Goal: Communication & Community: Share content

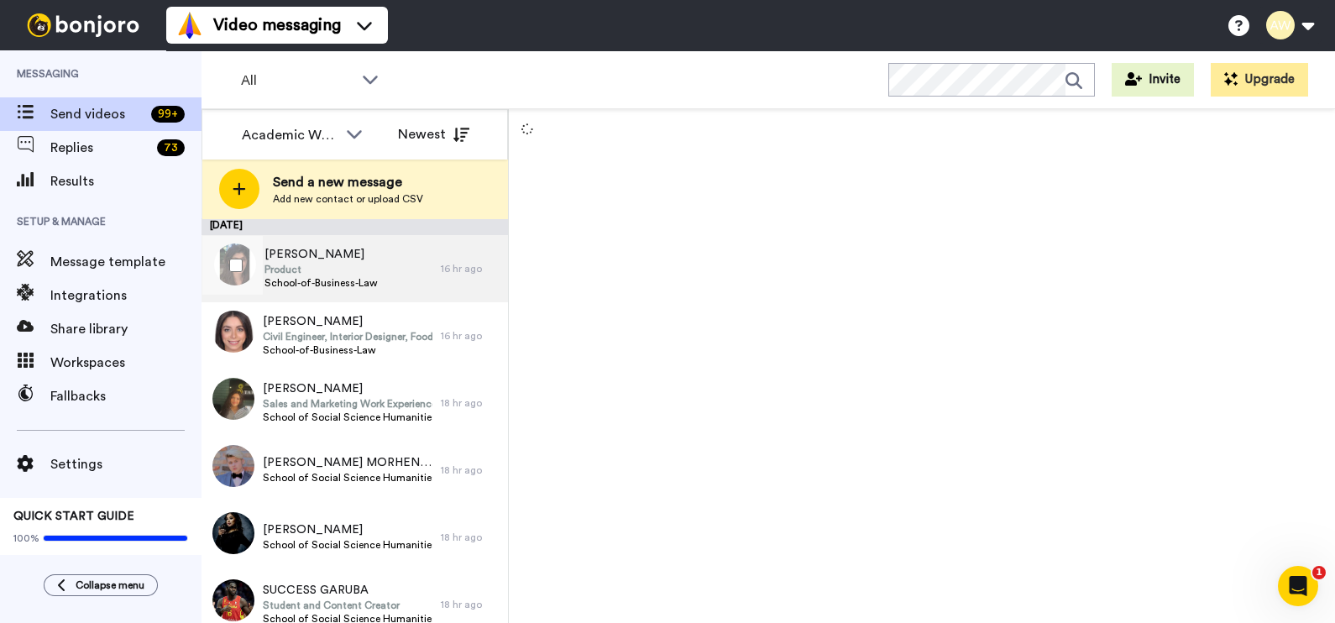
click at [344, 278] on span "School-of-Business-Law" at bounding box center [321, 282] width 113 height 13
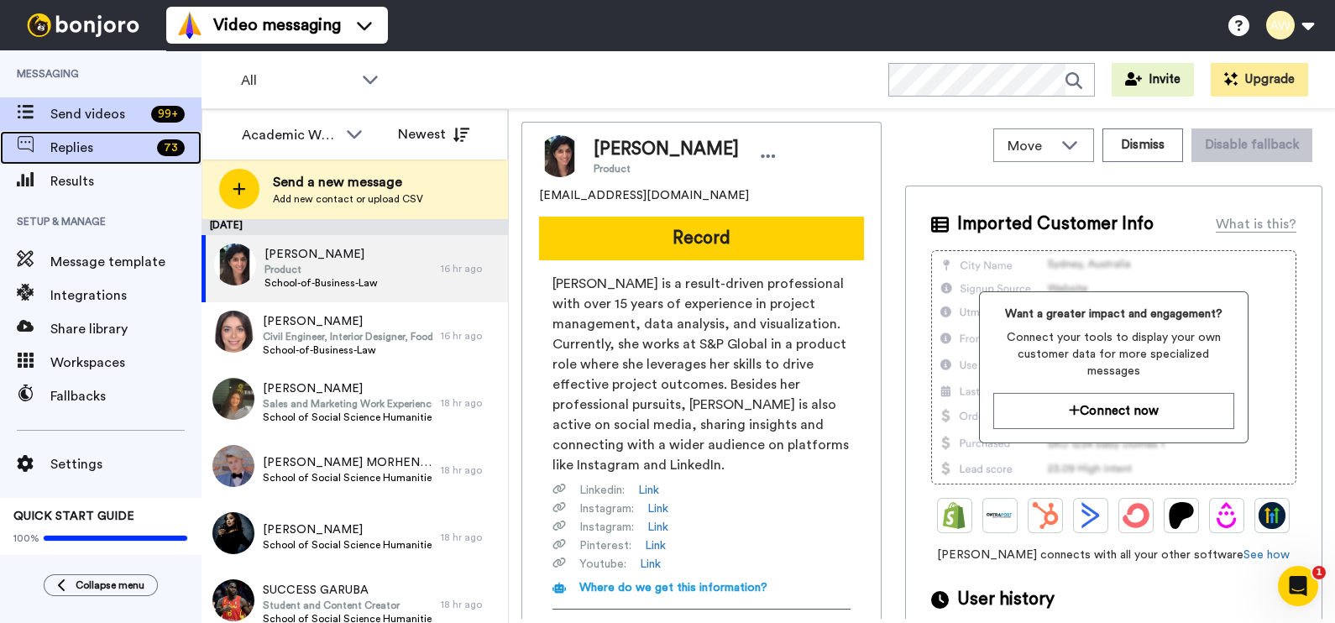
click at [139, 155] on span "Replies" at bounding box center [100, 148] width 100 height 20
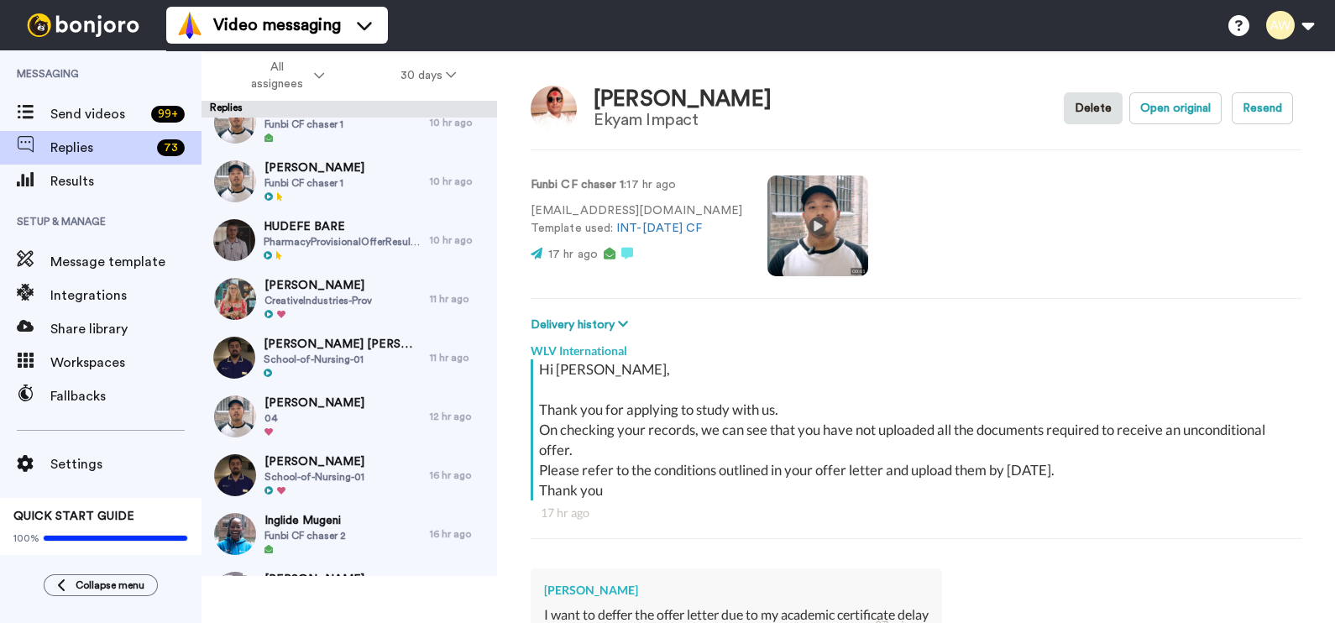
scroll to position [428, 0]
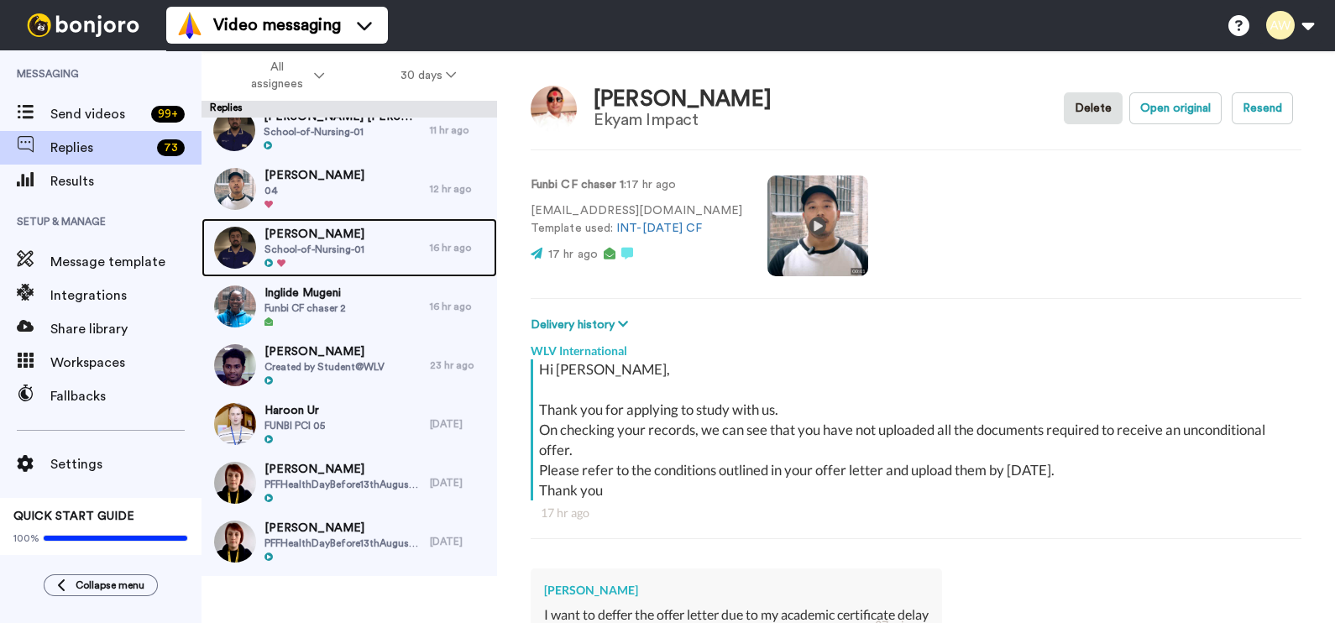
click at [363, 234] on div "LAUREN KINMAN School-of-Nursing-01" at bounding box center [316, 247] width 228 height 59
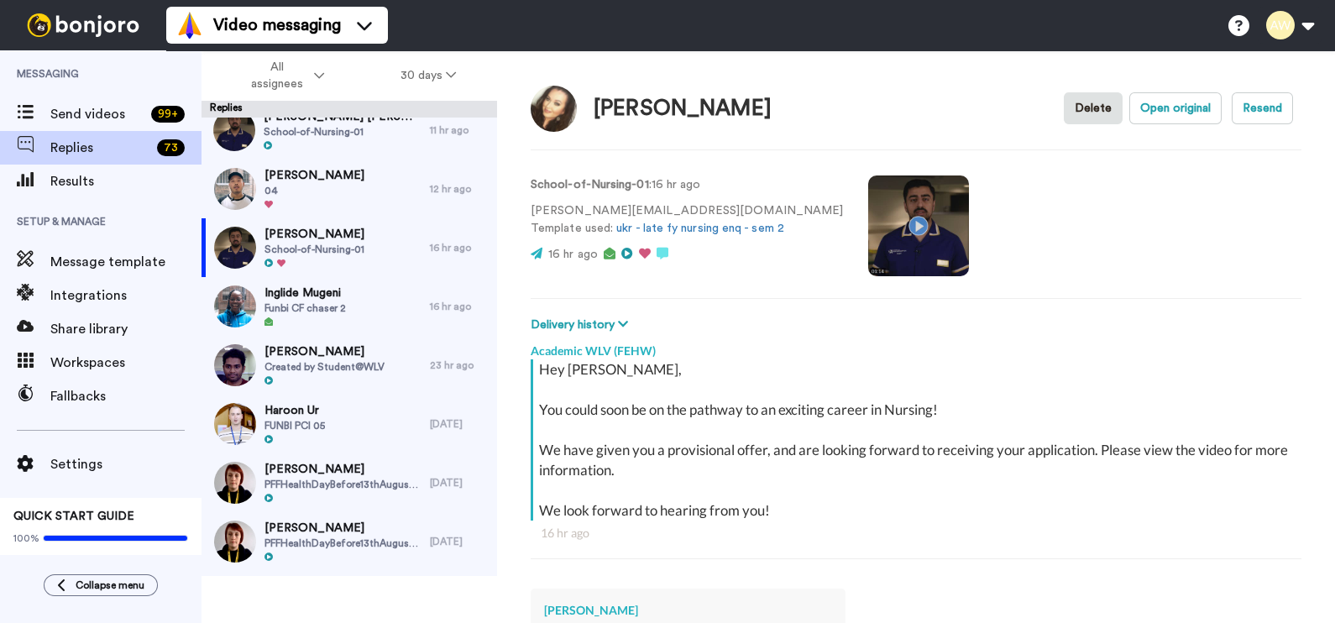
type textarea "x"
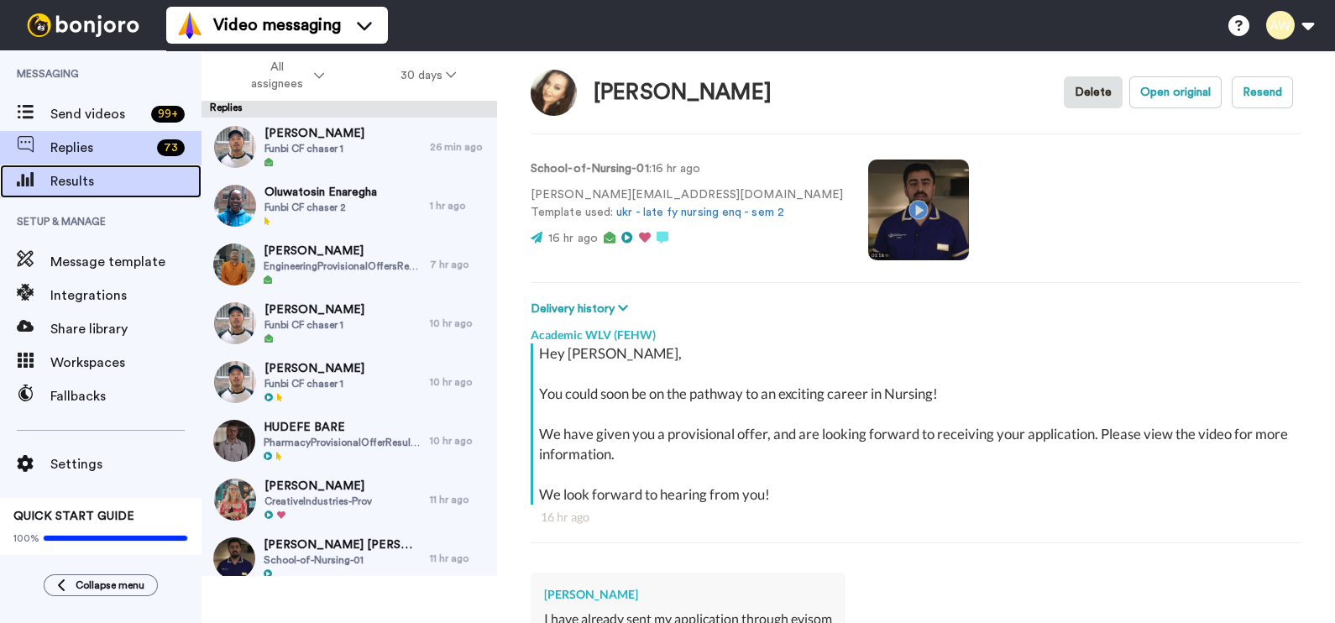
click at [105, 181] on span "Results" at bounding box center [125, 181] width 151 height 20
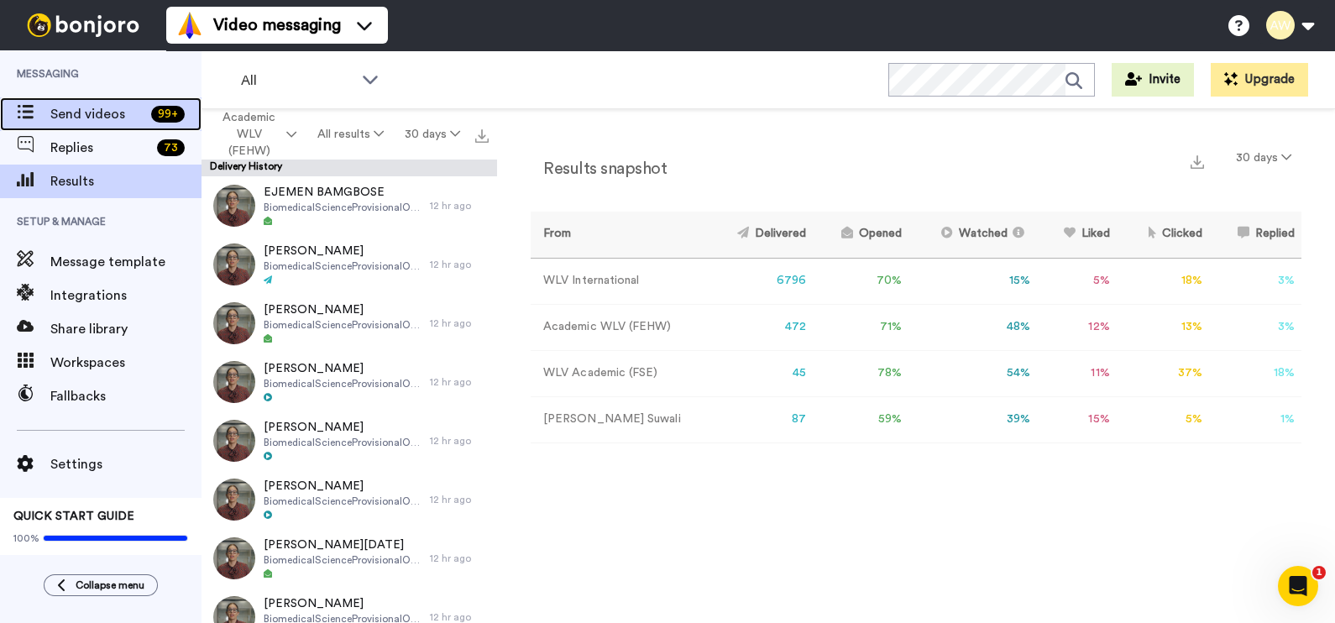
click at [115, 118] on span "Send videos" at bounding box center [97, 114] width 94 height 20
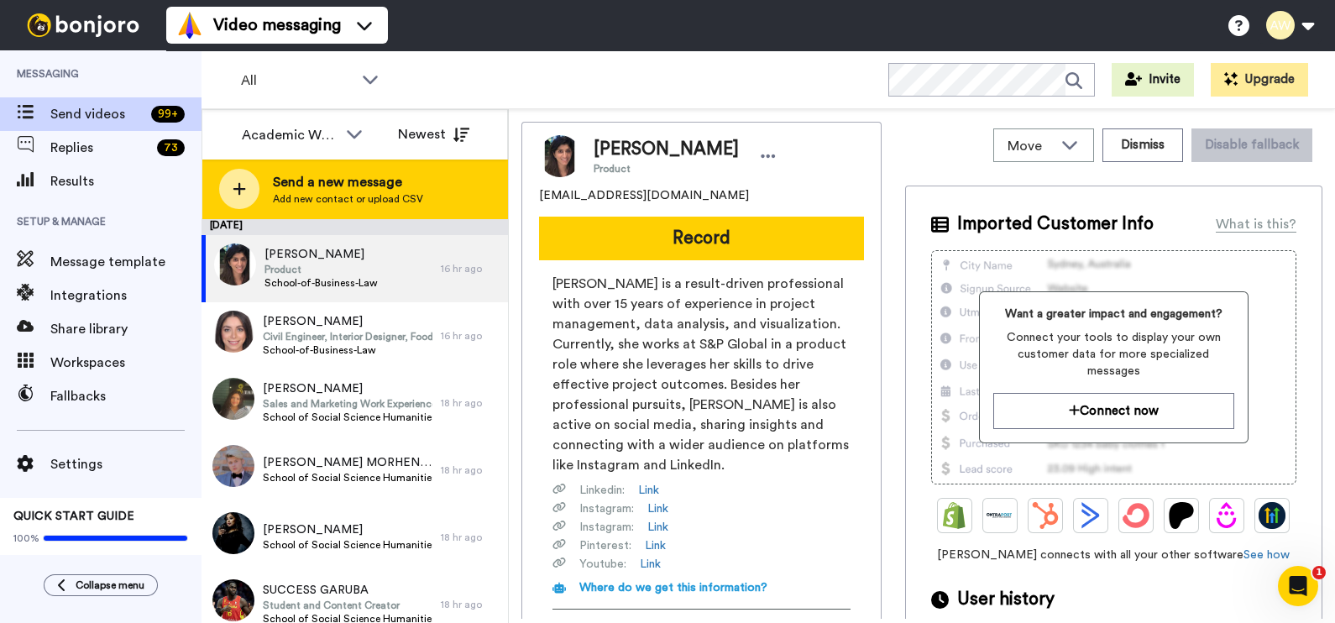
click at [316, 183] on span "Send a new message" at bounding box center [348, 182] width 150 height 20
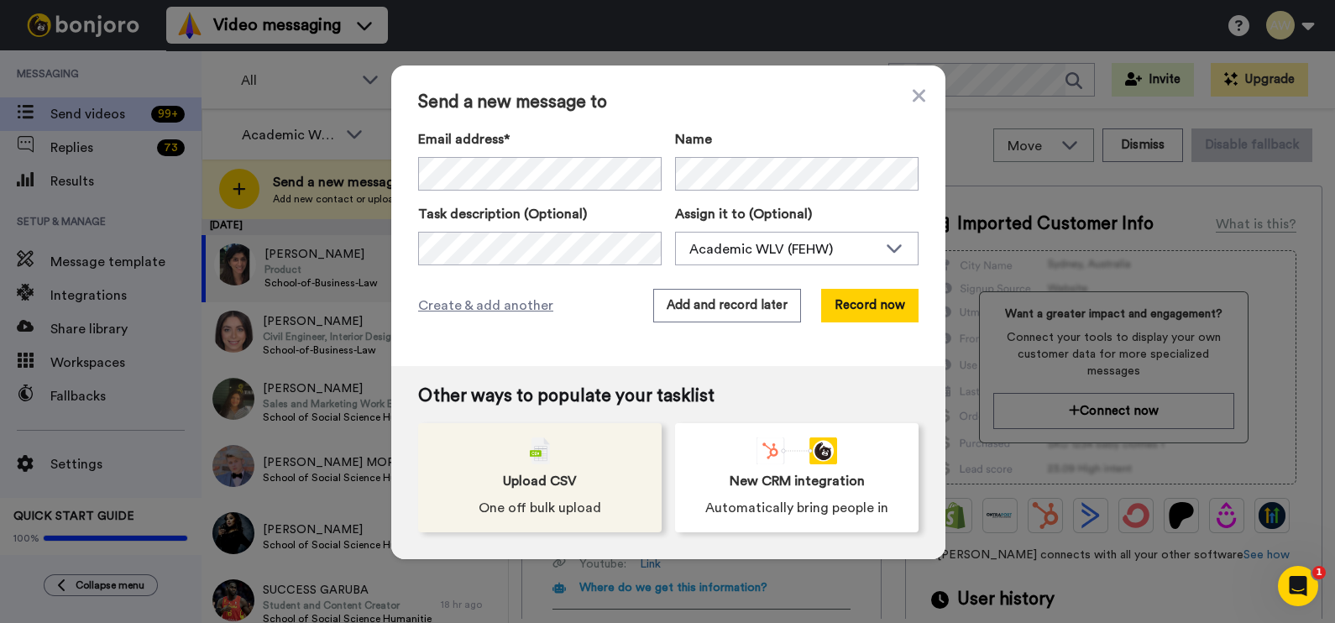
click at [515, 477] on span "Upload CSV" at bounding box center [540, 481] width 74 height 20
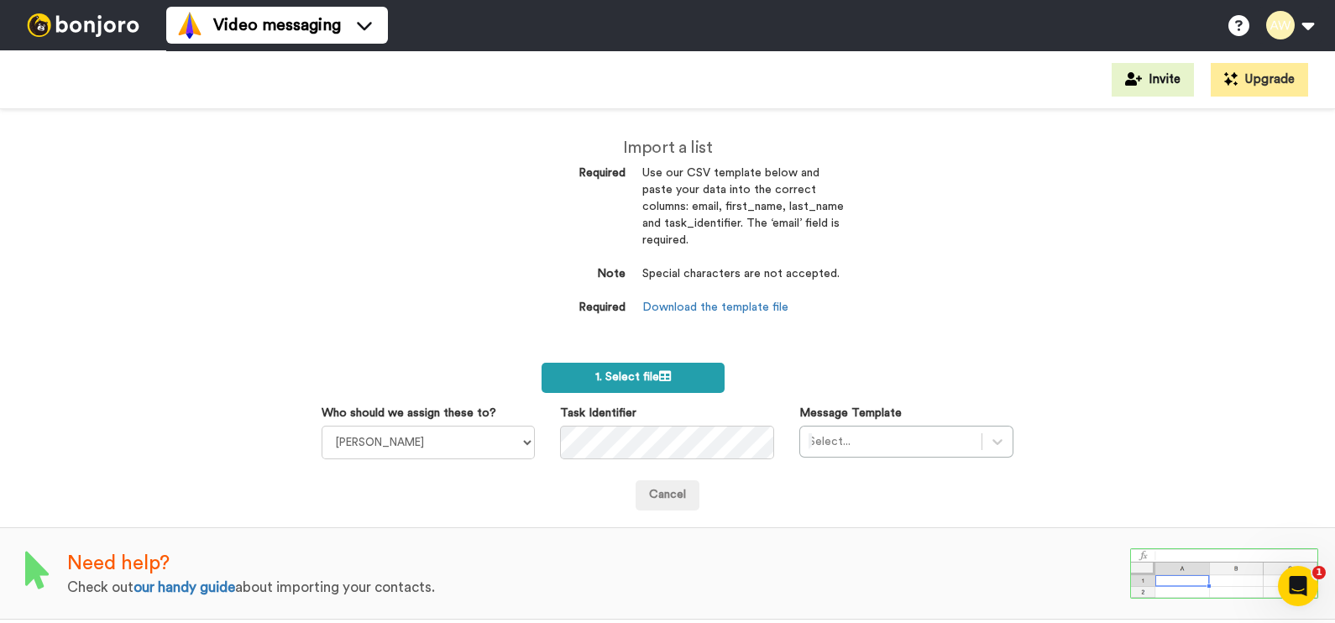
click at [638, 384] on label "1. Select file" at bounding box center [633, 378] width 183 height 30
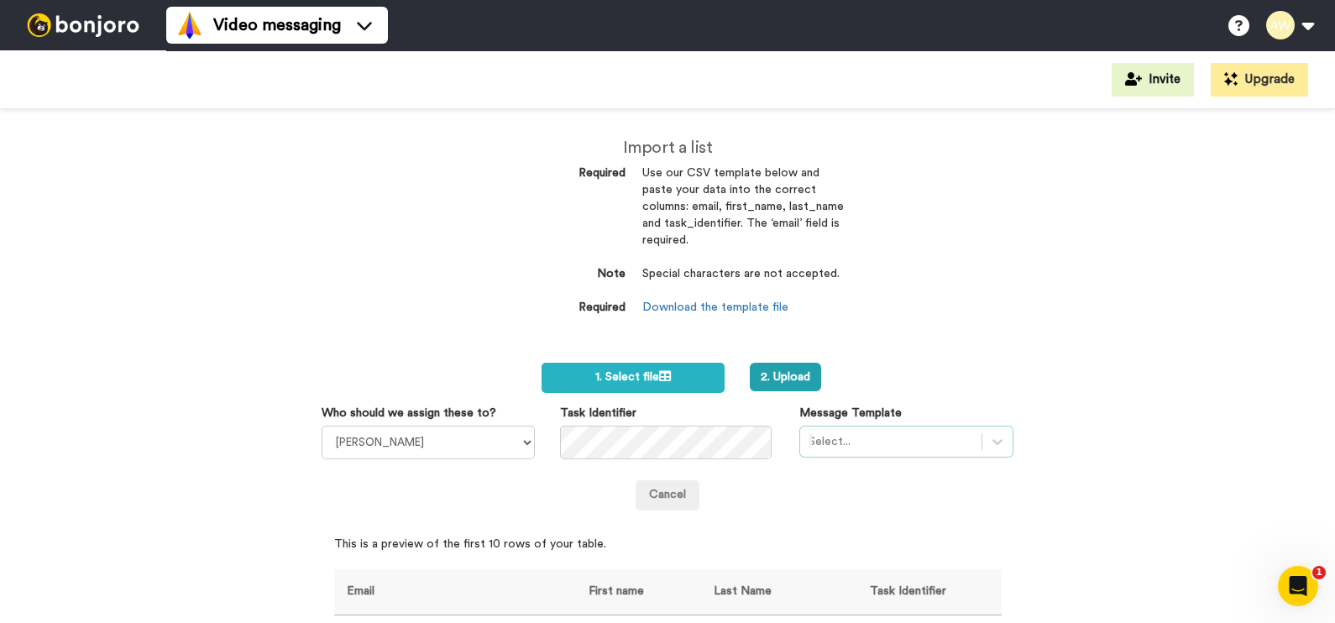
click at [839, 443] on div "Select..." at bounding box center [906, 442] width 214 height 32
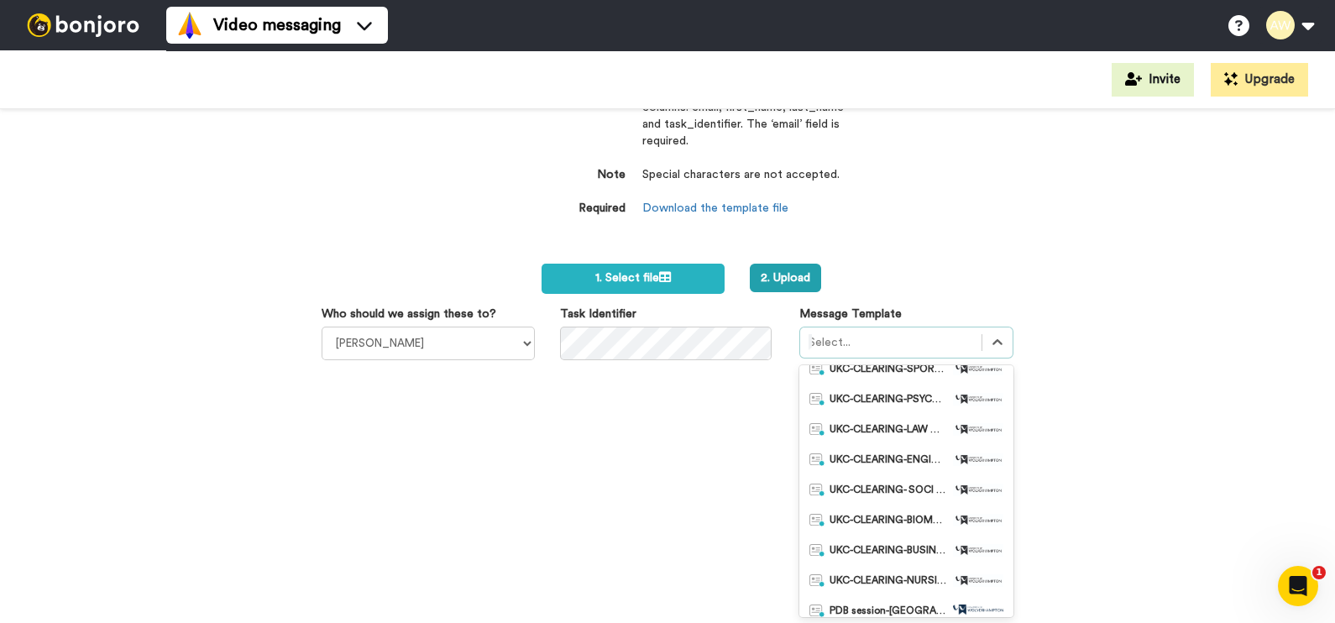
scroll to position [448, 0]
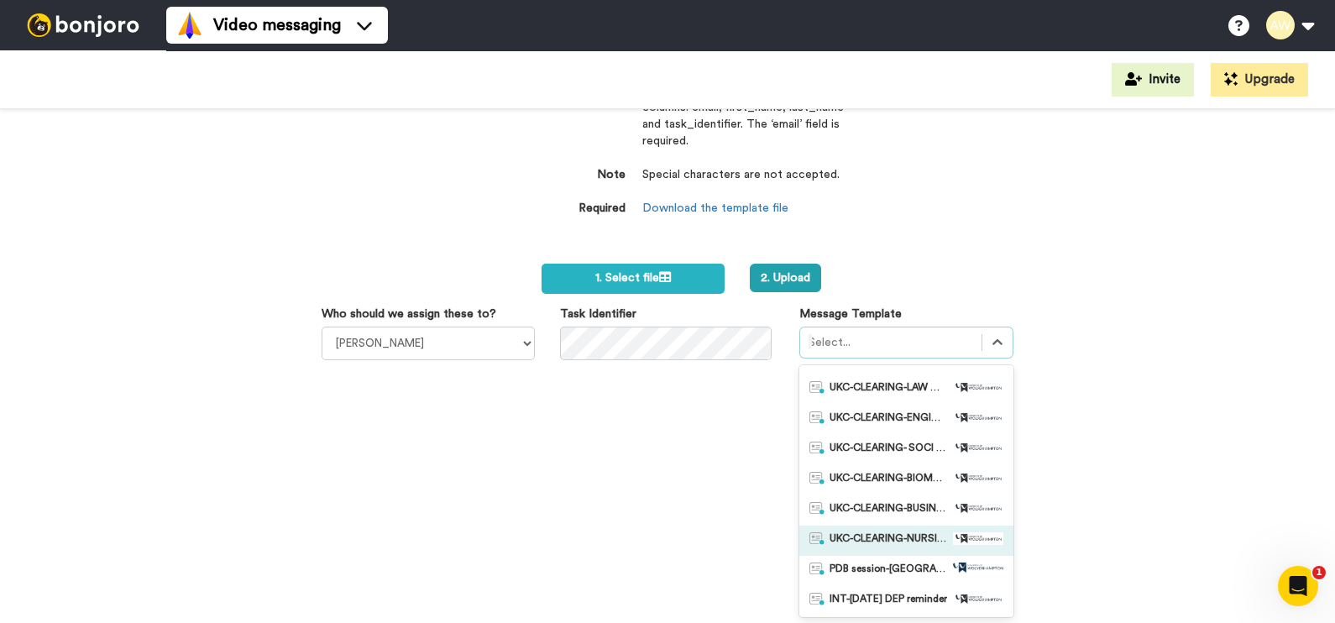
click at [919, 543] on span "UKC-CLEARING-NURSING OFFERS MADE" at bounding box center [889, 540] width 118 height 17
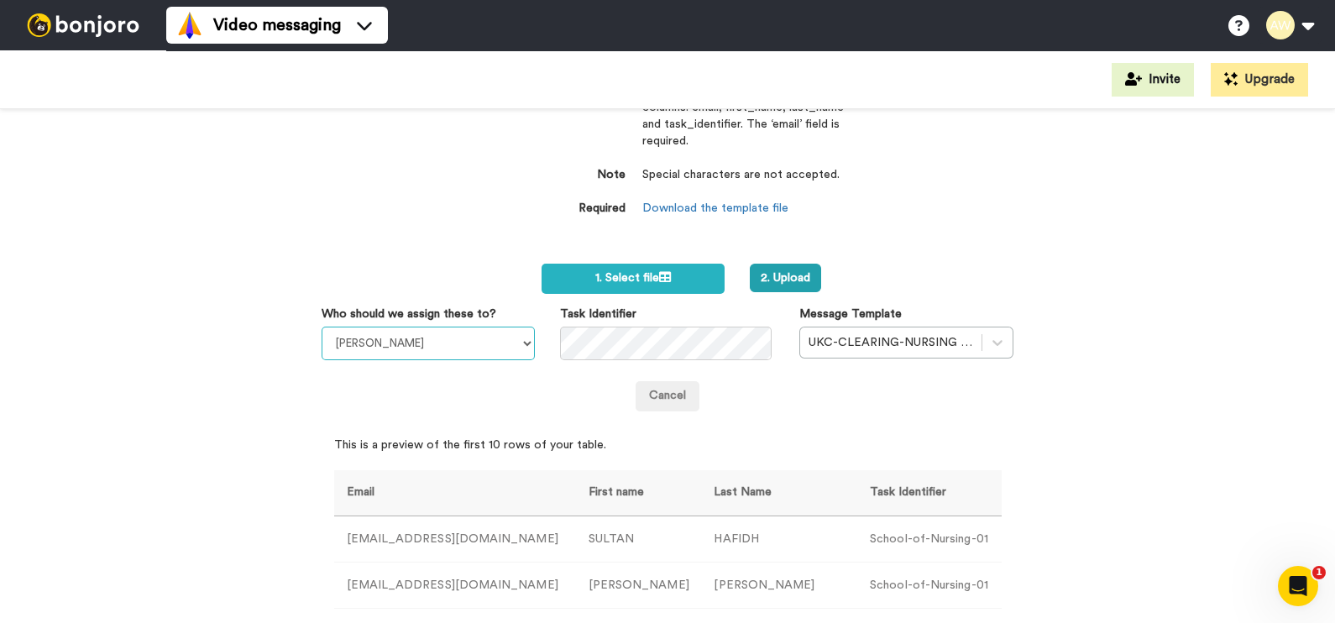
click at [485, 345] on select "Laura Wright Amarjit Duggal WLV Academic (FSE) Divandra Birla Bolutife Ademokoy…" at bounding box center [429, 344] width 214 height 34
select select "893d32a1-1eca-438f-900e-e073b28e2bc9"
click at [322, 327] on select "Laura Wright Amarjit Duggal WLV Academic (FSE) Divandra Birla Bolutife Ademokoy…" at bounding box center [429, 344] width 214 height 34
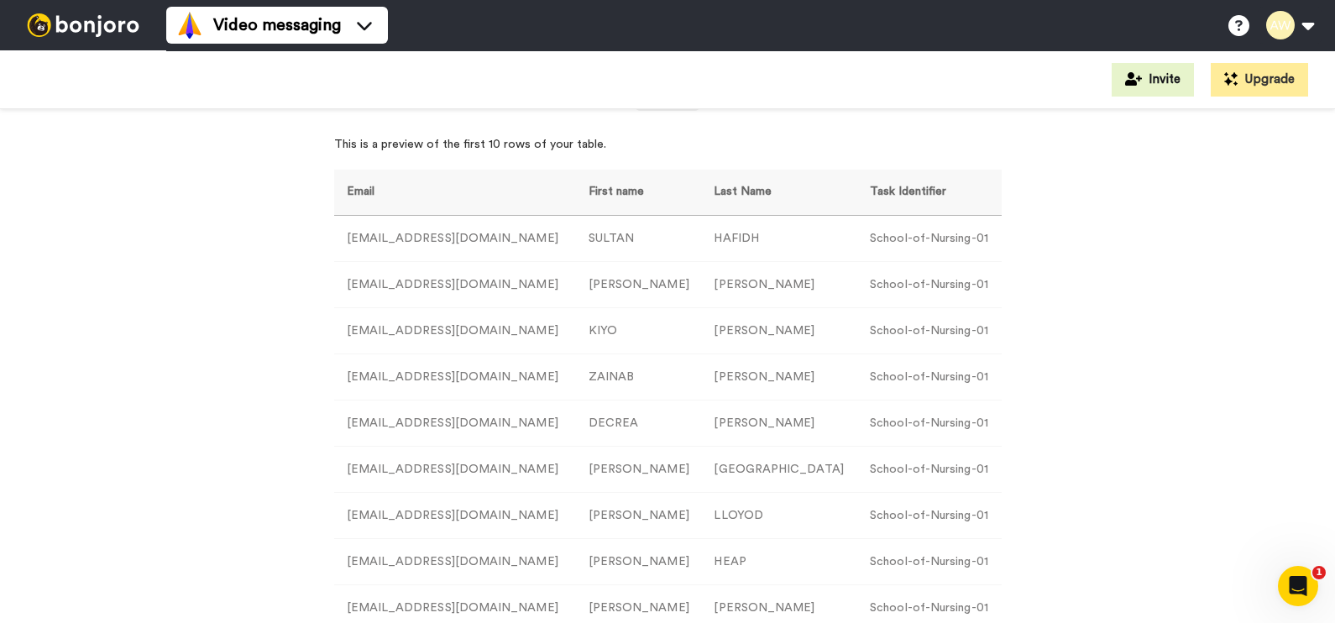
scroll to position [413, 0]
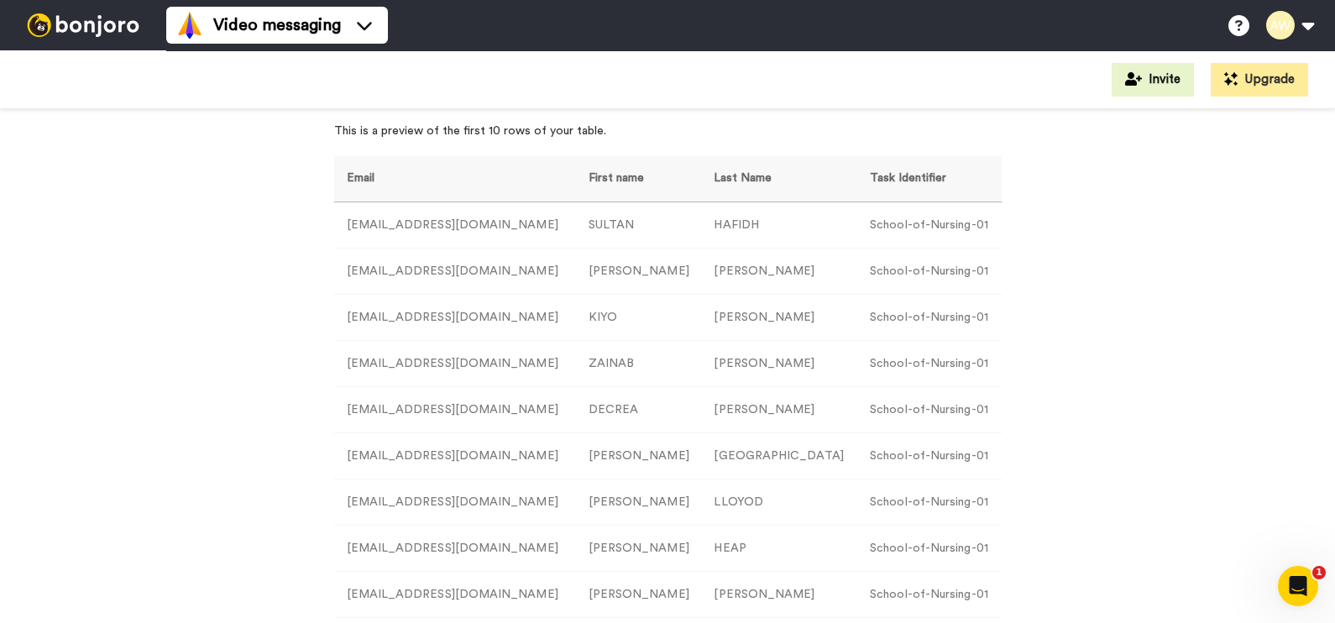
click at [150, 340] on div "Import a list Required Use our CSV template below and paste your data into the …" at bounding box center [667, 366] width 1335 height 514
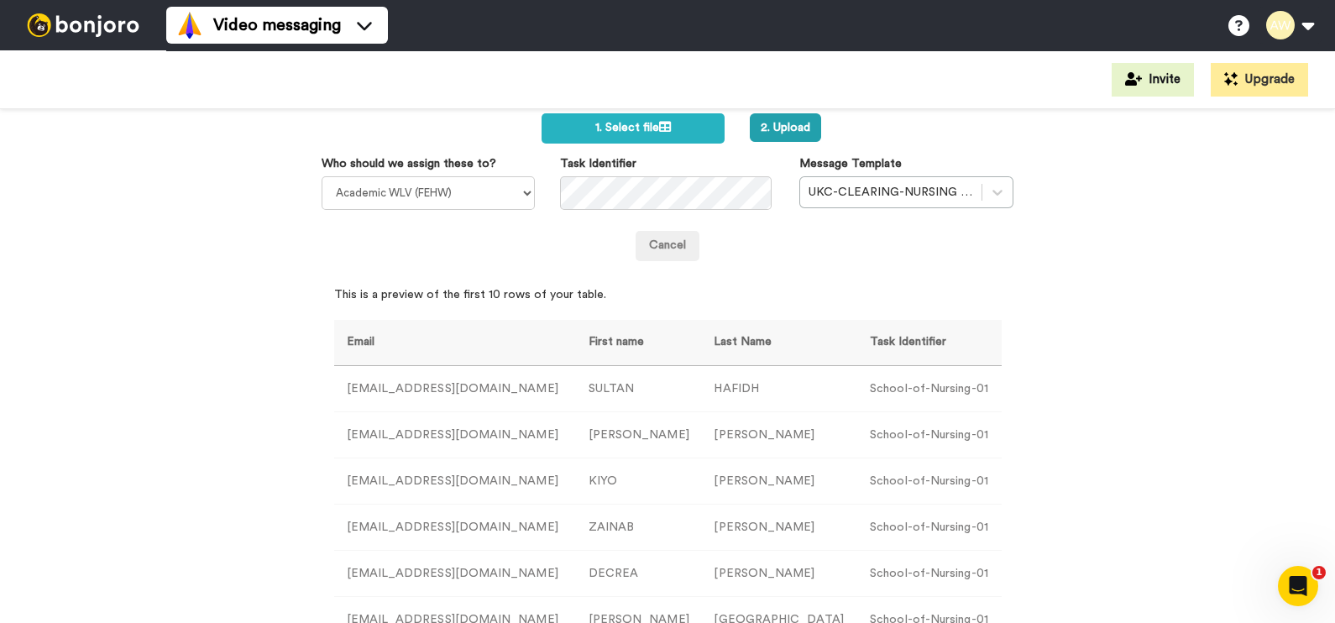
scroll to position [28, 0]
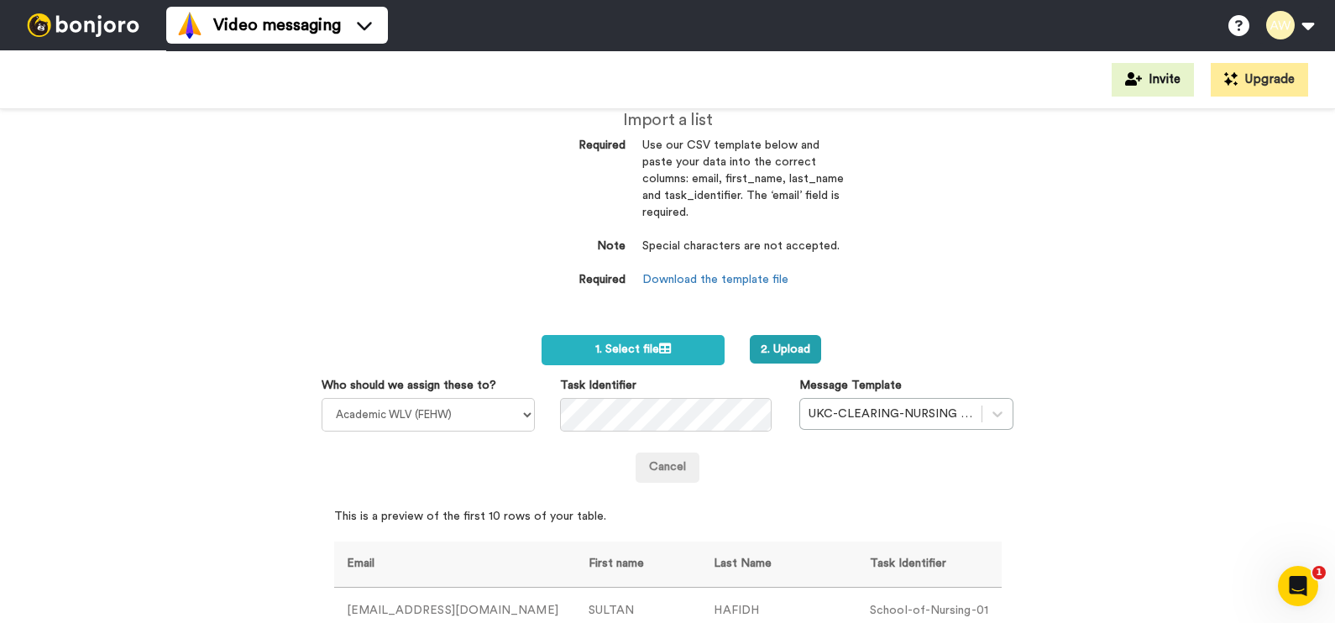
click at [1047, 394] on div "Import a list Required Use our CSV template below and paste your data into the …" at bounding box center [667, 366] width 1335 height 514
click at [757, 476] on div "Cancel" at bounding box center [668, 468] width 693 height 30
click at [710, 432] on div "Cancel" at bounding box center [668, 457] width 718 height 51
click at [1128, 416] on div "Import a list Required Use our CSV template below and paste your data into the …" at bounding box center [667, 366] width 1335 height 514
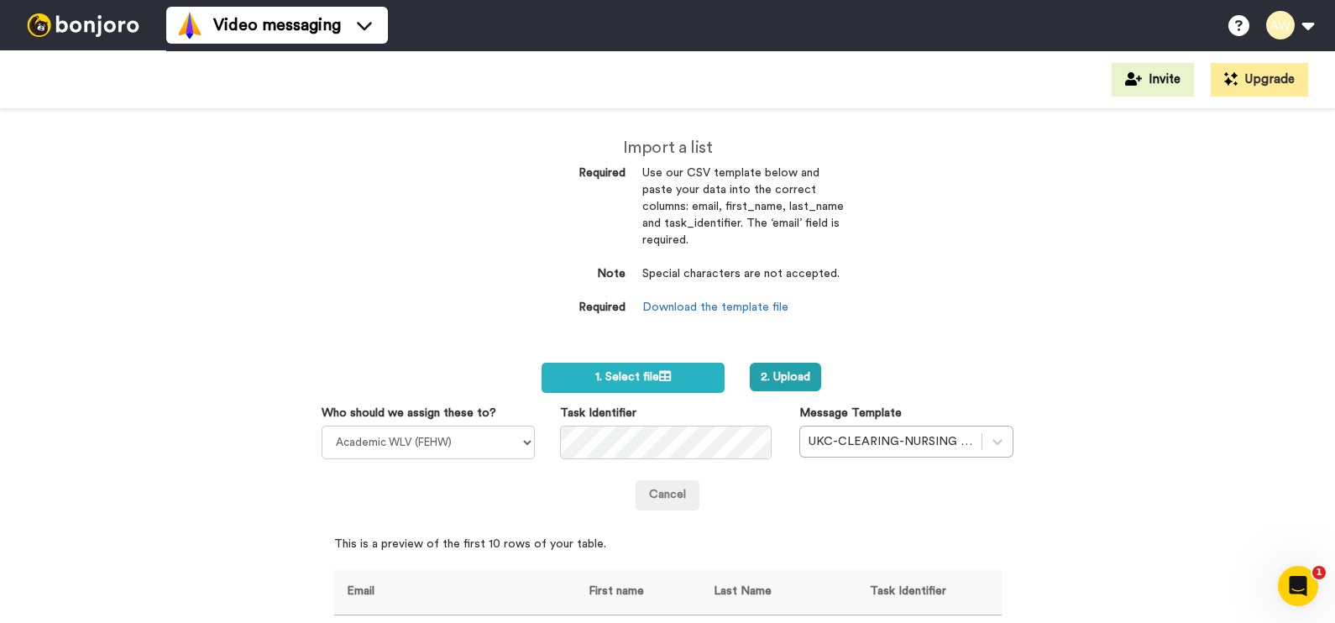
drag, startPoint x: 1333, startPoint y: 95, endPoint x: 1263, endPoint y: 223, distance: 145.8
click at [1263, 223] on div "Invite Upgrade Import a list Required Use our CSV template below and paste your…" at bounding box center [667, 336] width 1335 height 573
click at [1263, 223] on div "Import a list Required Use our CSV template below and paste your data into the …" at bounding box center [667, 366] width 1335 height 514
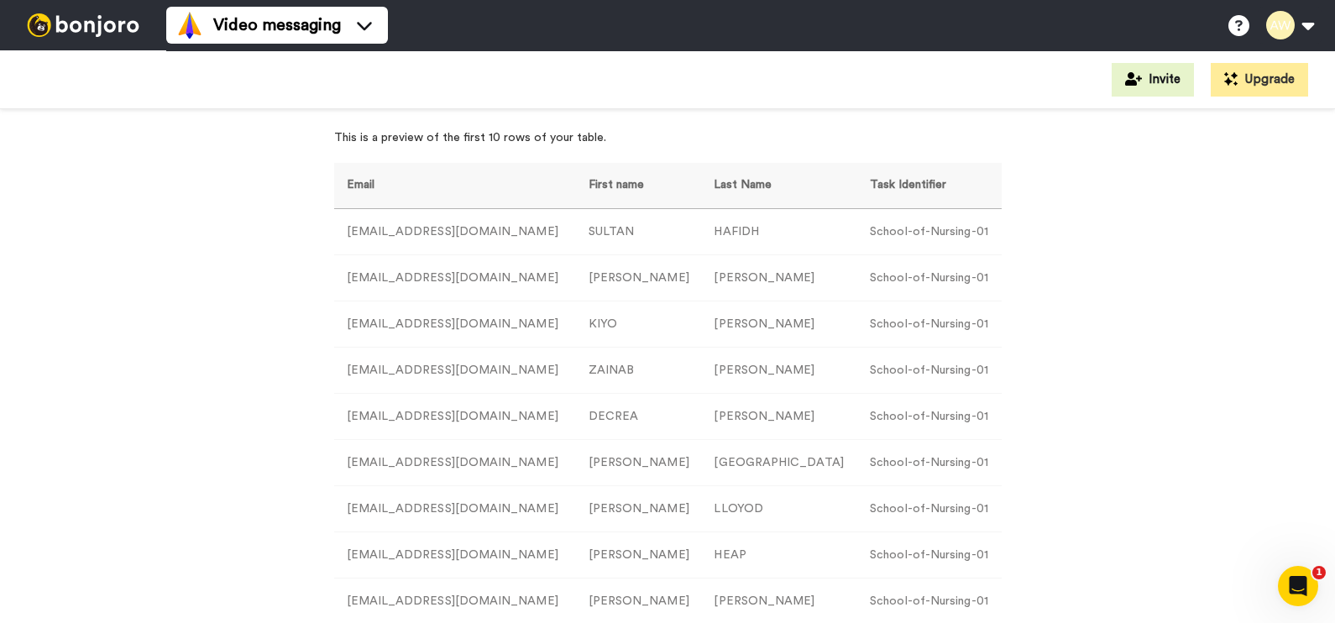
scroll to position [54, 0]
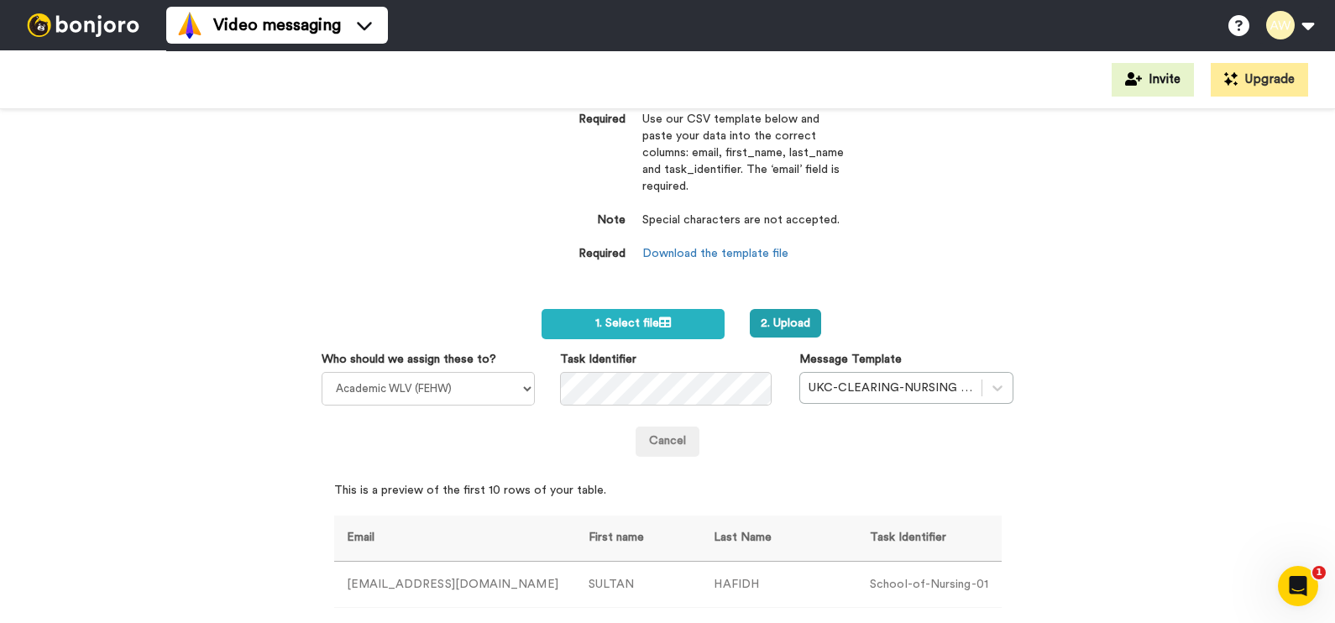
click at [1092, 364] on div "Import a list Required Use our CSV template below and paste your data into the …" at bounding box center [667, 366] width 1335 height 514
click at [786, 327] on button "2. Upload" at bounding box center [785, 323] width 71 height 29
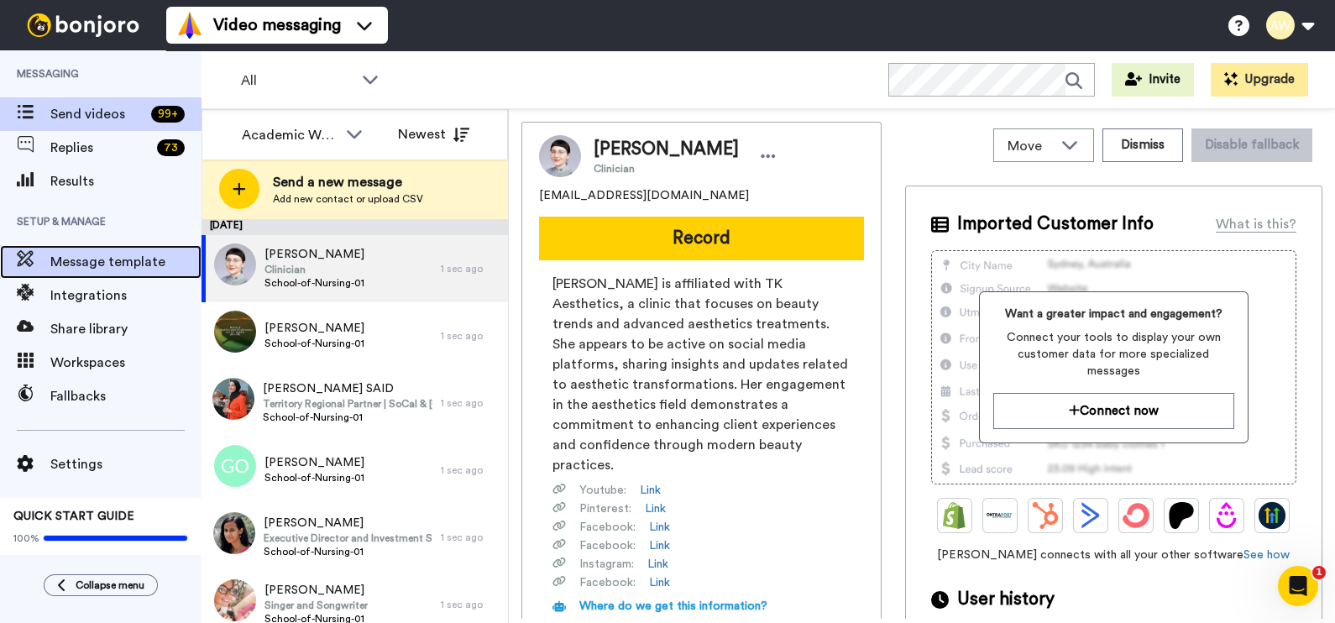
click at [129, 259] on span "Message template" at bounding box center [125, 262] width 151 height 20
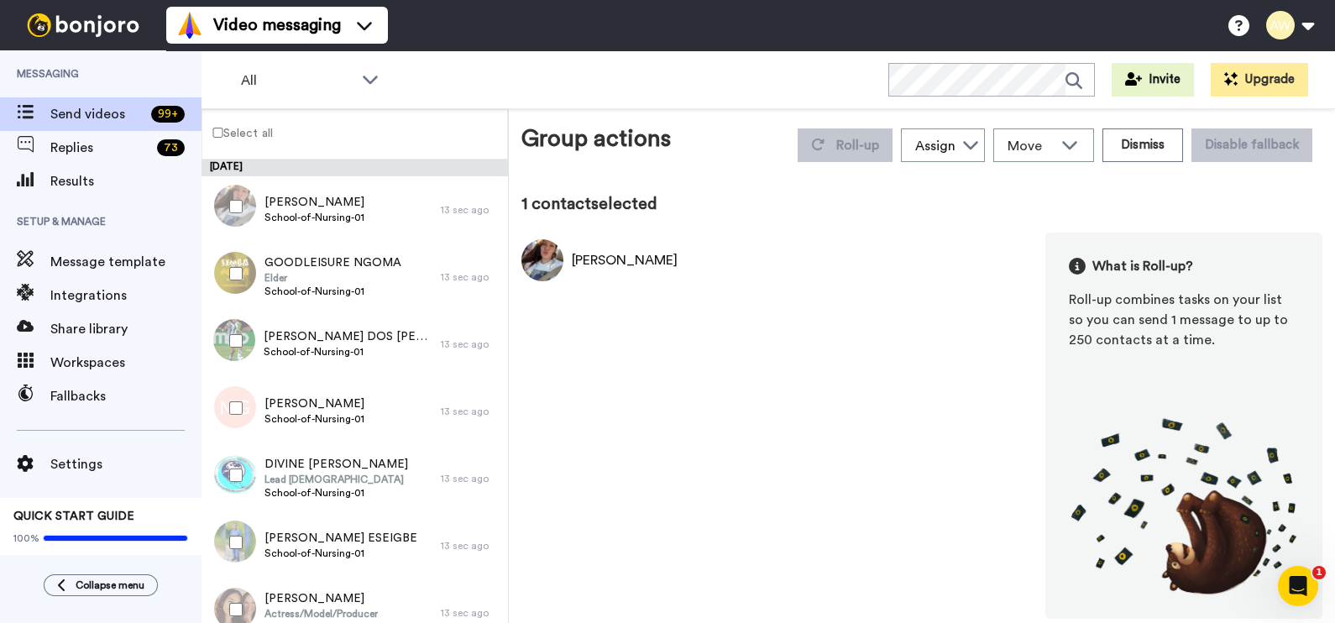
click at [224, 130] on label "Select all" at bounding box center [237, 133] width 71 height 20
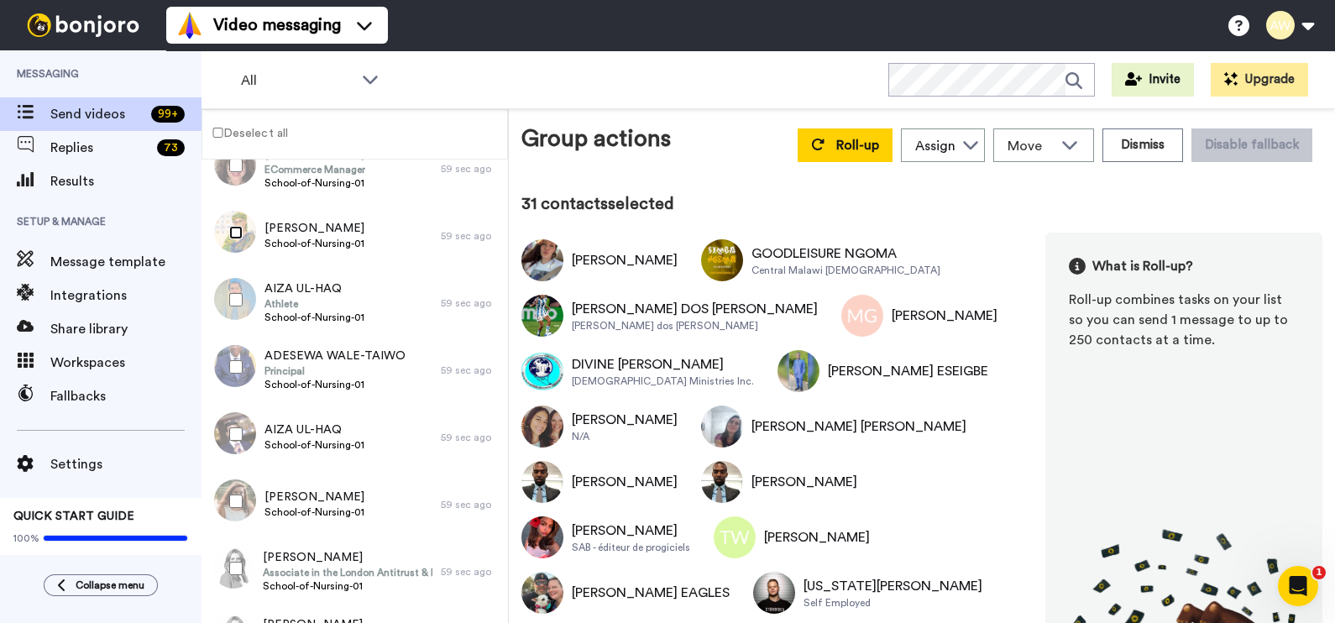
scroll to position [2035, 0]
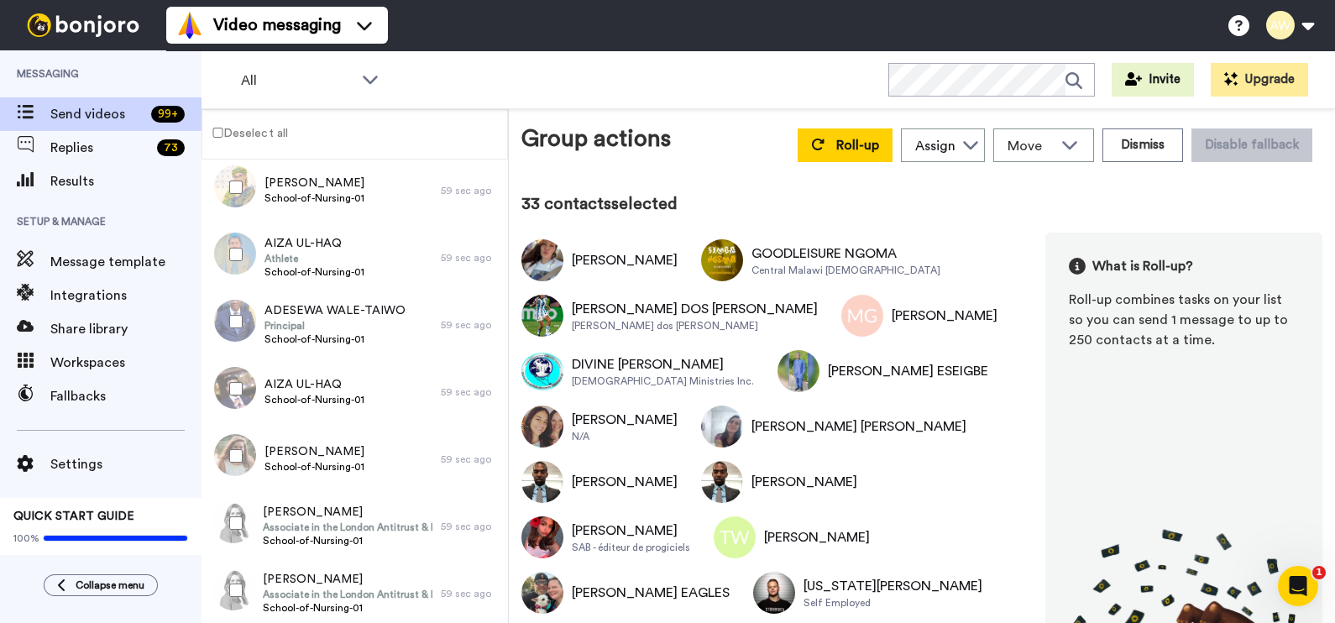
click at [231, 395] on div at bounding box center [232, 388] width 60 height 59
click at [236, 469] on div at bounding box center [232, 456] width 60 height 59
click at [239, 533] on div at bounding box center [232, 523] width 60 height 59
click at [237, 610] on div at bounding box center [232, 590] width 60 height 59
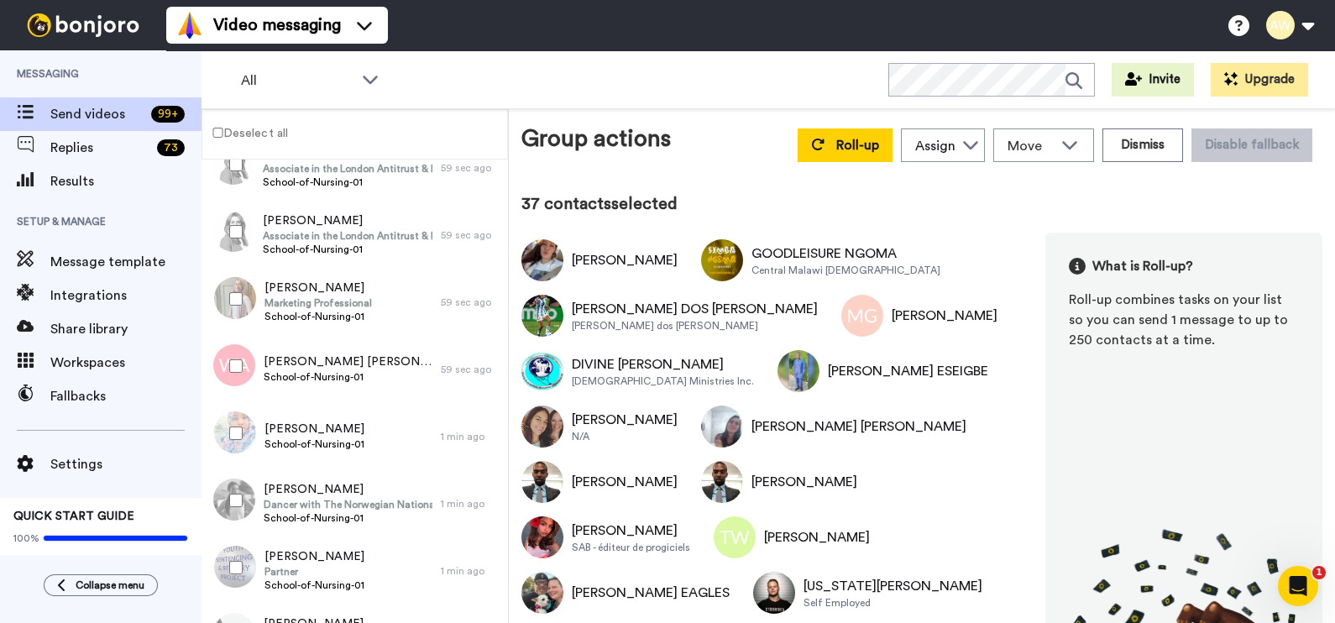
scroll to position [2485, 0]
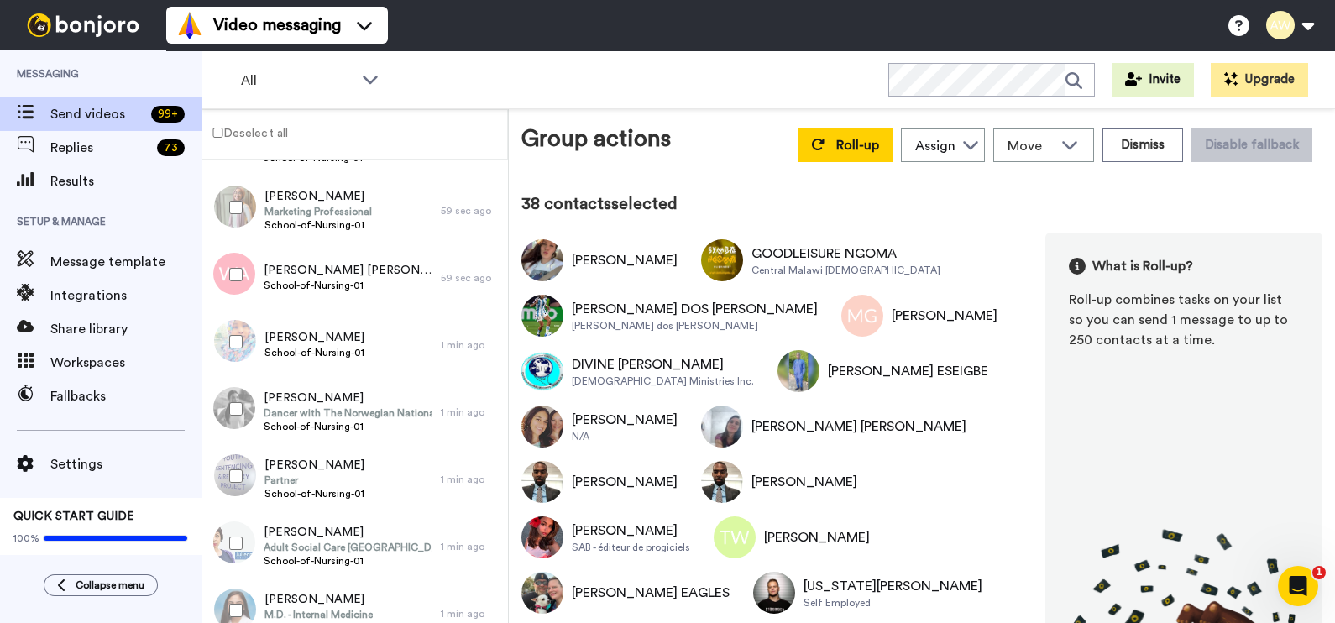
click at [236, 261] on div at bounding box center [232, 274] width 60 height 59
click at [228, 407] on div at bounding box center [232, 409] width 60 height 59
click at [234, 484] on div at bounding box center [232, 476] width 60 height 59
click at [231, 601] on div at bounding box center [232, 610] width 60 height 59
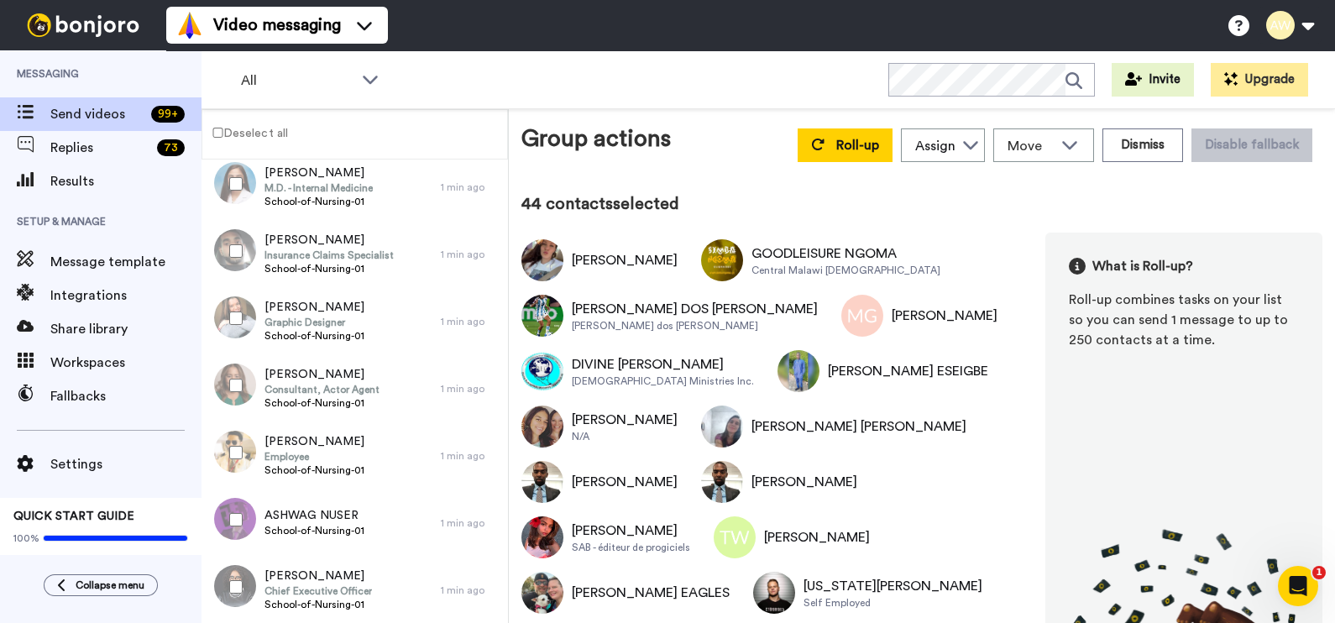
click at [241, 308] on div at bounding box center [232, 318] width 60 height 59
click at [233, 441] on div at bounding box center [232, 452] width 60 height 59
click at [248, 519] on div at bounding box center [232, 519] width 60 height 59
click at [245, 588] on div at bounding box center [232, 587] width 60 height 59
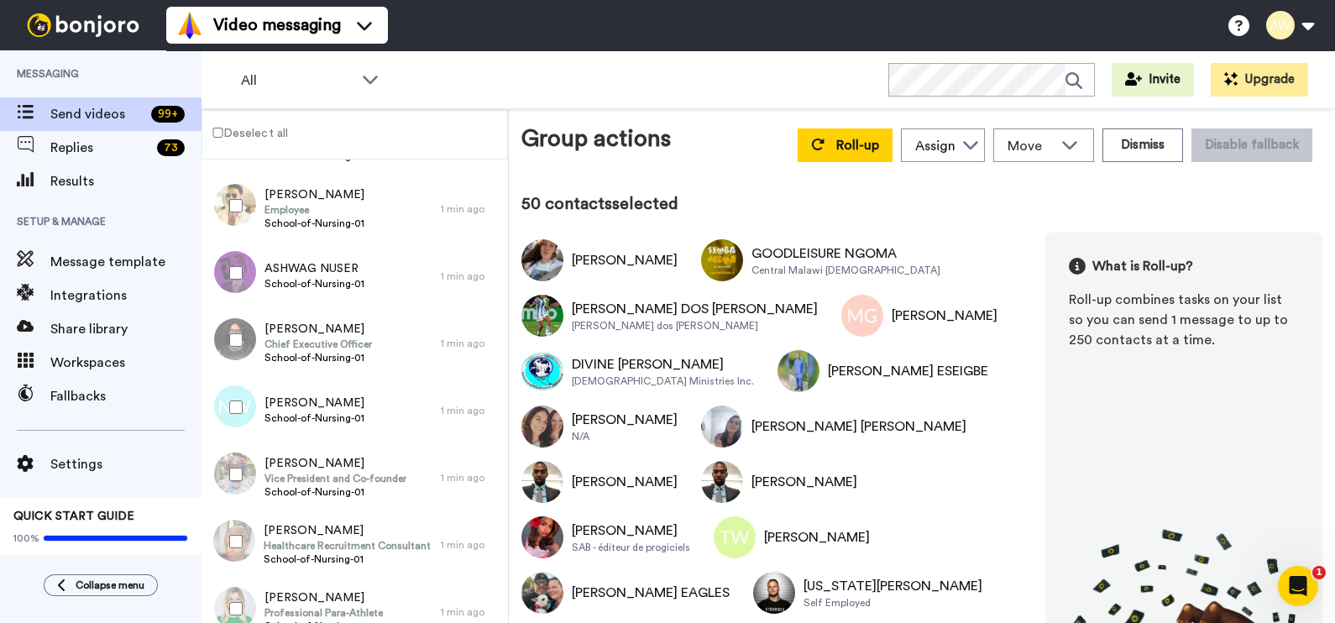
scroll to position [3141, 0]
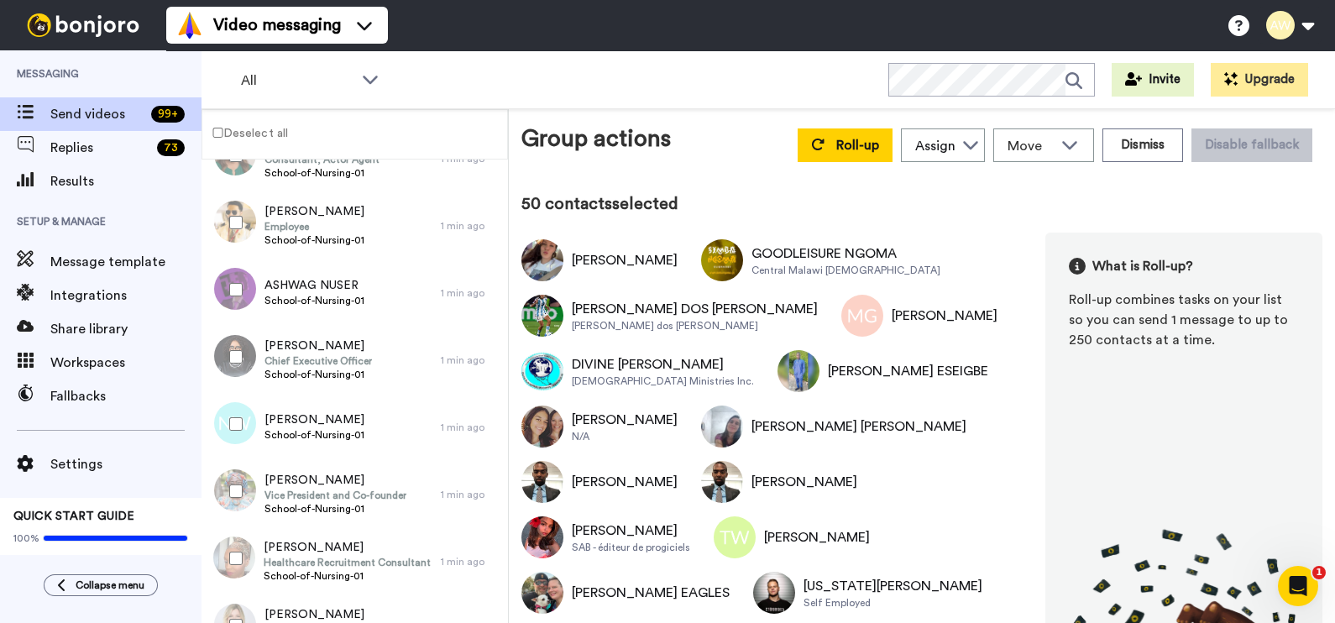
click at [257, 421] on div at bounding box center [232, 424] width 60 height 59
click at [225, 506] on div at bounding box center [232, 491] width 60 height 59
click at [228, 533] on div at bounding box center [232, 558] width 60 height 59
click at [238, 615] on div at bounding box center [232, 625] width 60 height 59
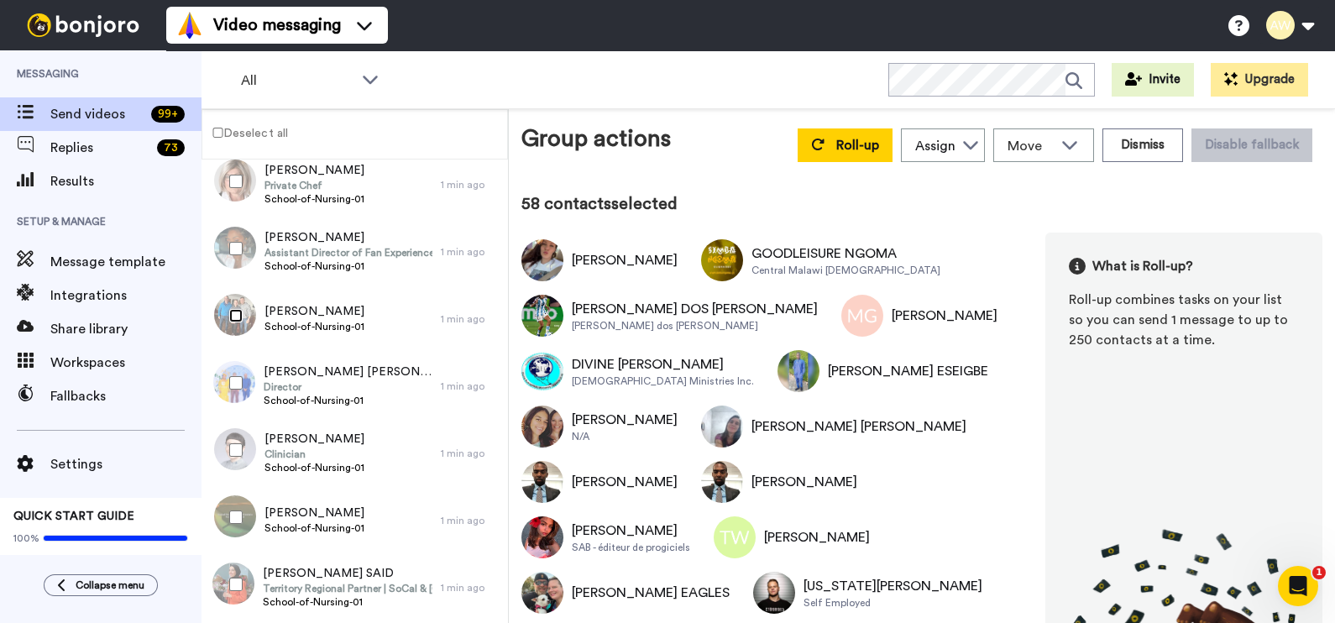
scroll to position [3737, 0]
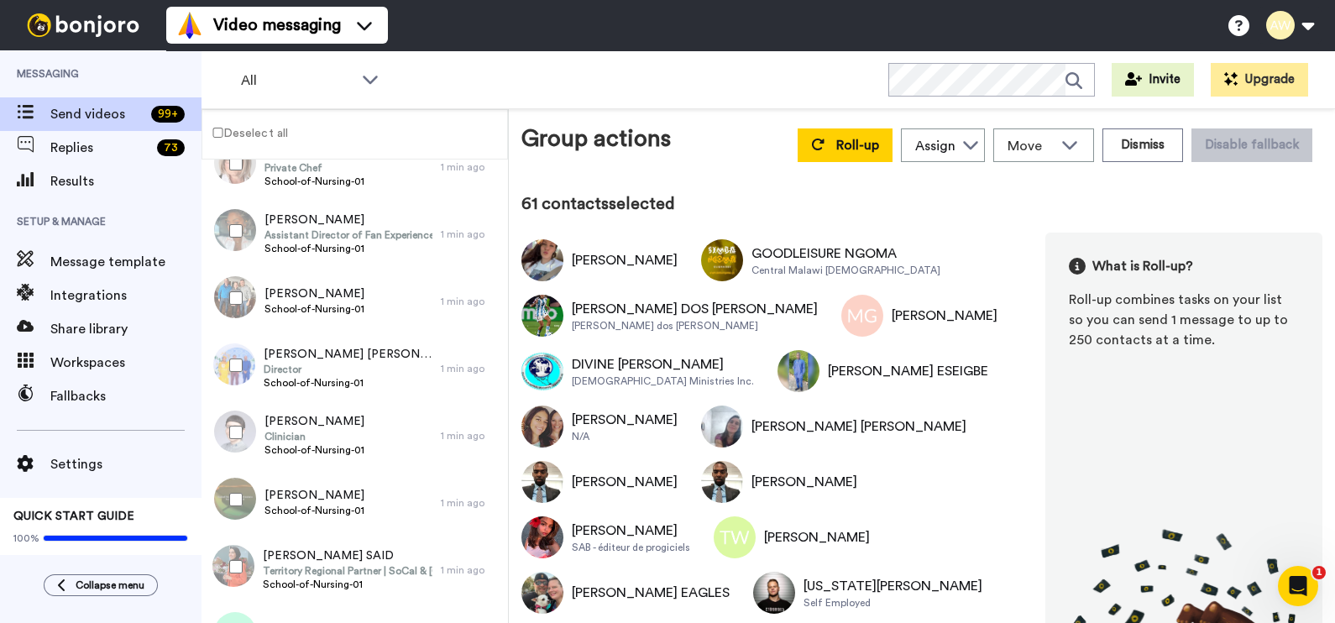
click at [232, 558] on div at bounding box center [232, 566] width 60 height 59
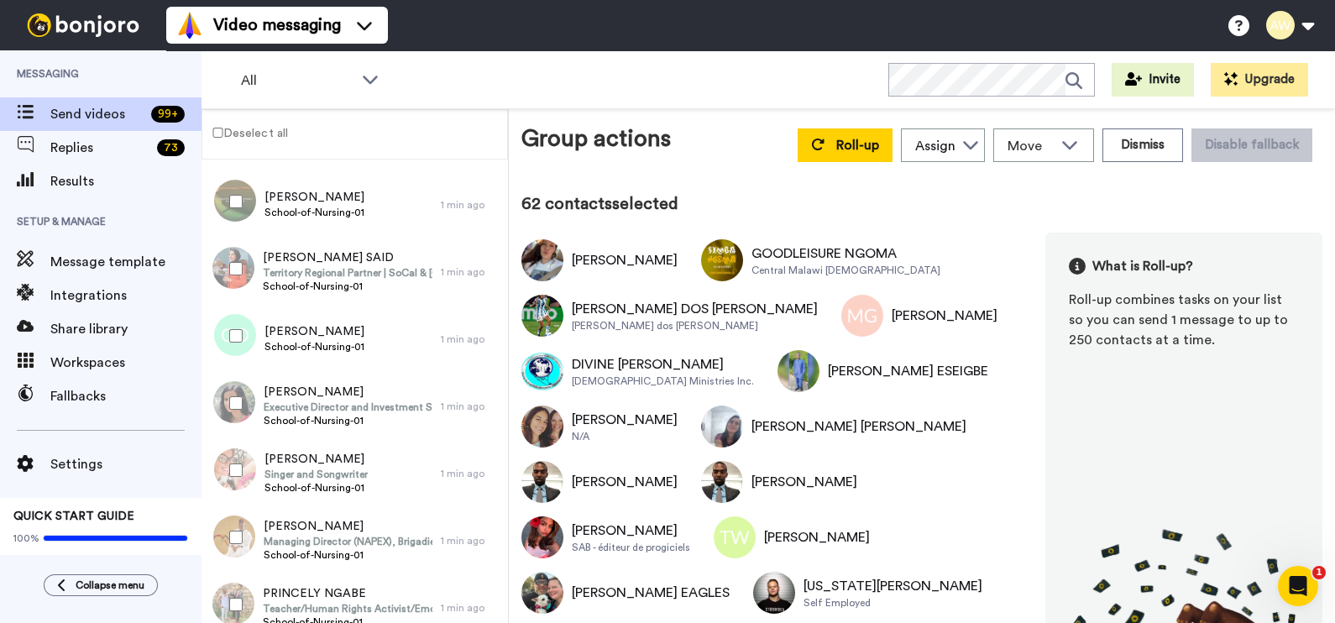
scroll to position [4112, 0]
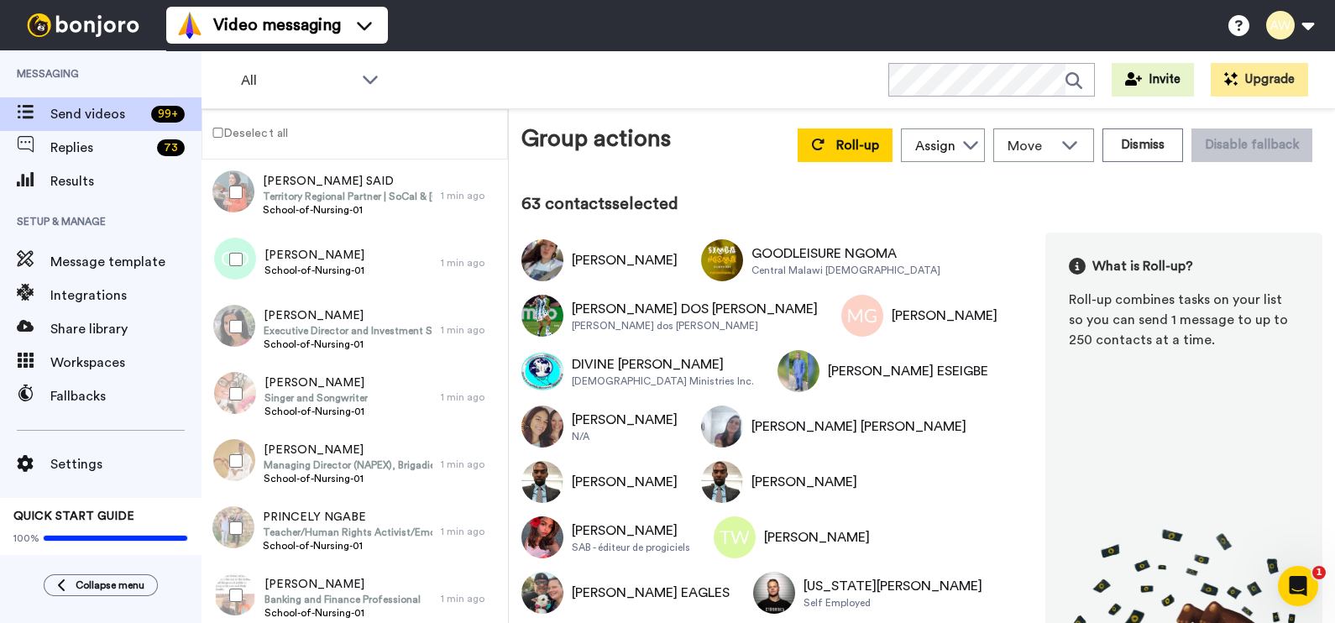
click at [237, 313] on div at bounding box center [232, 326] width 60 height 59
click at [239, 380] on div at bounding box center [232, 393] width 60 height 59
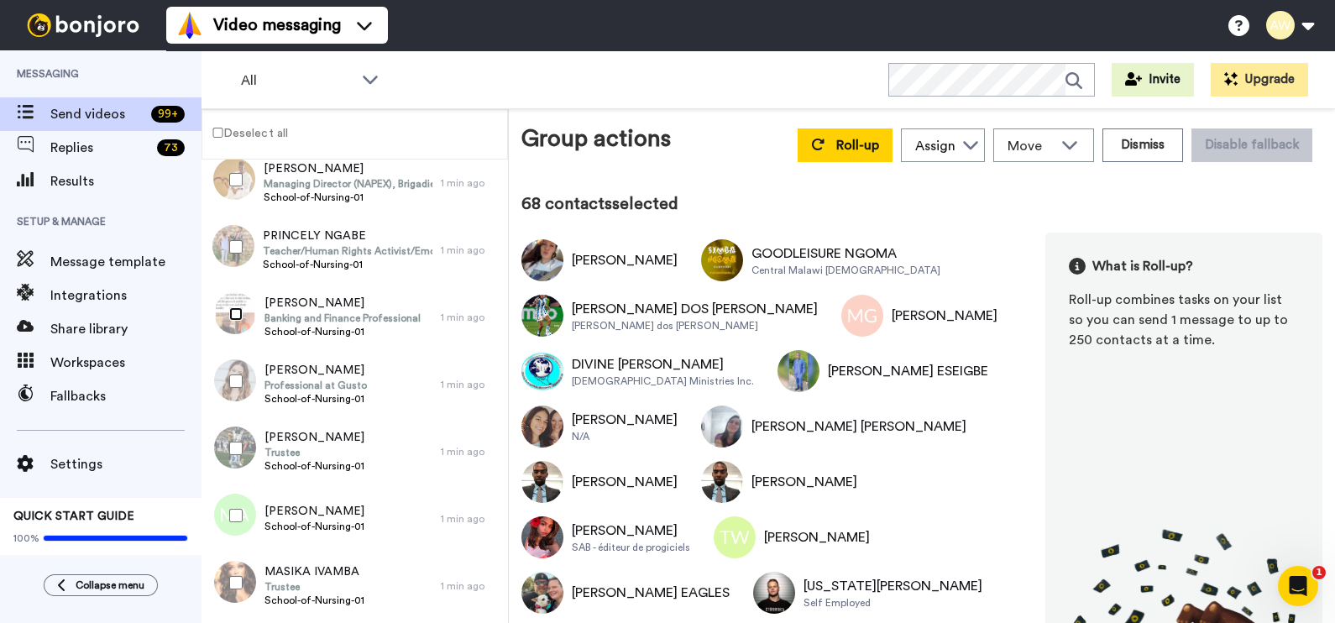
scroll to position [4402, 0]
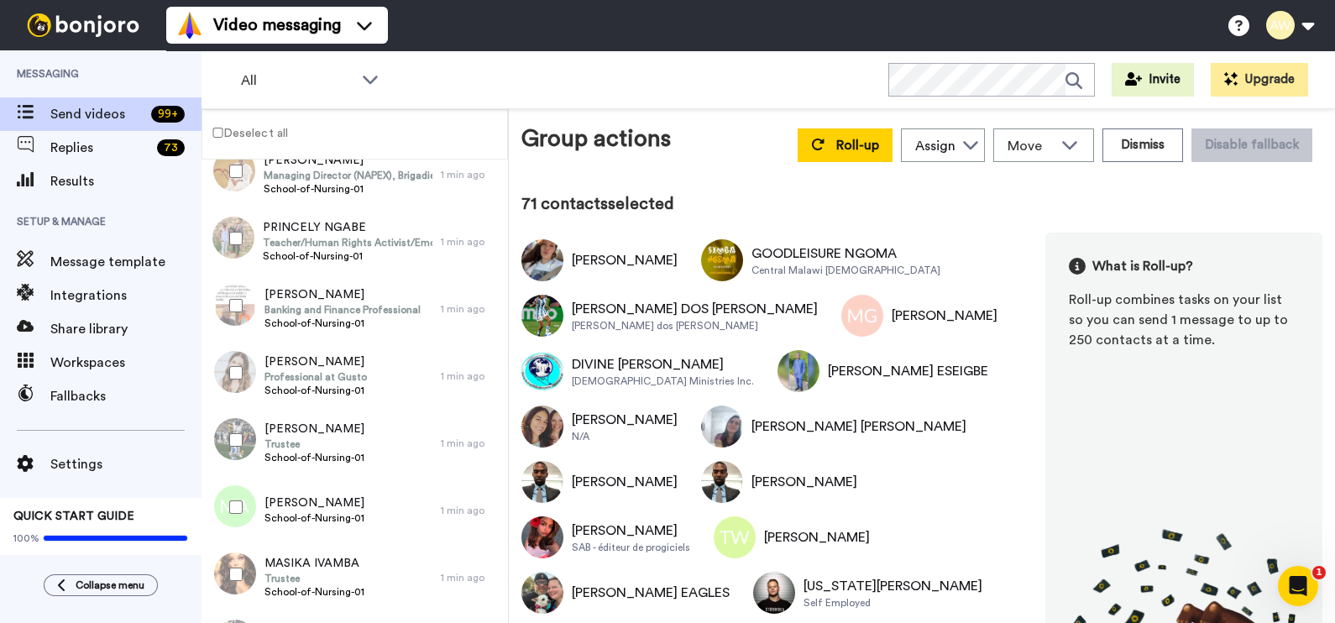
click at [238, 362] on div at bounding box center [232, 372] width 60 height 59
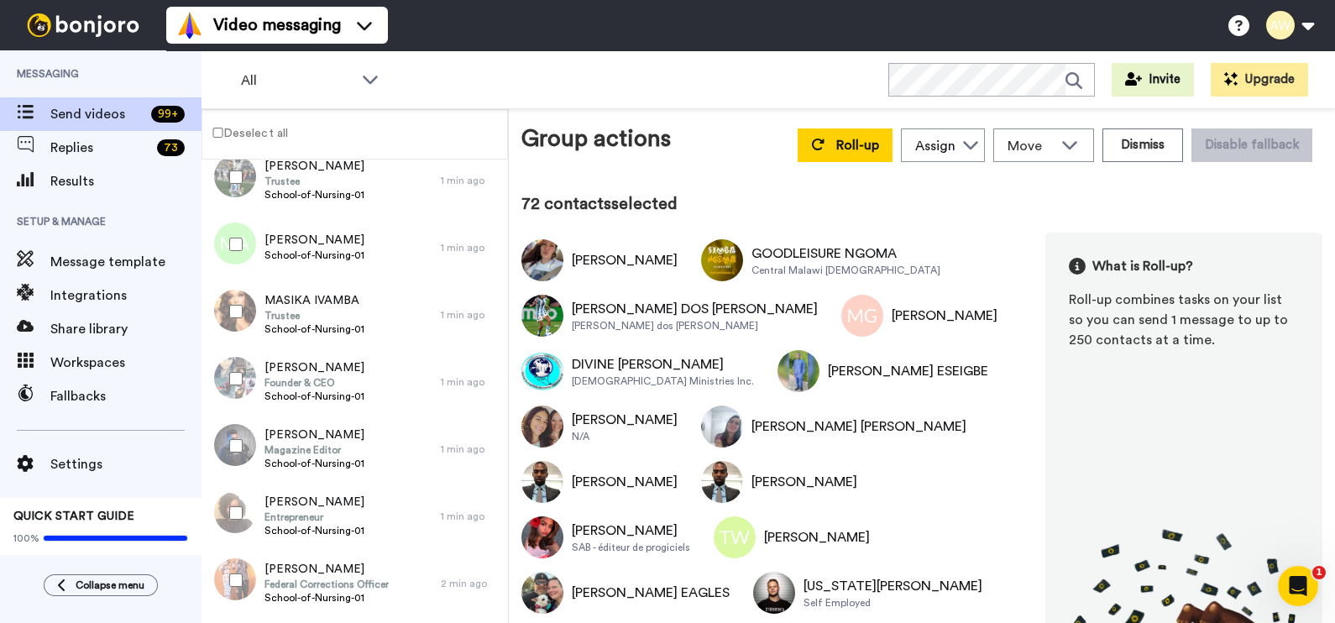
scroll to position [4698, 0]
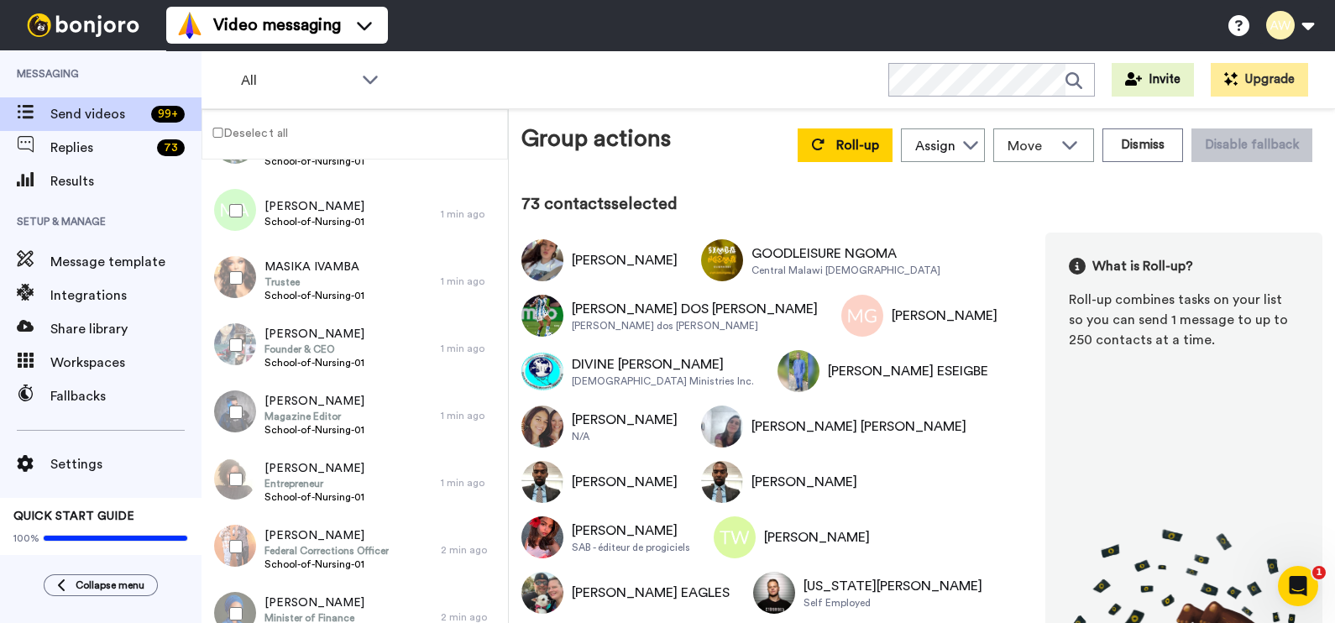
click at [254, 420] on div at bounding box center [232, 412] width 60 height 59
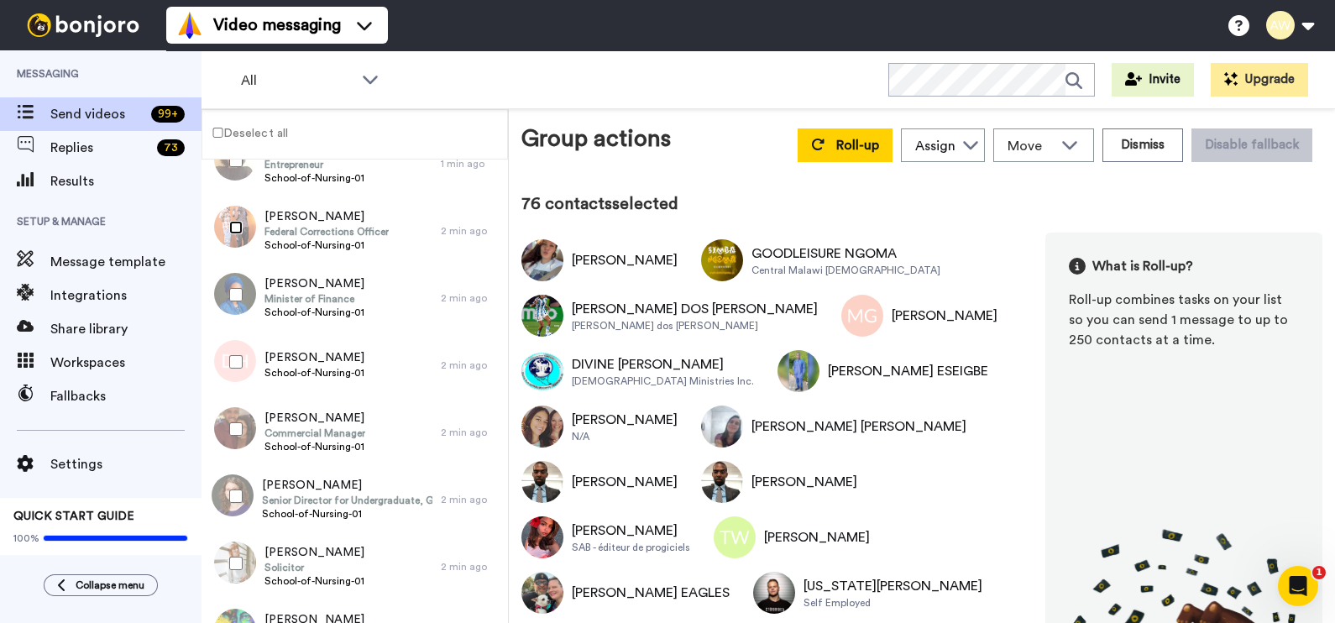
scroll to position [5074, 0]
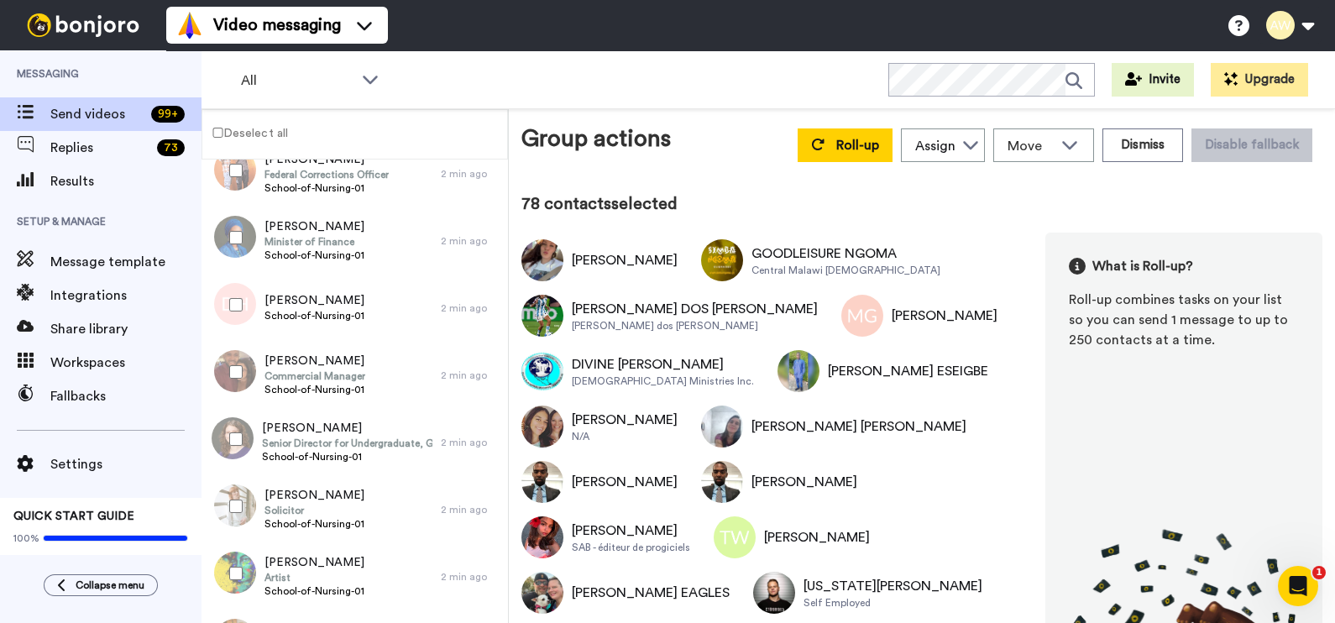
click at [236, 363] on div at bounding box center [232, 372] width 60 height 59
click at [244, 525] on div at bounding box center [232, 506] width 60 height 59
click at [242, 554] on div at bounding box center [232, 573] width 60 height 59
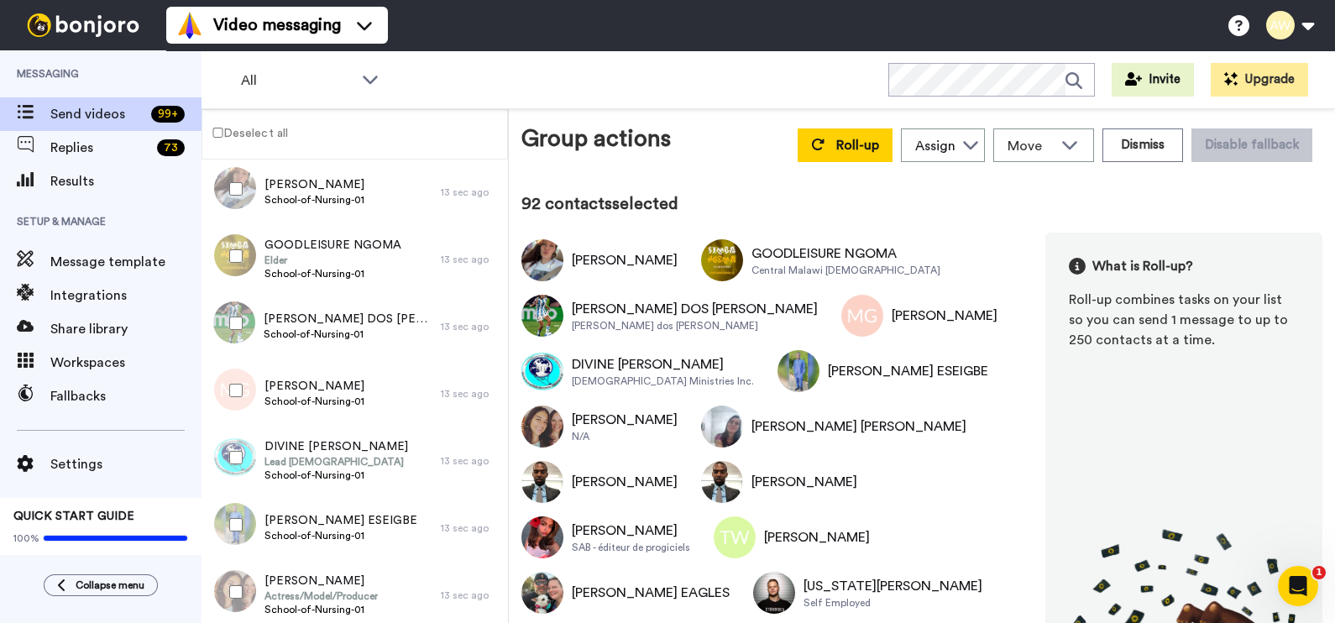
scroll to position [0, 0]
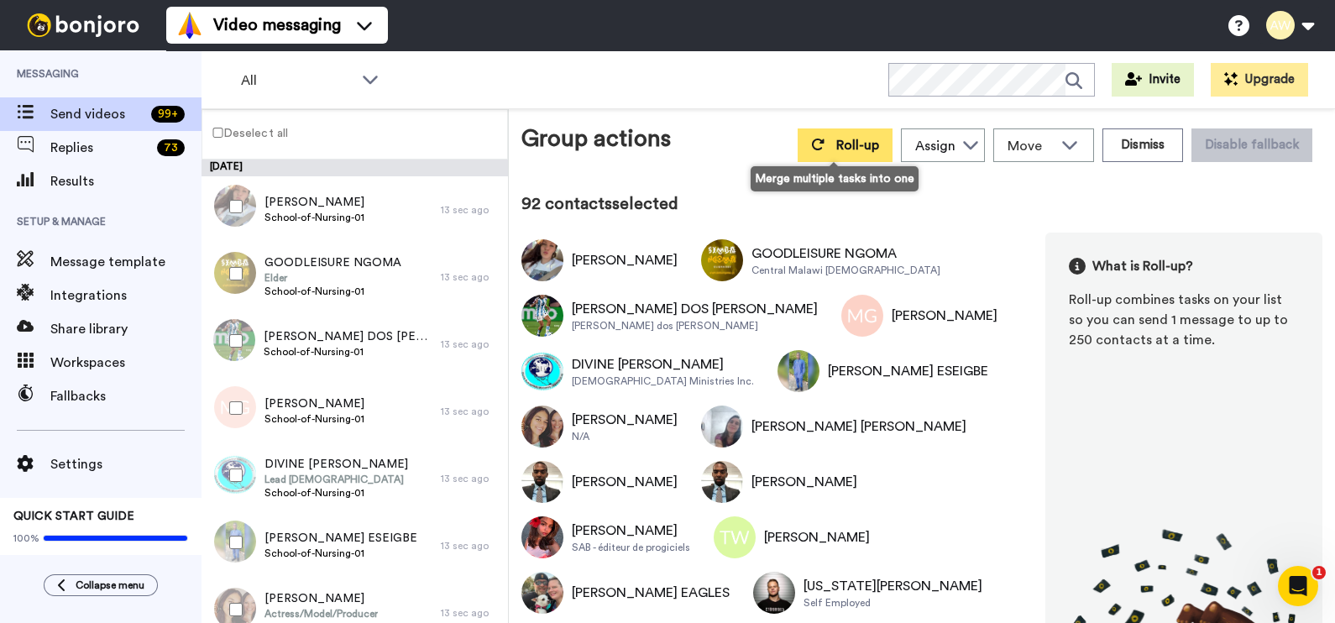
click at [856, 139] on span "Roll-up" at bounding box center [857, 145] width 43 height 13
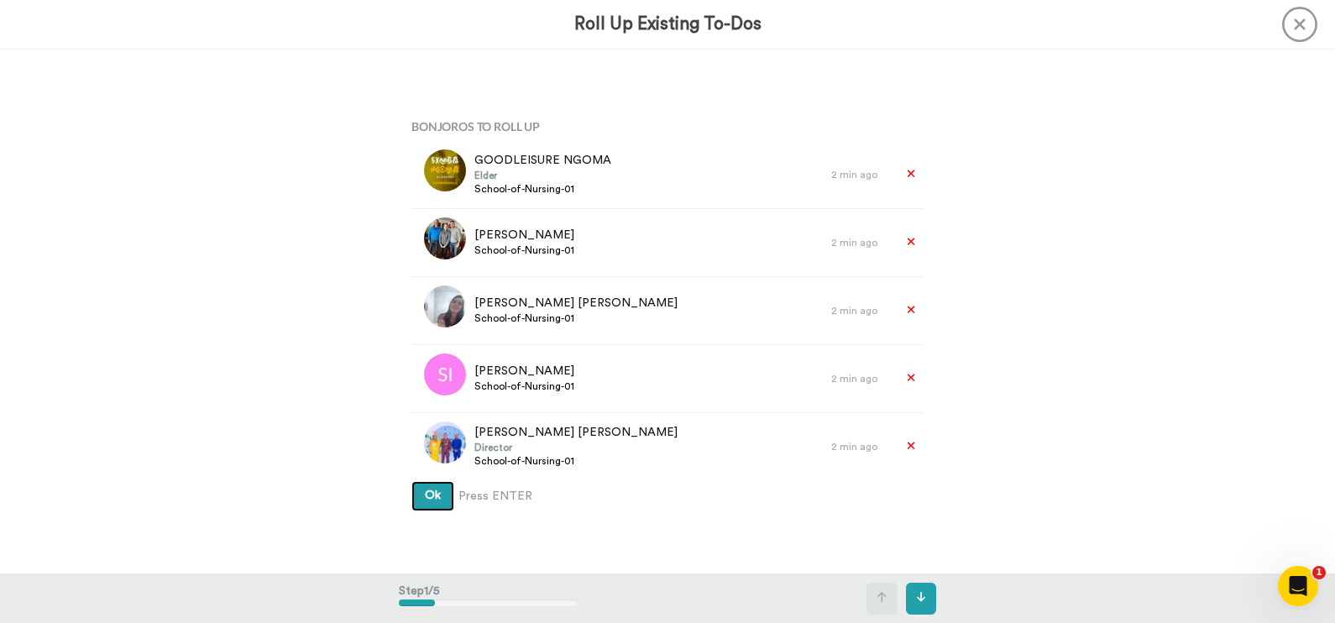
click at [411, 481] on button "Ok" at bounding box center [432, 496] width 43 height 30
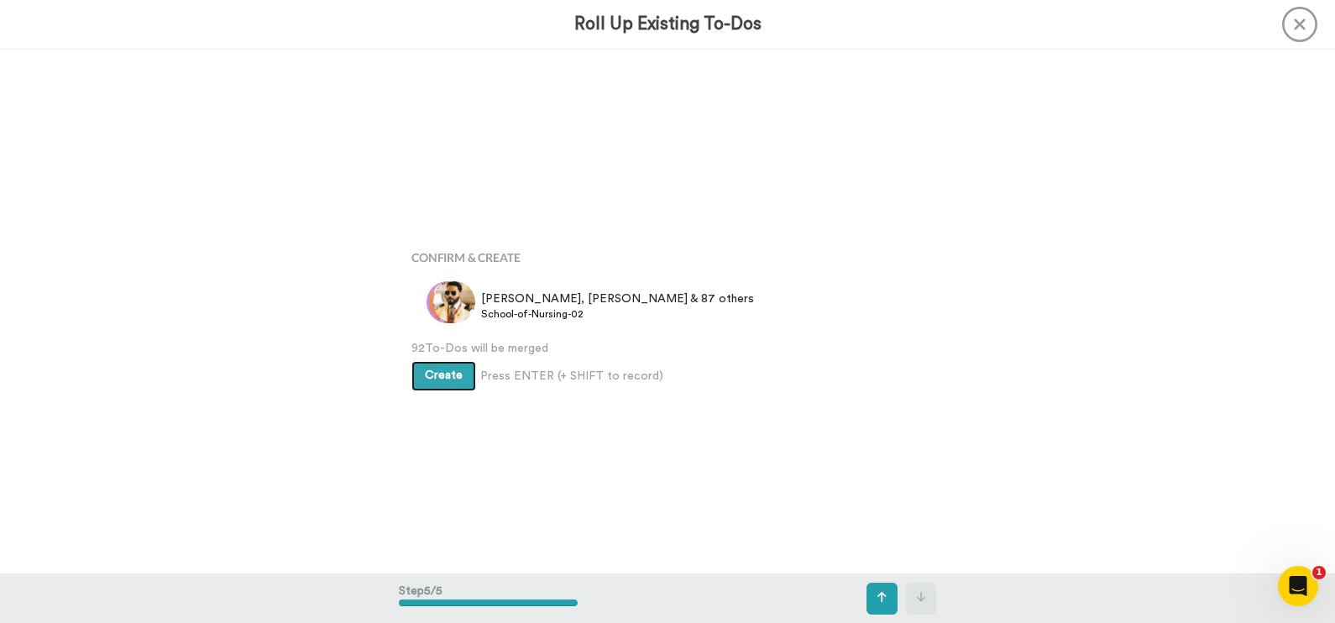
scroll to position [2098, 0]
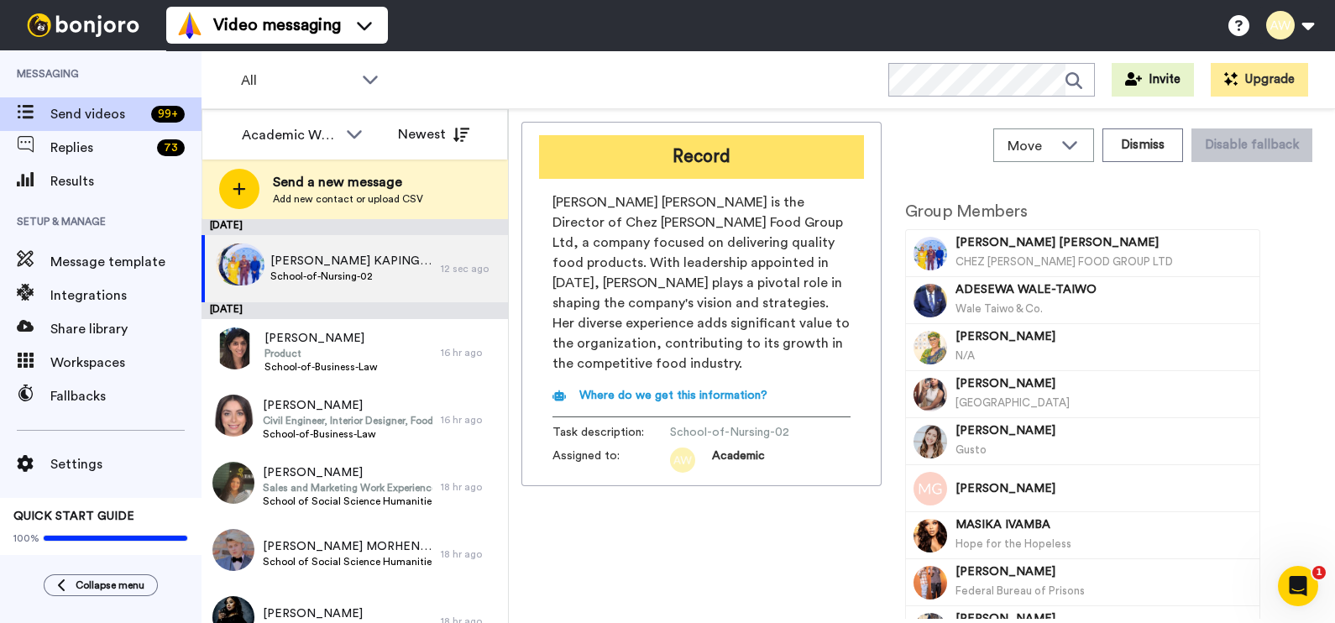
click at [757, 170] on button "Record" at bounding box center [701, 157] width 325 height 44
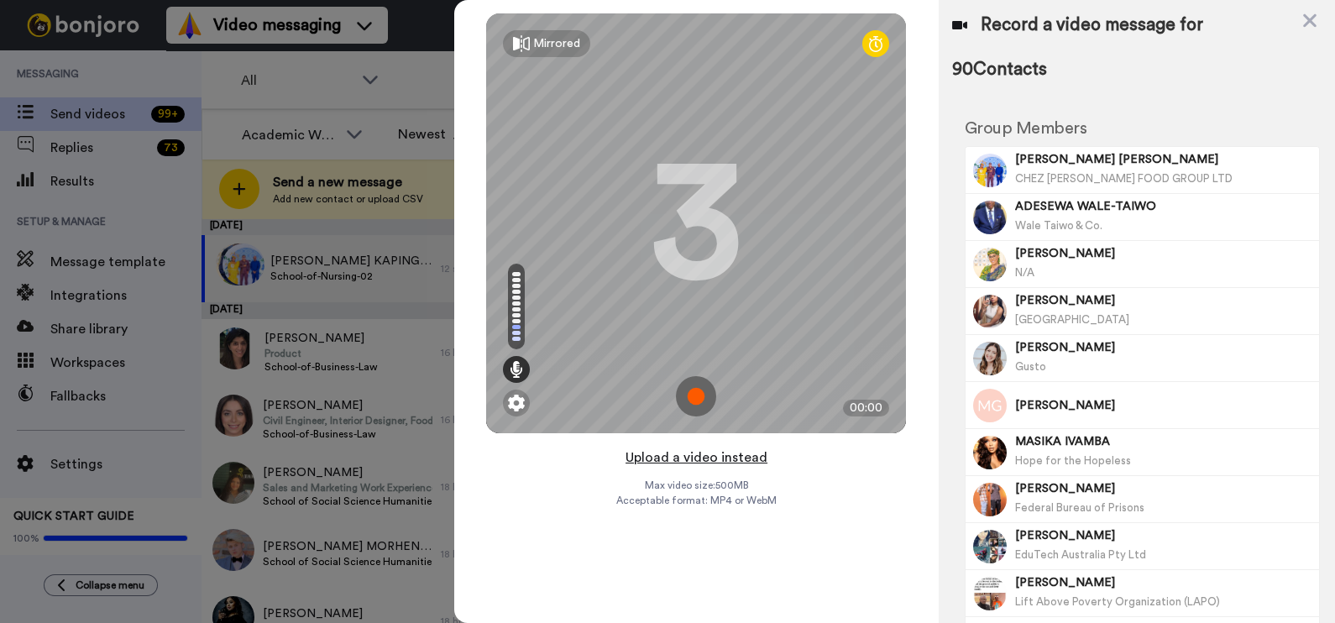
click at [735, 462] on button "Upload a video instead" at bounding box center [697, 458] width 152 height 22
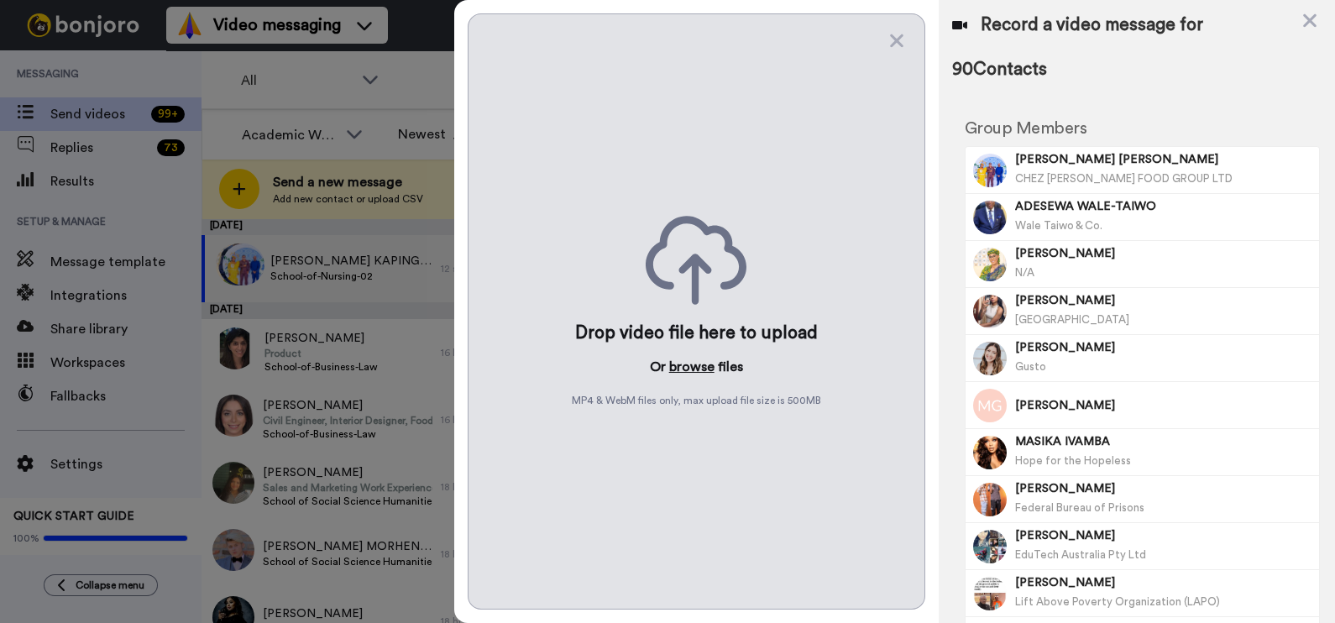
click at [682, 366] on button "browse" at bounding box center [691, 367] width 45 height 20
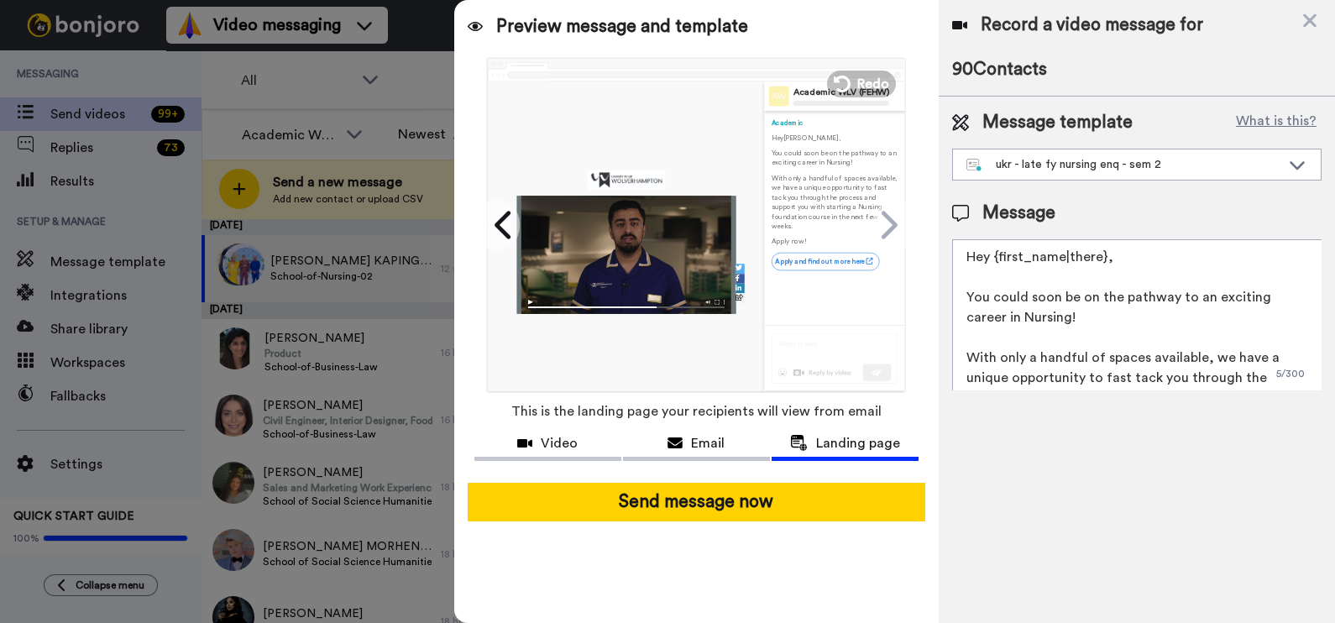
click at [1330, 67] on div "Preview message and template Play/Pause it is not to late to apply for a Nursin…" at bounding box center [894, 311] width 881 height 623
click at [693, 430] on button "Email" at bounding box center [696, 445] width 147 height 31
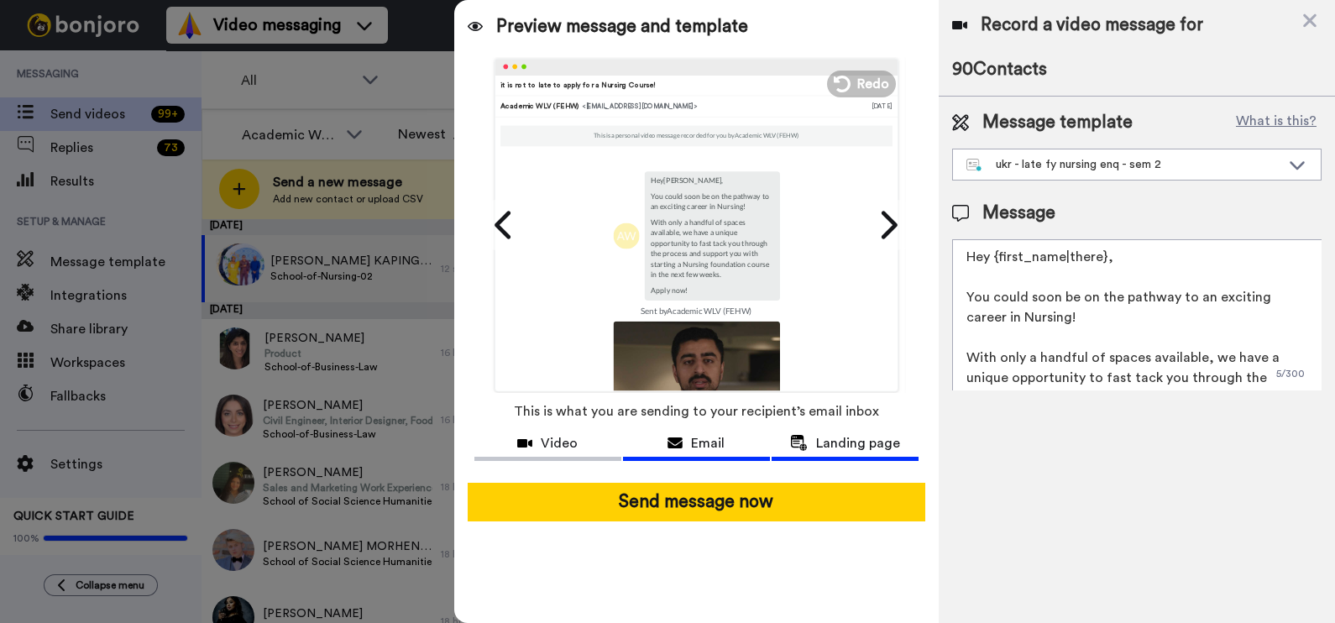
click at [830, 448] on span "Landing page" at bounding box center [858, 443] width 84 height 20
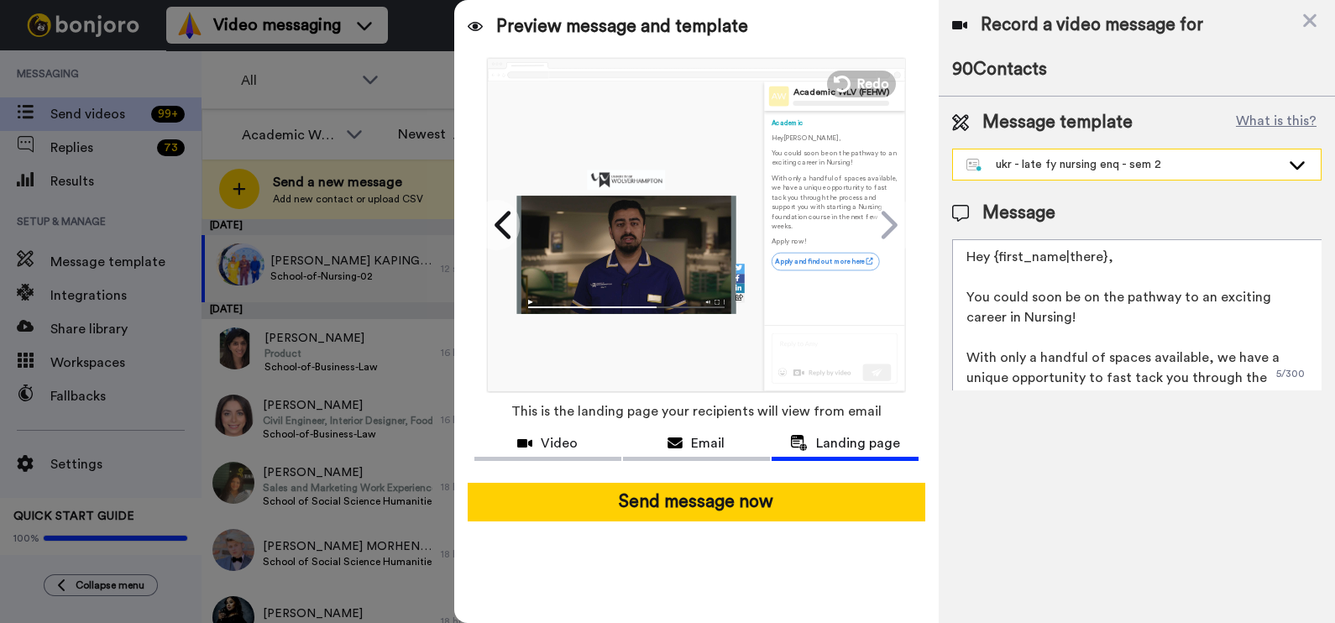
click at [1125, 169] on div "ukr - late fy nursing enq - sem 2" at bounding box center [1123, 164] width 314 height 17
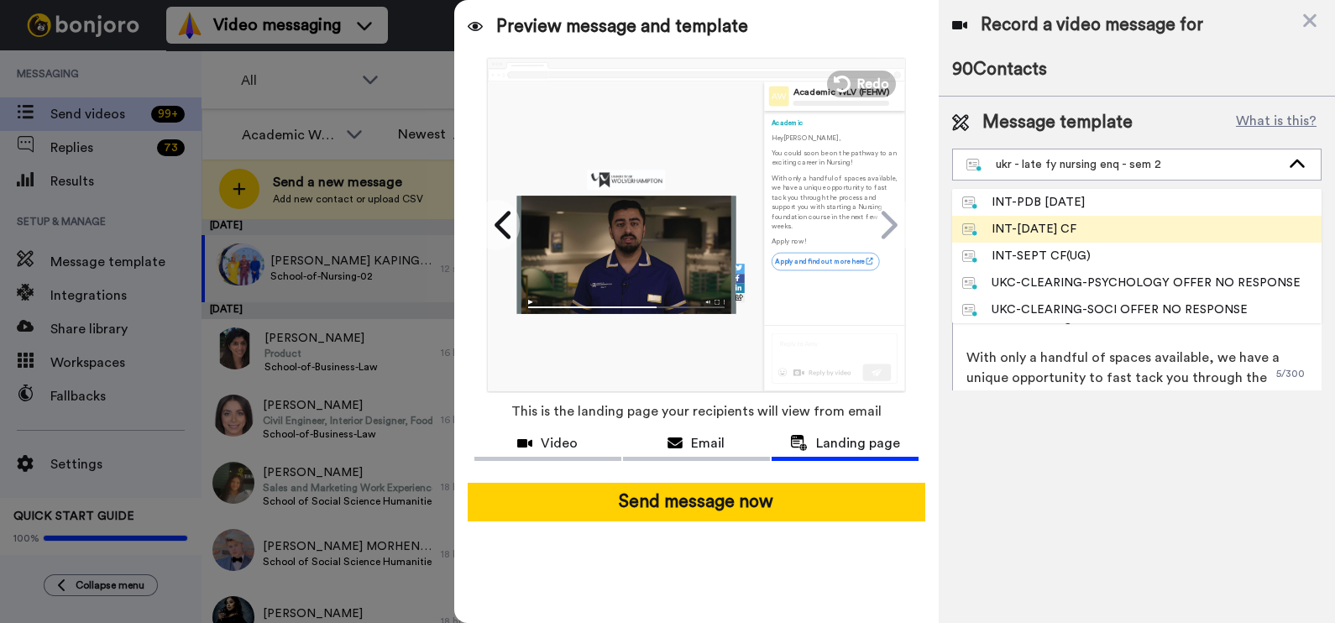
click at [1239, 239] on li "INT-Sept 25 CF" at bounding box center [1136, 229] width 369 height 27
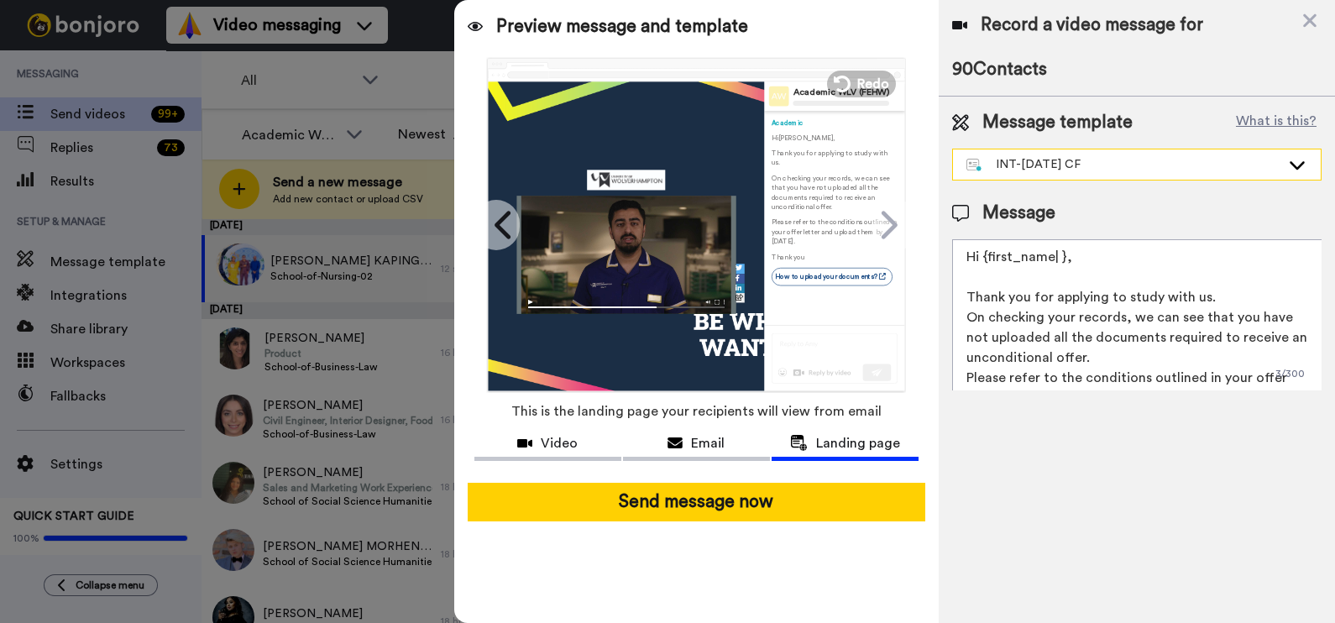
click at [1191, 160] on div "INT-Sept 25 CF" at bounding box center [1123, 164] width 314 height 17
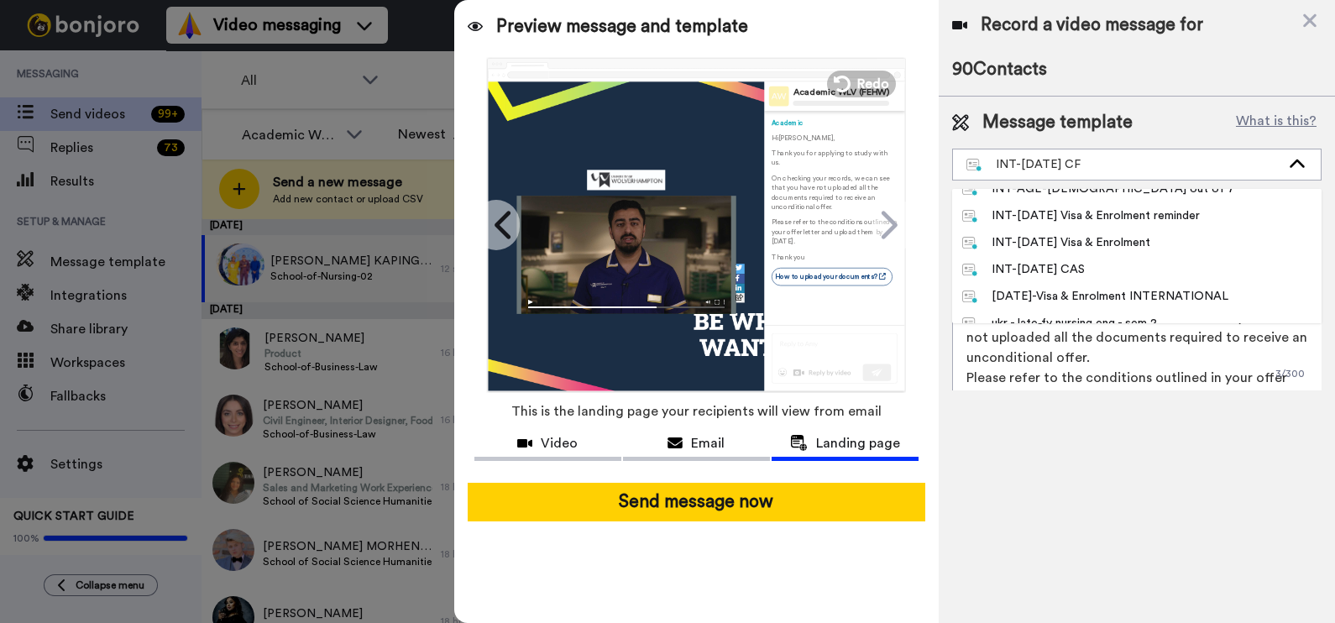
scroll to position [1208, 0]
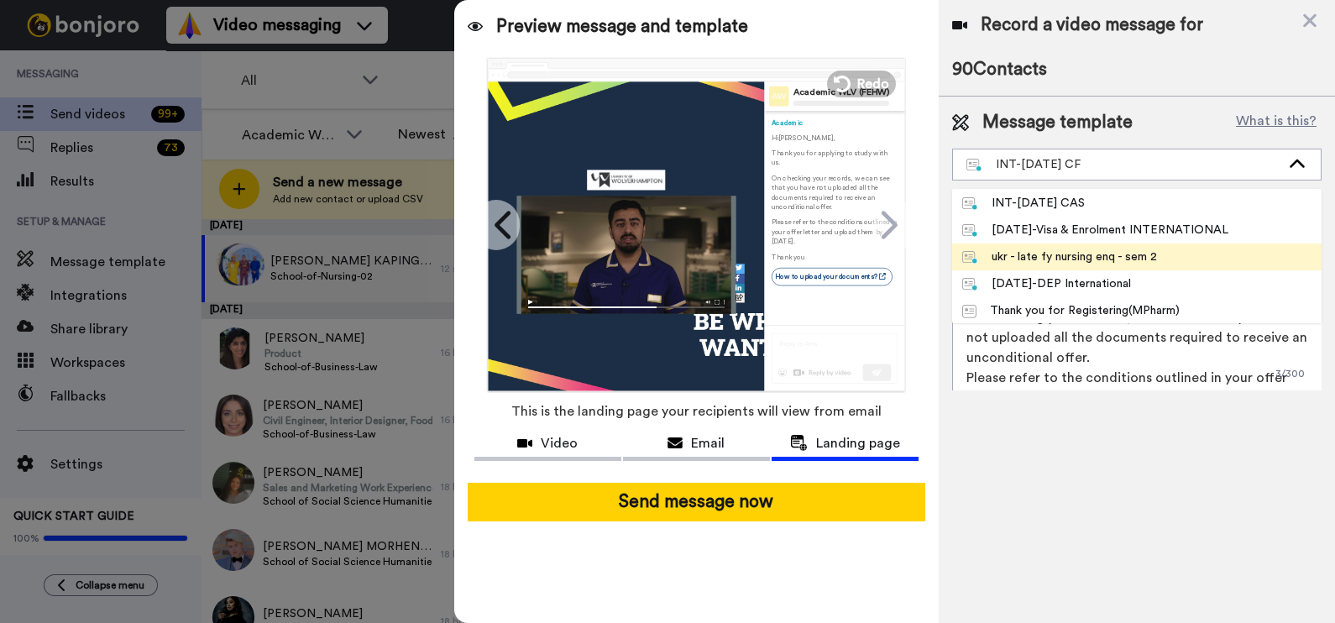
click at [1209, 260] on li "ukr - late fy nursing enq - sem 2" at bounding box center [1136, 257] width 369 height 27
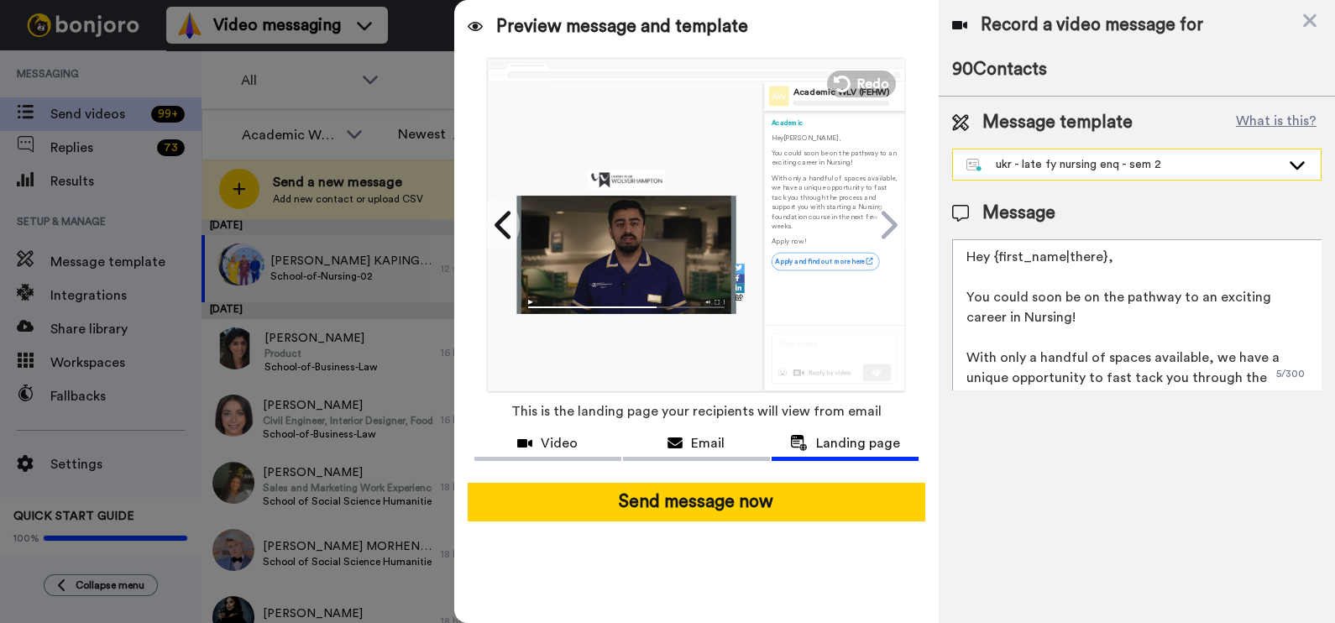
click at [1130, 173] on div "ukr - late fy nursing enq - sem 2" at bounding box center [1137, 164] width 368 height 30
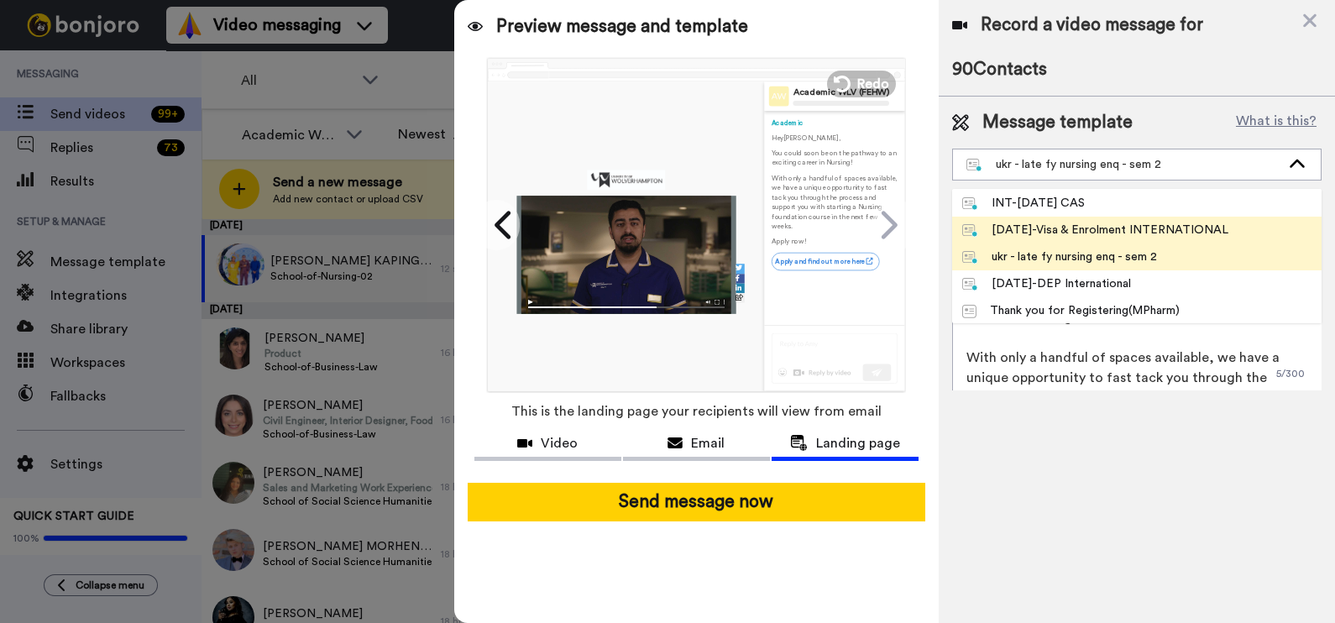
click at [1102, 223] on div "May 25-Visa & Enrolment INTERNATIONAL" at bounding box center [1095, 230] width 266 height 17
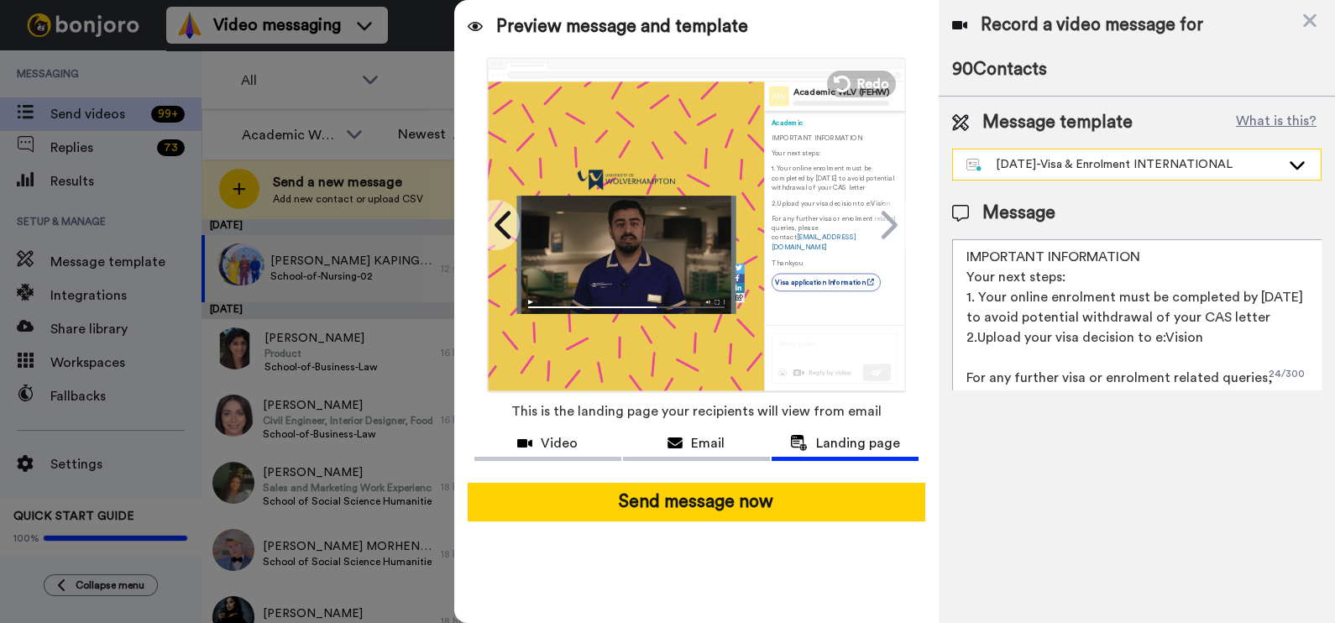
click at [1100, 157] on div "May 25-Visa & Enrolment INTERNATIONAL" at bounding box center [1123, 164] width 314 height 17
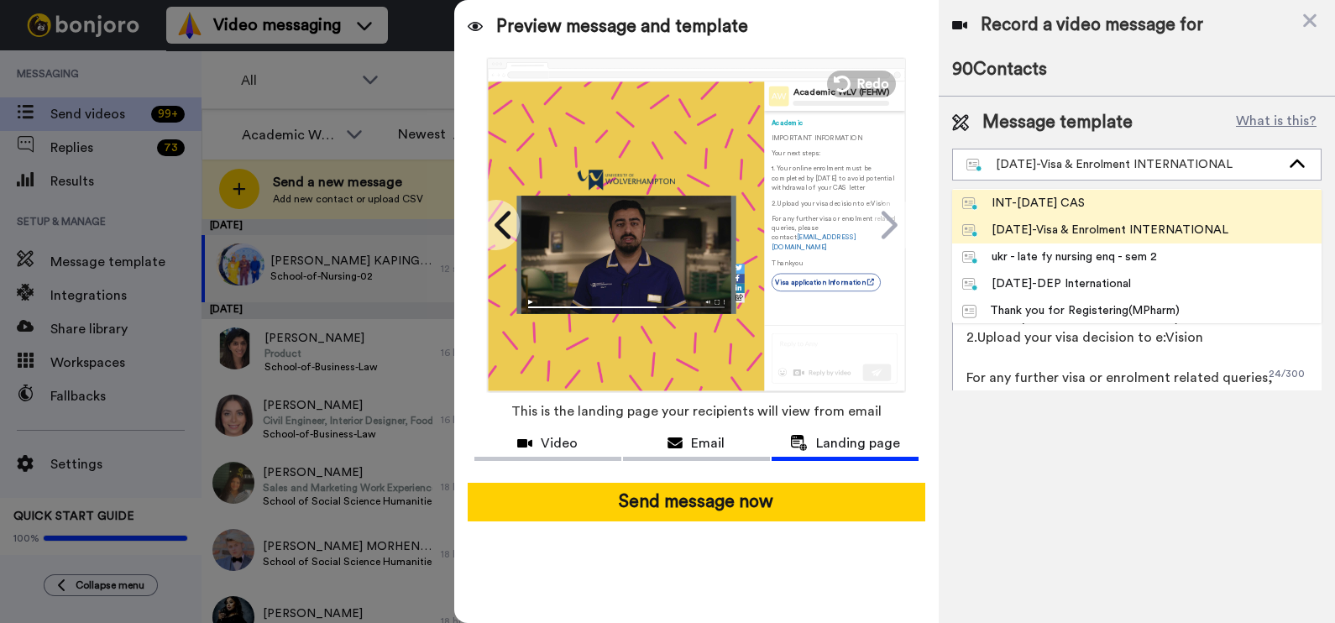
click at [1097, 196] on li "INT-Sept 25 CAS" at bounding box center [1136, 203] width 369 height 27
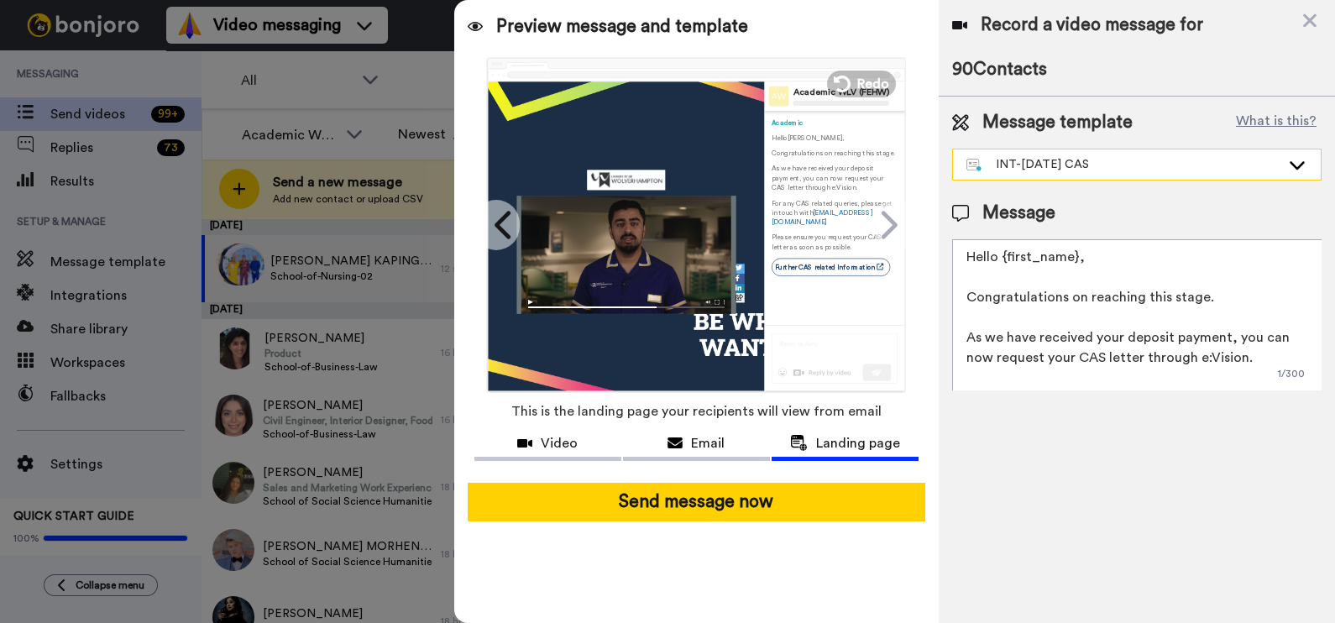
click at [1087, 155] on div "INT-Sept 25 CAS" at bounding box center [1137, 164] width 368 height 30
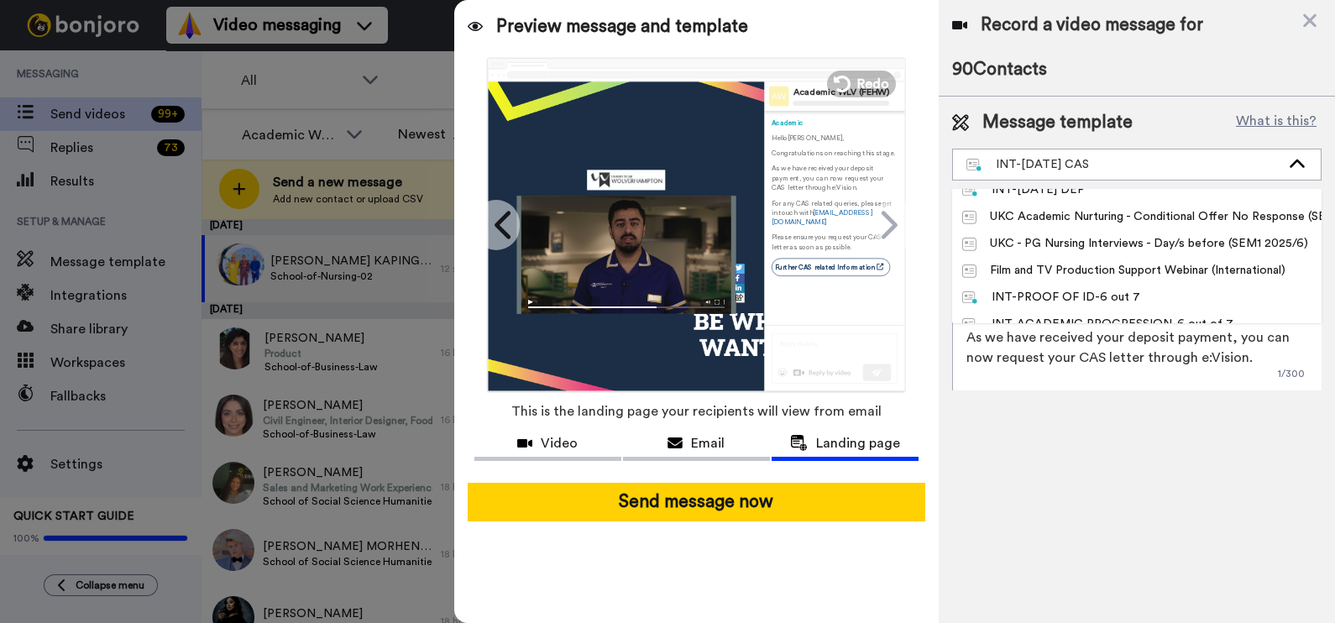
scroll to position [830, 0]
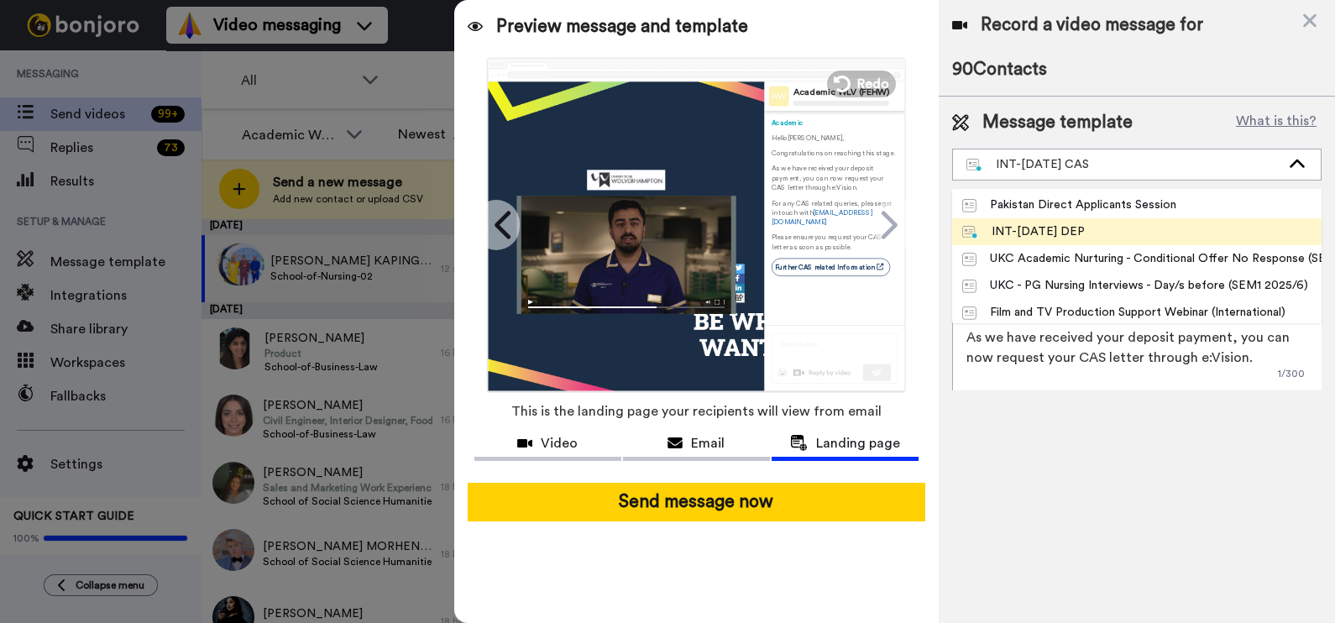
click at [1170, 223] on li "INT-Sept 25 DEP" at bounding box center [1136, 231] width 369 height 27
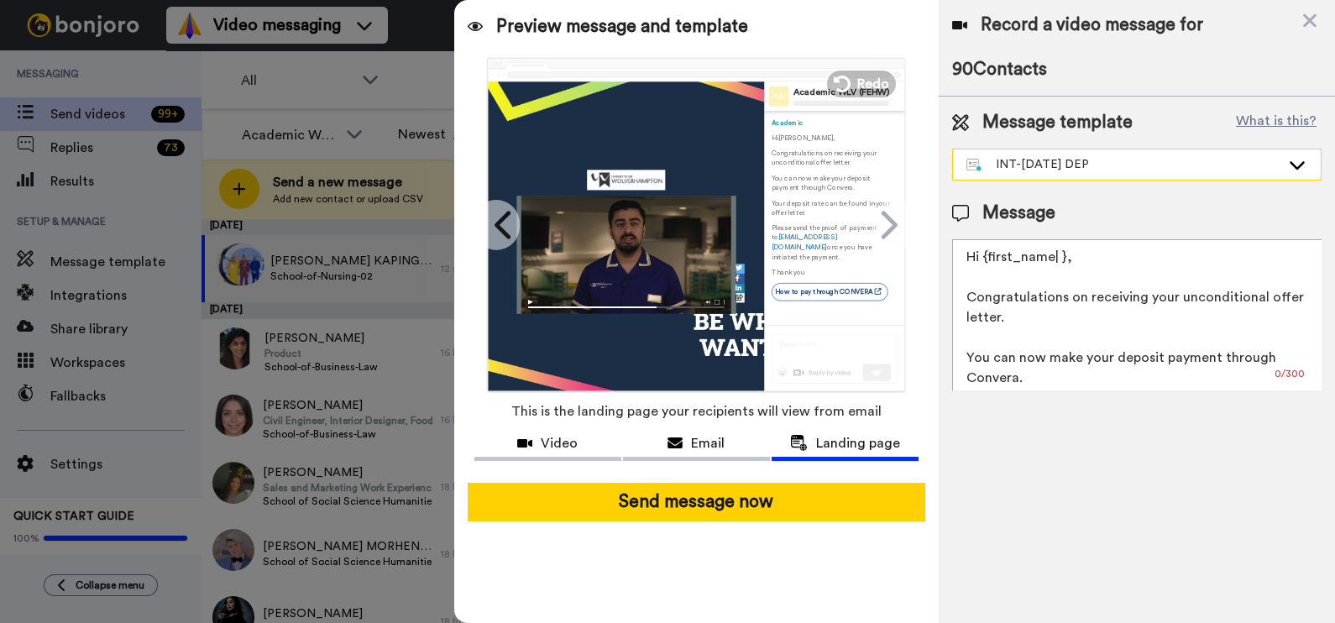
click at [1103, 163] on div "INT-Sept 25 DEP" at bounding box center [1123, 164] width 314 height 17
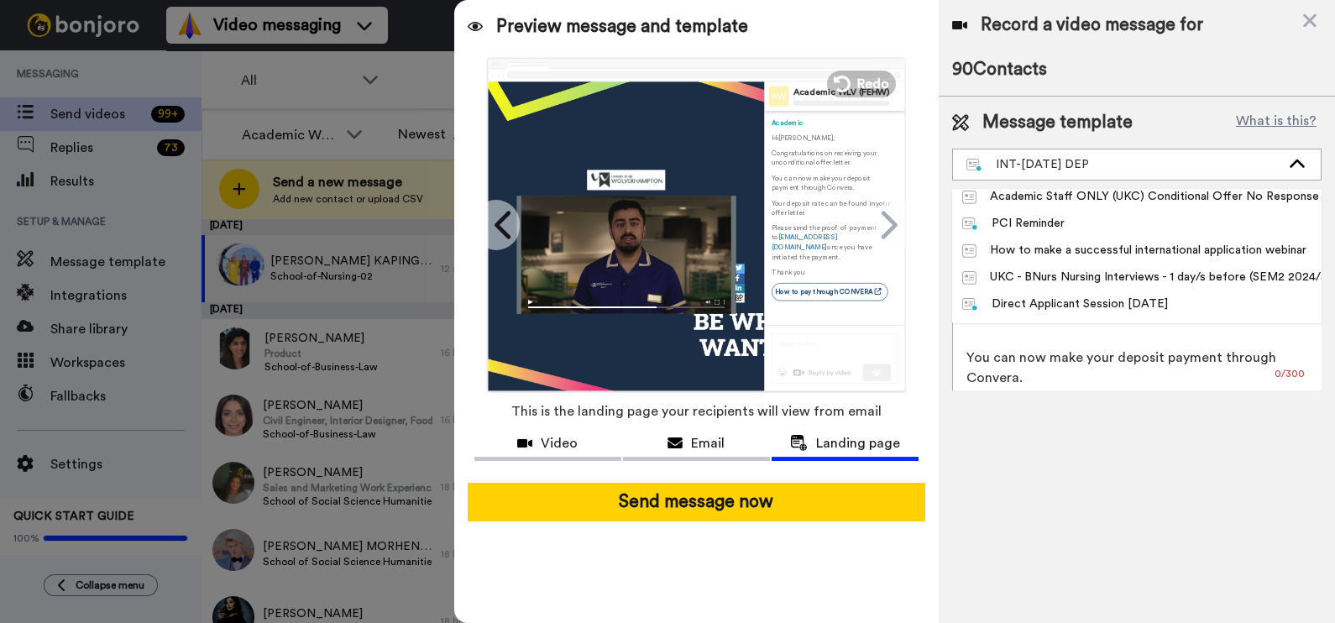
scroll to position [663, 0]
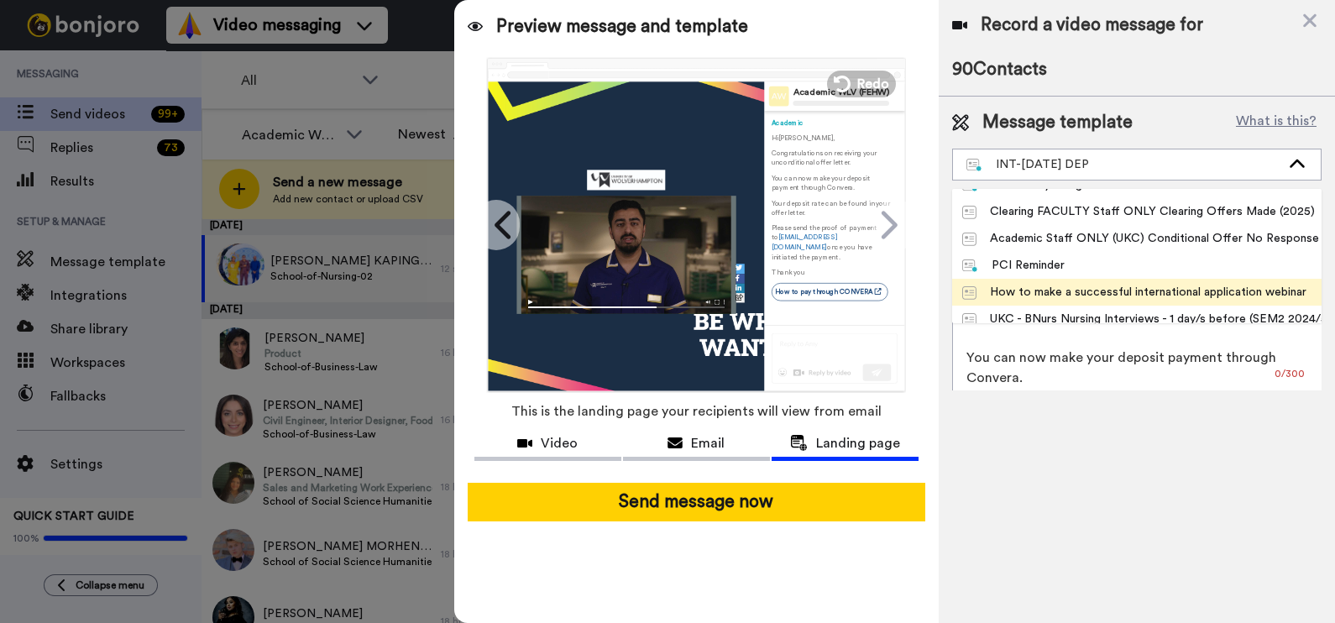
click at [1156, 279] on li "How to make a successful international application webinar" at bounding box center [1136, 292] width 369 height 27
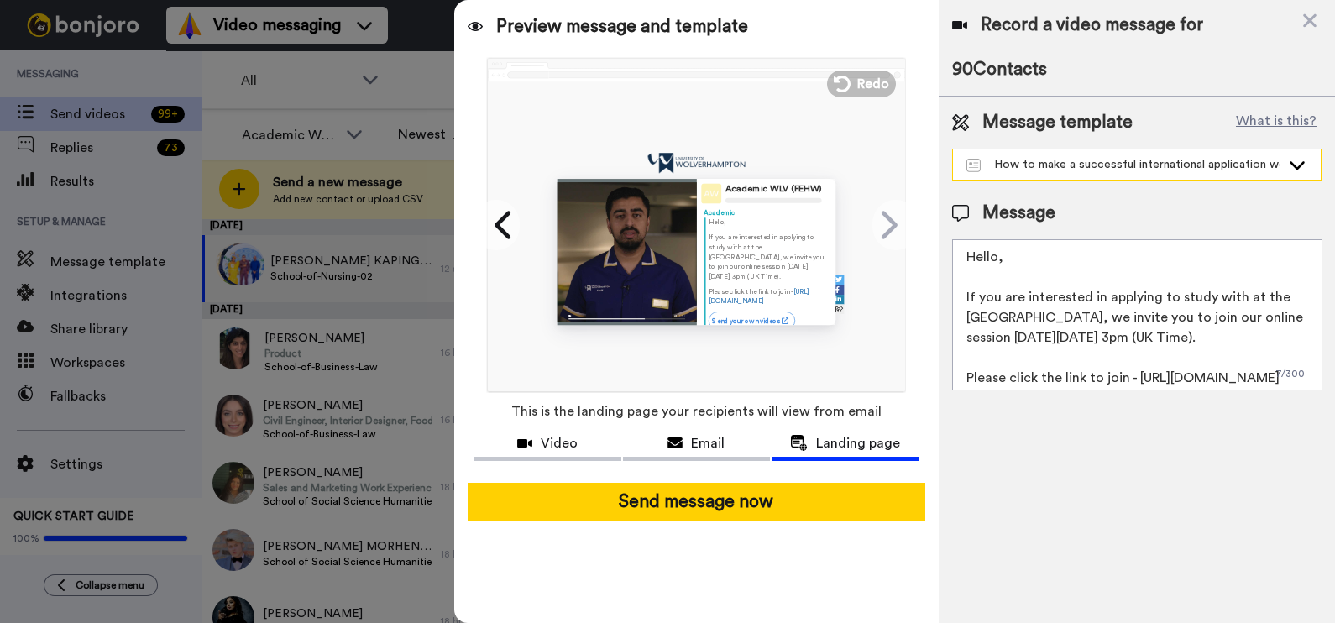
click at [1191, 165] on div "How to make a successful international application webinar" at bounding box center [1123, 164] width 314 height 17
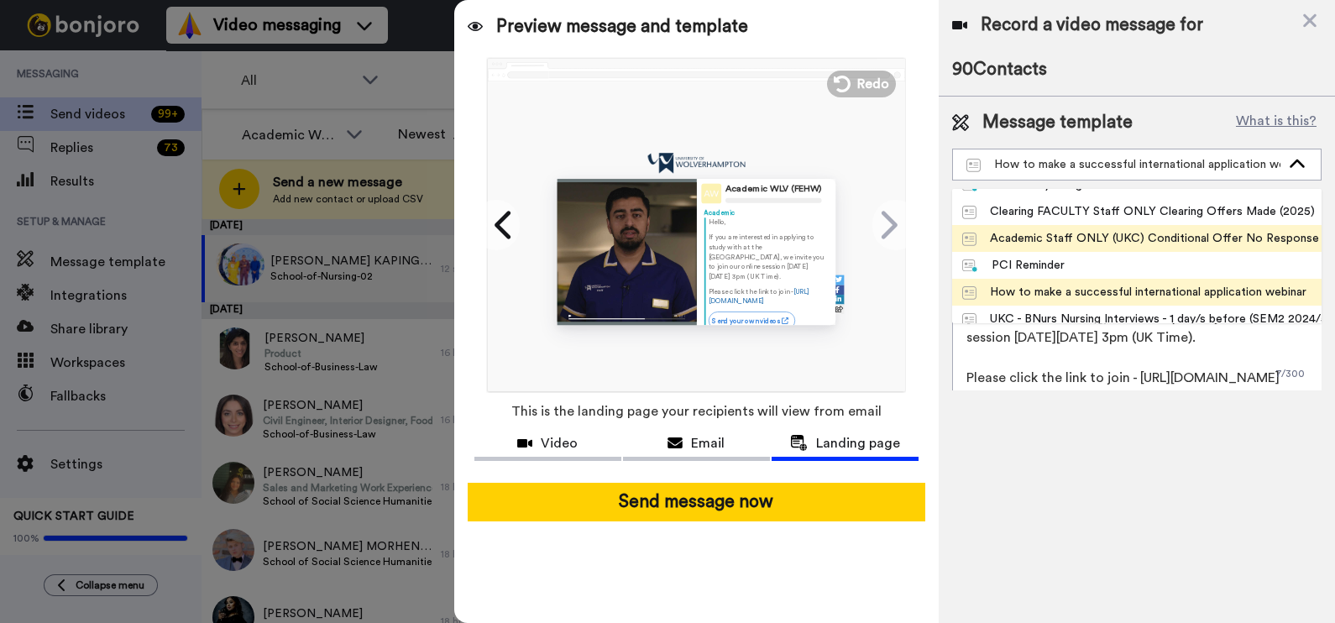
click at [1082, 241] on div "Academic Staff ONLY (UKC) Conditional Offer No Response (SEM1 2025/6)" at bounding box center [1136, 238] width 349 height 17
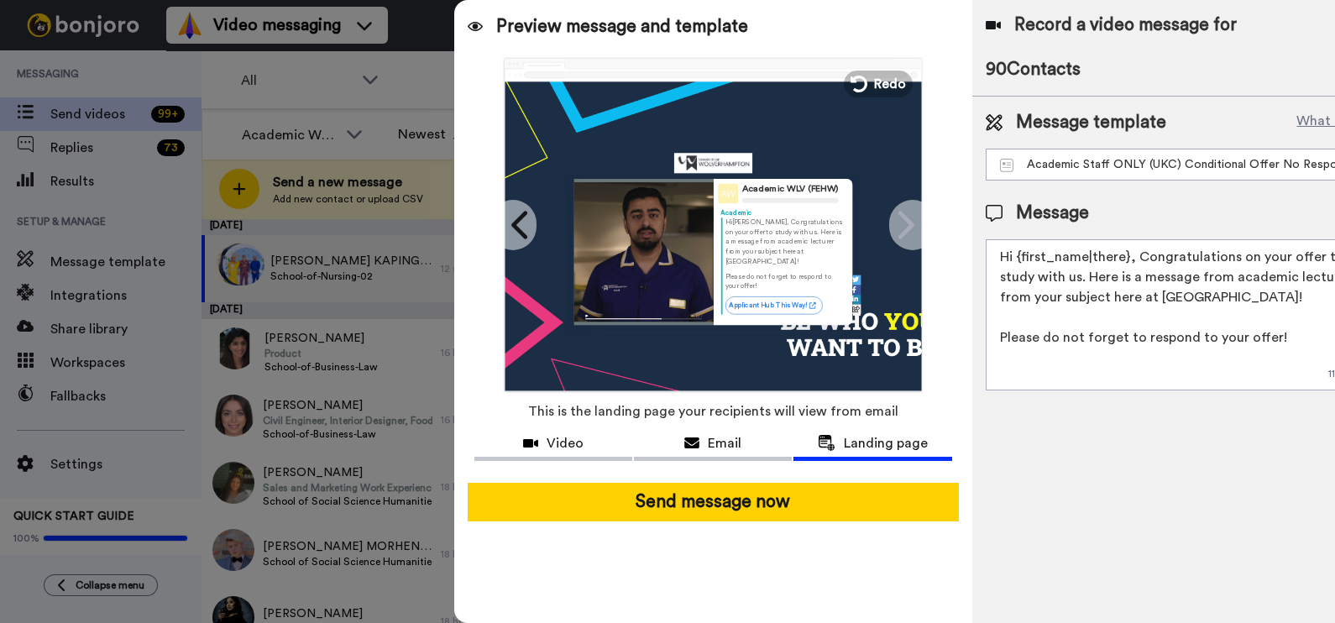
click at [1067, 183] on div "Message template What is this? Academic Staff ONLY (UKC) Conditional Offer No R…" at bounding box center [1184, 250] width 424 height 307
click at [1066, 181] on div "Message template What is this? Academic Staff ONLY (UKC) Conditional Offer No R…" at bounding box center [1184, 250] width 424 height 307
click at [1054, 171] on div "Academic Staff ONLY (UKC) Conditional Offer No Response (SEM1 2025/6)" at bounding box center [1171, 164] width 342 height 17
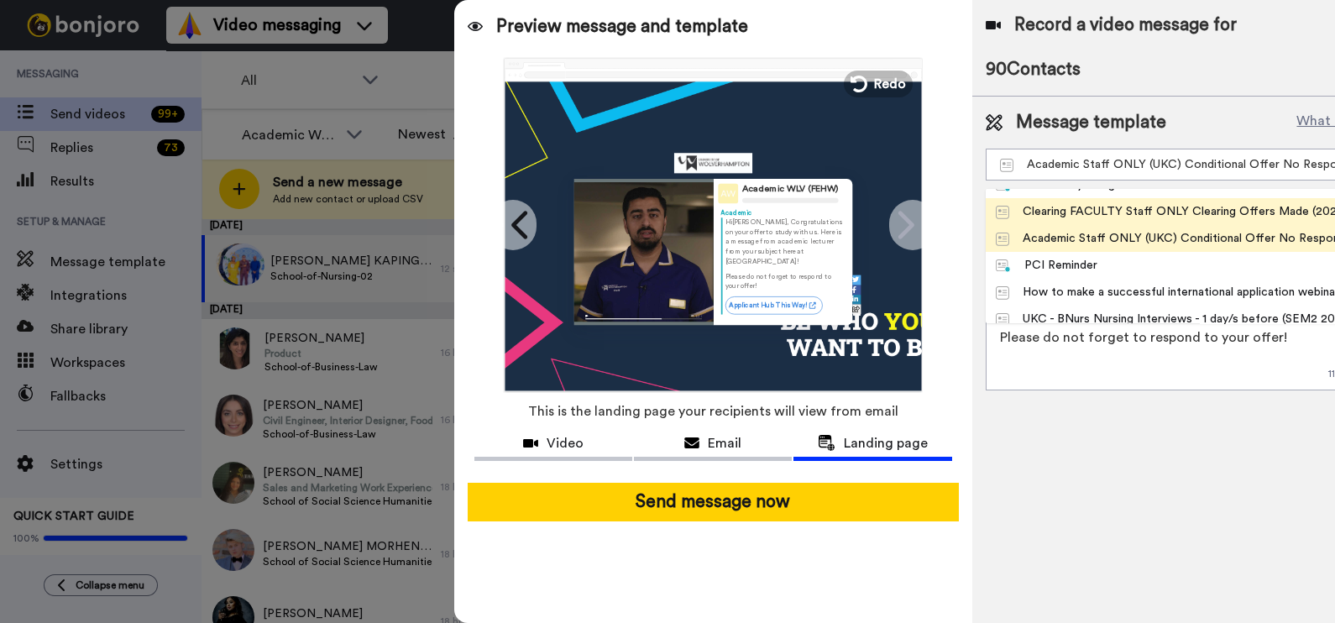
click at [1056, 212] on div "Clearing FACULTY Staff ONLY Clearing Offers Made (2025)" at bounding box center [1172, 211] width 353 height 17
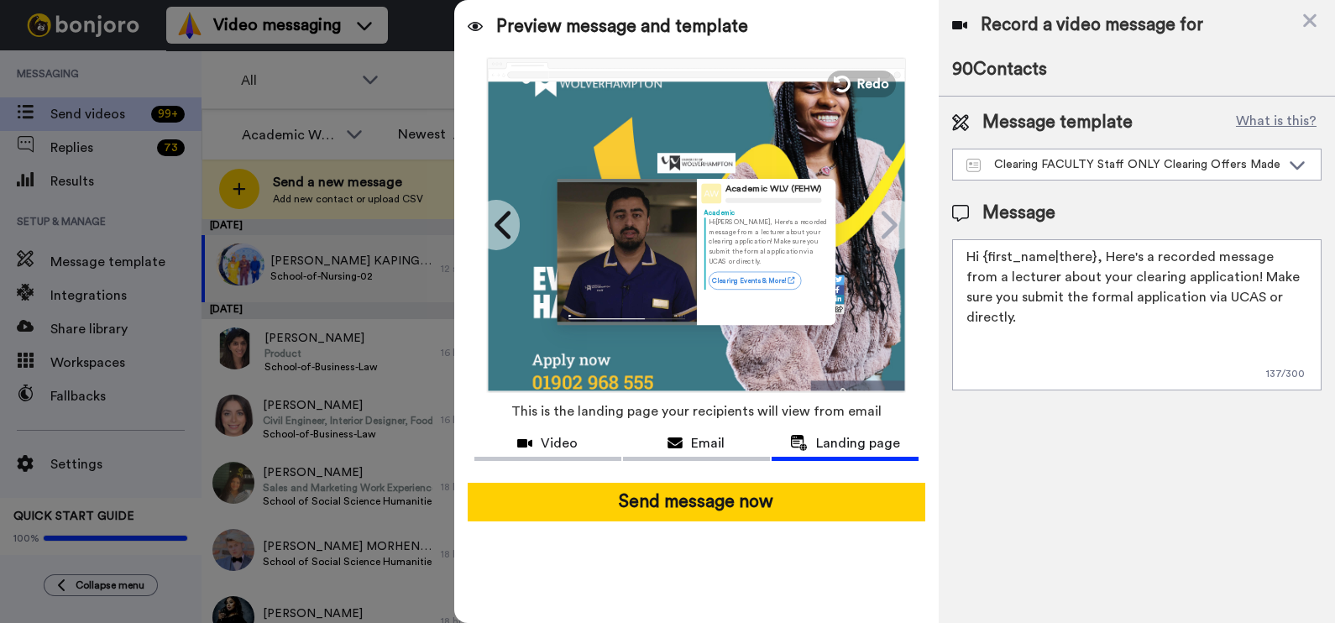
click at [1099, 256] on textarea "Hi {first_name|there}, Here's a recorded message from a lecturer about your cle…" at bounding box center [1136, 314] width 369 height 151
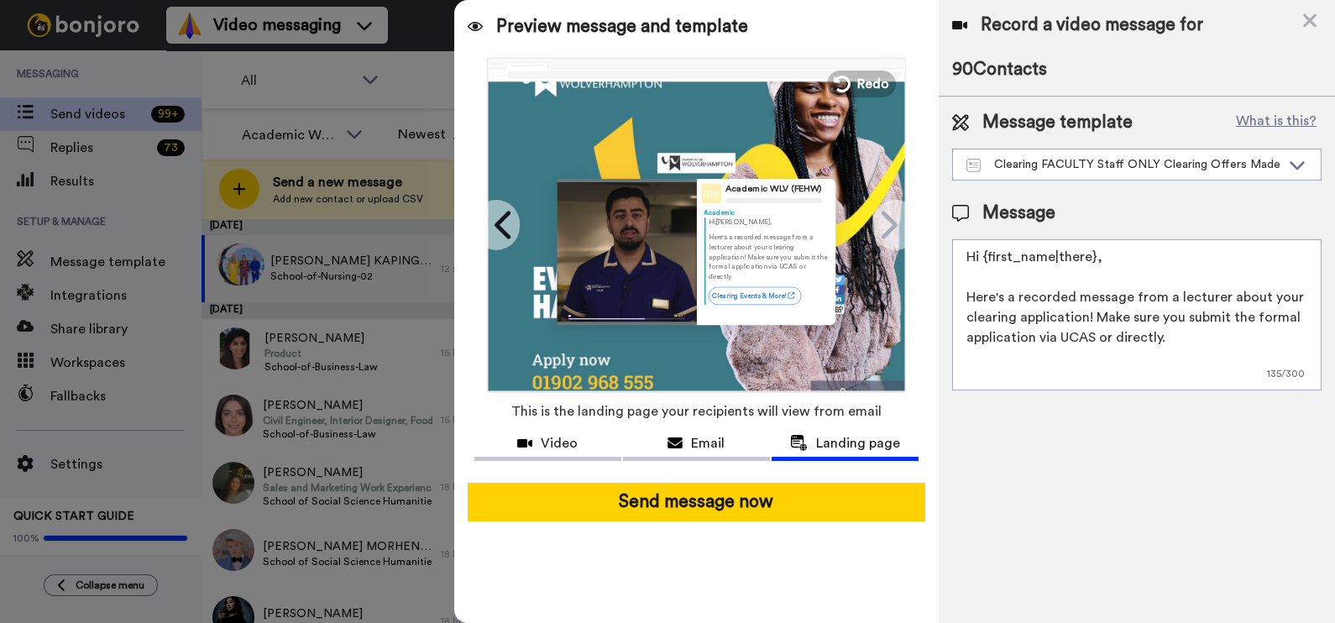
click at [1197, 302] on textarea "Hi {first_name|there}, Here's a recorded message from a lecturer about your cle…" at bounding box center [1136, 314] width 369 height 151
click at [545, 445] on span "Video" at bounding box center [559, 443] width 37 height 20
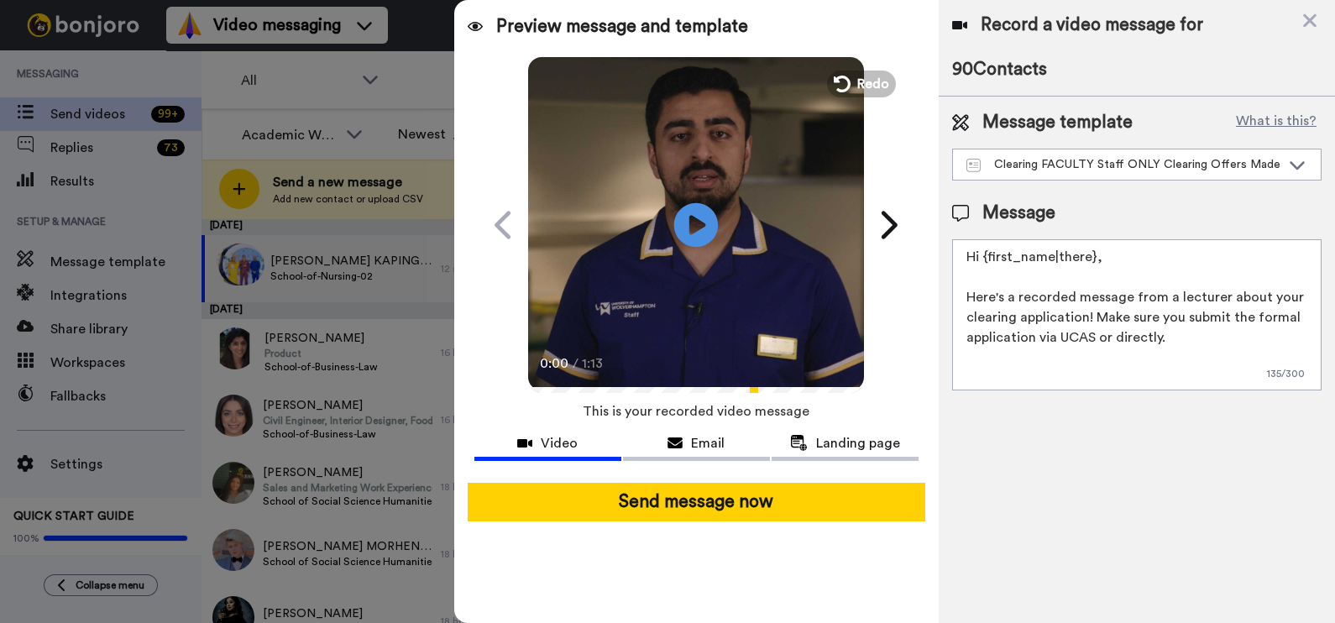
click at [705, 231] on icon at bounding box center [696, 224] width 45 height 45
click at [1225, 295] on textarea "Hi {first_name|there}, Here's a recorded message from a lecturer about your cle…" at bounding box center [1136, 314] width 369 height 151
click at [708, 235] on icon at bounding box center [696, 224] width 45 height 45
click at [1157, 355] on textarea "Hi {first_name|there}, Here's a recorded message from a lecturer about your cle…" at bounding box center [1136, 314] width 369 height 151
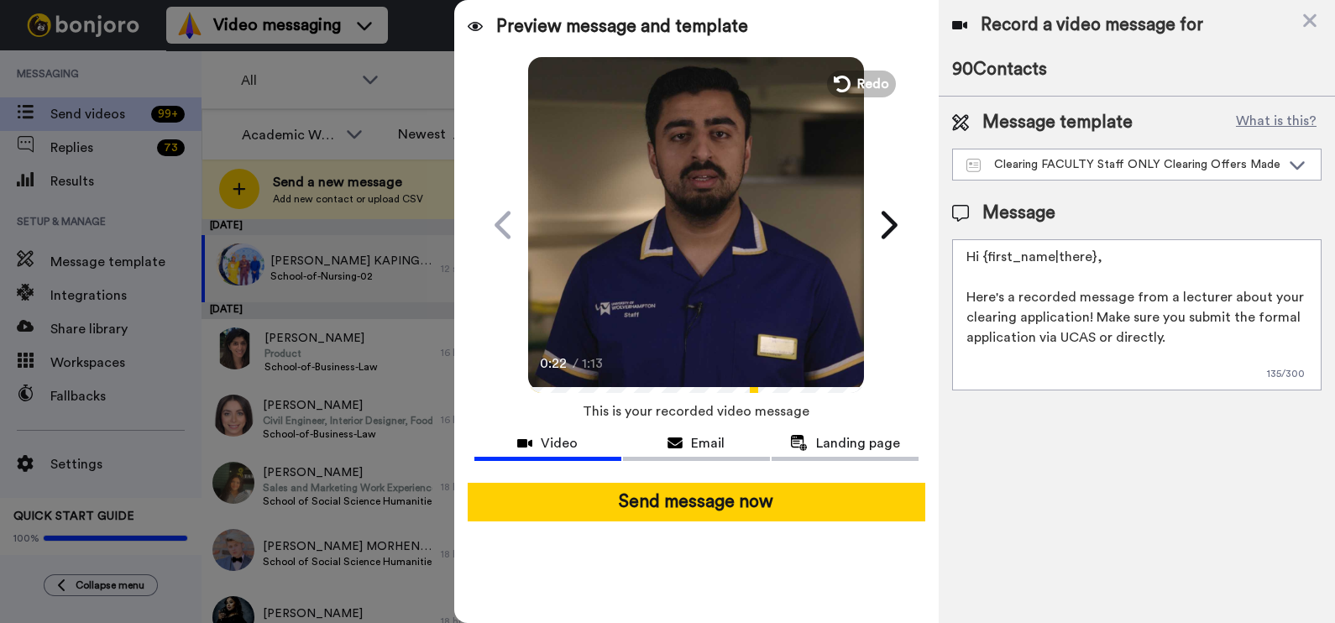
click at [1291, 296] on textarea "Hi {first_name|there}, Here's a recorded message from a lecturer about your cle…" at bounding box center [1136, 314] width 369 height 151
click at [1176, 338] on textarea "Hi {first_name|there}, Here's a recorded message from a lecturer about what cle…" at bounding box center [1136, 314] width 369 height 151
click at [1232, 366] on textarea "Hi {first_name|there}, Here's a recorded message from a lecturer about what cle…" at bounding box center [1136, 314] width 369 height 151
click at [1000, 320] on textarea "Hi {first_name|there}, Here's a recorded message from a lecturer about what cle…" at bounding box center [1136, 314] width 369 height 151
click at [1120, 318] on textarea "Hi {first_name|there}, Here's a recorded message from a lecturer about what the…" at bounding box center [1136, 314] width 369 height 151
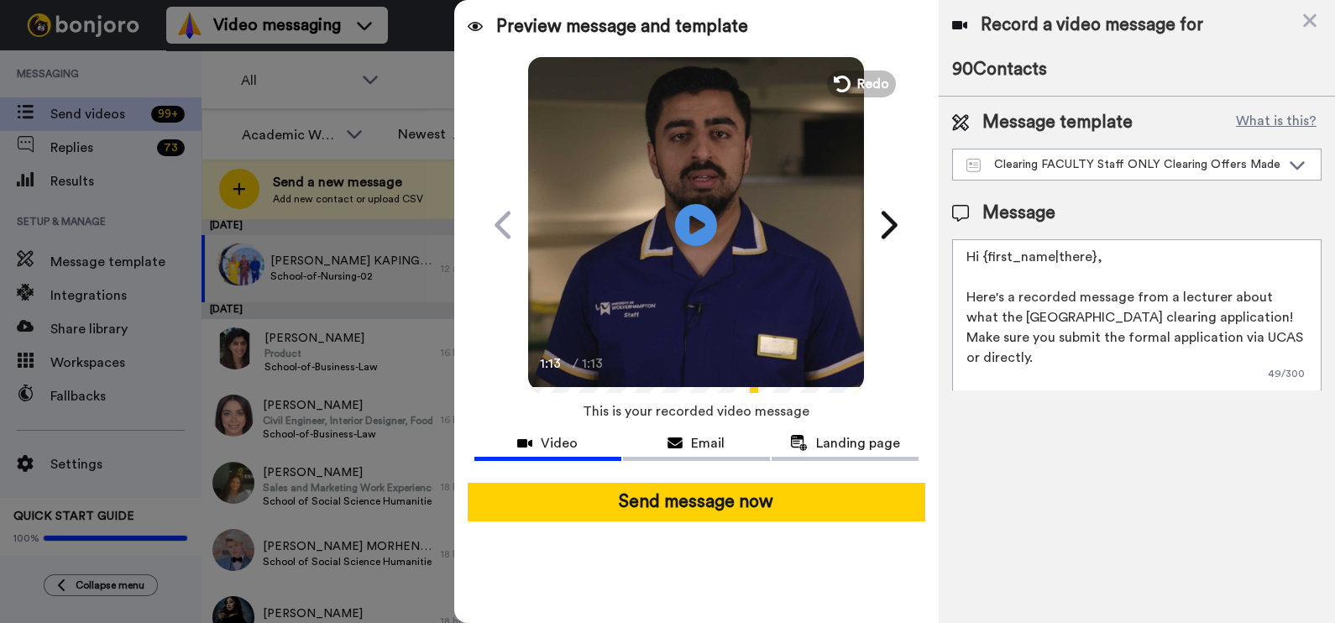
click at [1198, 318] on textarea "Hi {first_name|there}, Here's a recorded message from a lecturer about what the…" at bounding box center [1136, 314] width 369 height 151
drag, startPoint x: 966, startPoint y: 316, endPoint x: 1000, endPoint y: 315, distance: 33.6
click at [1000, 315] on textarea "Hi {first_name|there}, Here's a recorded message from a lecturer about what the…" at bounding box center [1136, 314] width 369 height 151
click at [1150, 314] on textarea "Hi {first_name|there}, Here's a recorded message from a lecturer about the Univ…" at bounding box center [1136, 314] width 369 height 151
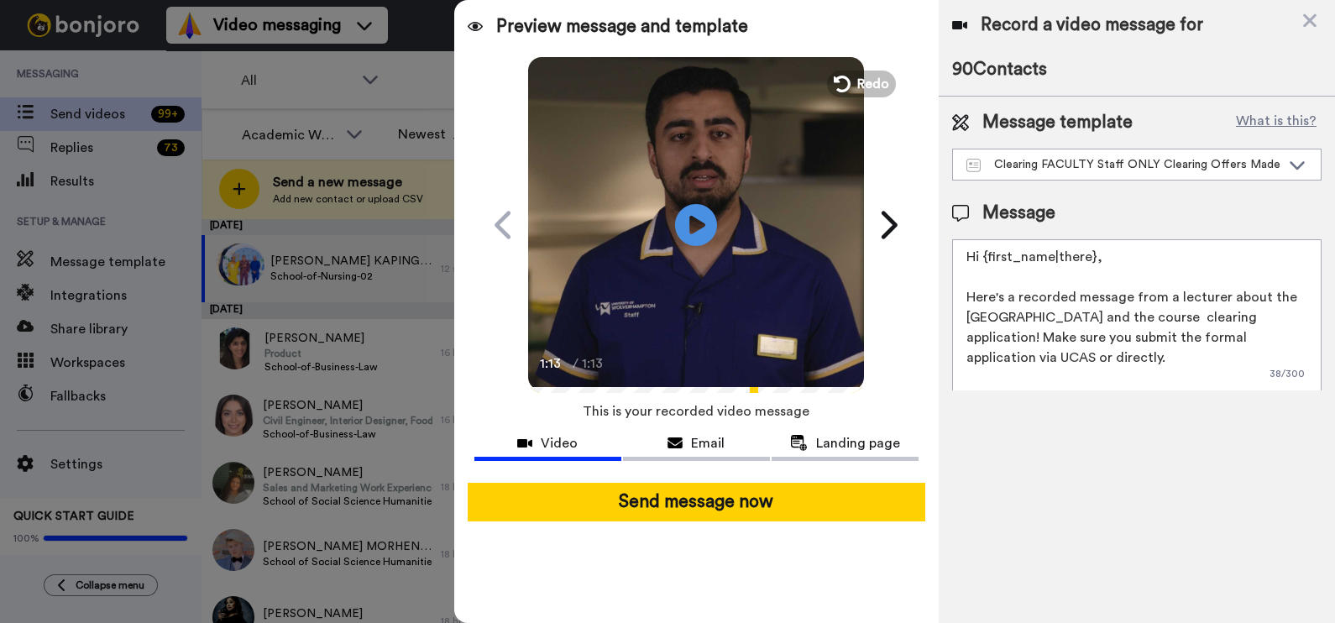
click at [1235, 317] on textarea "Hi {first_name|there}, Here's a recorded message from a lecturer about the Univ…" at bounding box center [1136, 314] width 369 height 151
click at [1178, 343] on textarea "Hi {first_name|there}, Here's a recorded message from a lecturer about the Univ…" at bounding box center [1136, 314] width 369 height 151
click at [1020, 326] on textarea "Hi {first_name|there}, Here's a recorded message from a lecturer about the Univ…" at bounding box center [1136, 314] width 369 height 151
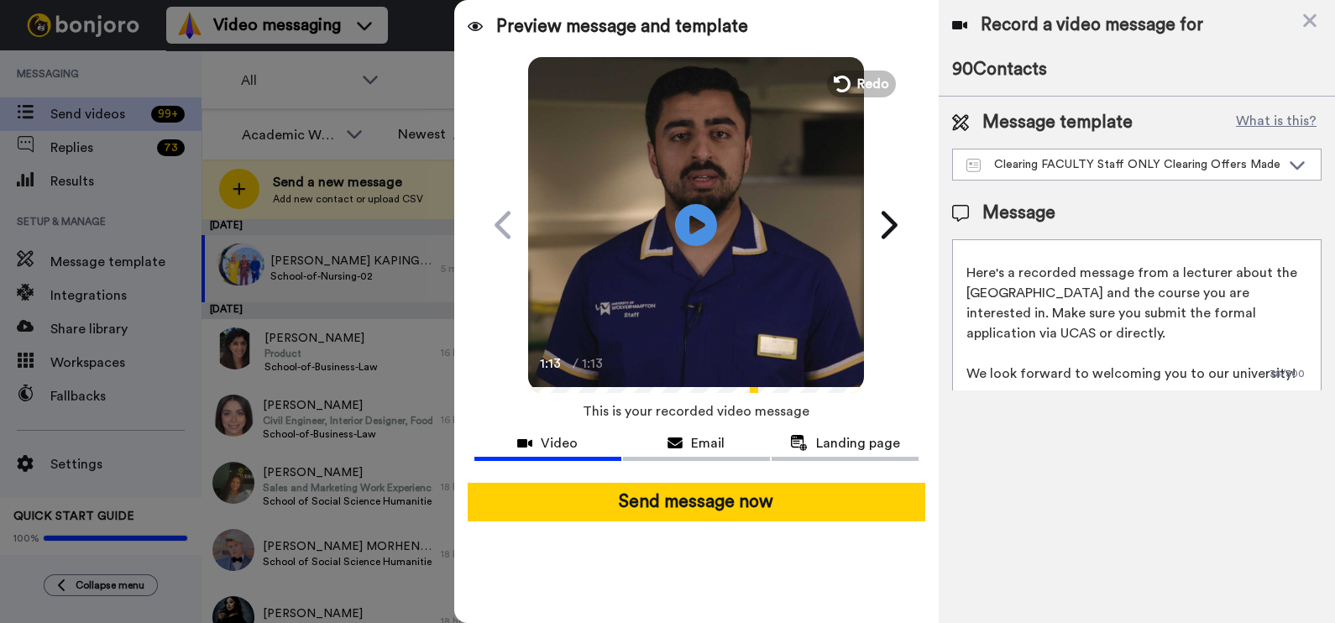
drag, startPoint x: 967, startPoint y: 254, endPoint x: 1333, endPoint y: 397, distance: 393.3
click at [1334, 398] on html "Video messaging Switch to Video messaging Testimonials Settings Discover Help &…" at bounding box center [667, 311] width 1335 height 623
click at [1265, 158] on div "Clearing FACULTY Staff ONLY Clearing Offers Made (2025)" at bounding box center [1123, 164] width 314 height 17
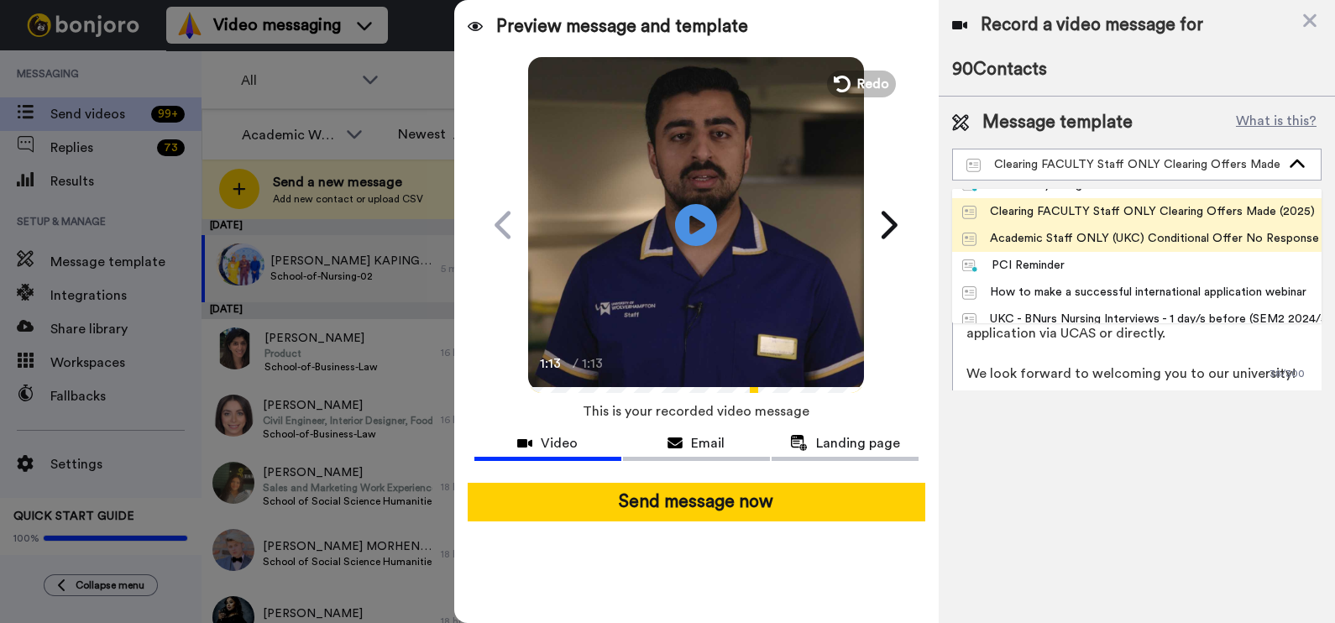
click at [1119, 232] on div "Academic Staff ONLY (UKC) Conditional Offer No Response (SEM1 2025/6)" at bounding box center [1136, 238] width 349 height 17
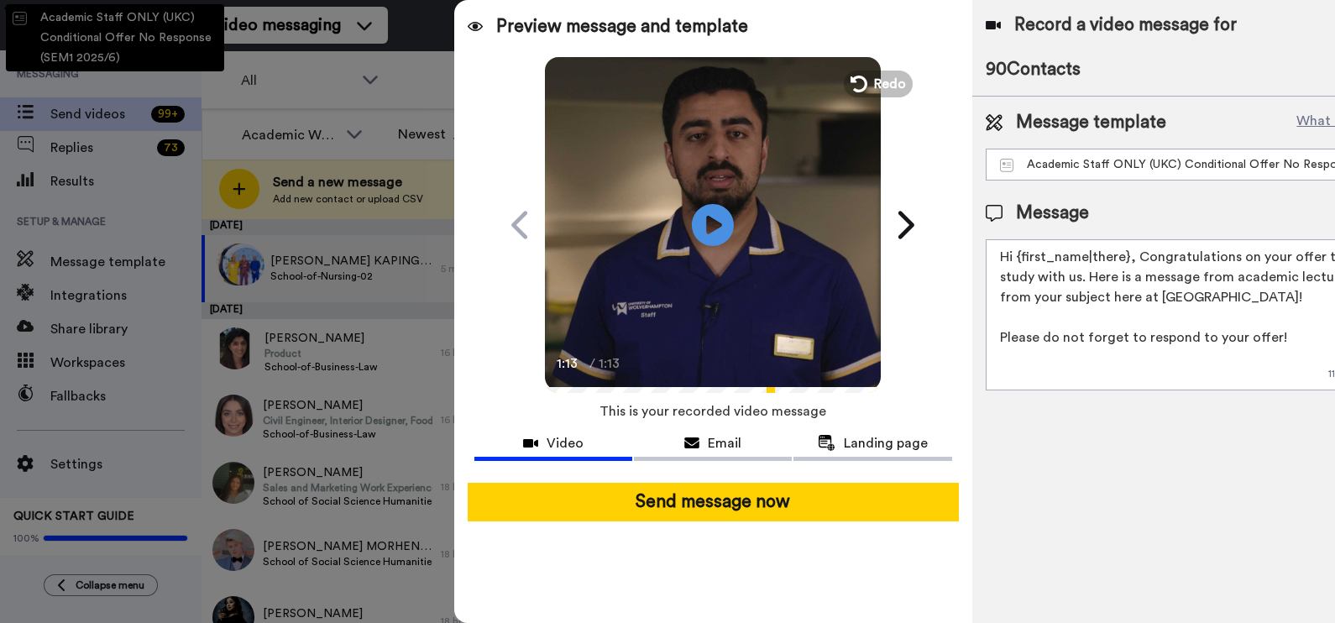
scroll to position [0, 0]
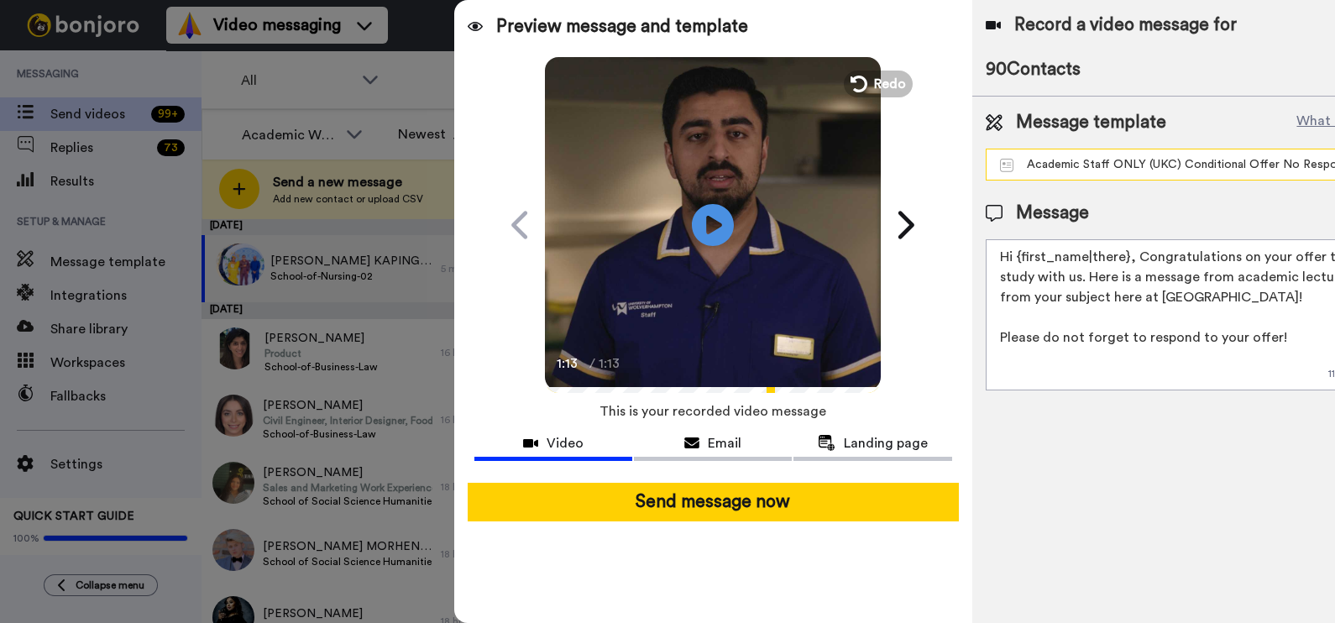
click at [1122, 169] on div "Academic Staff ONLY (UKC) Conditional Offer No Response (SEM1 2025/6)" at bounding box center [1171, 164] width 342 height 17
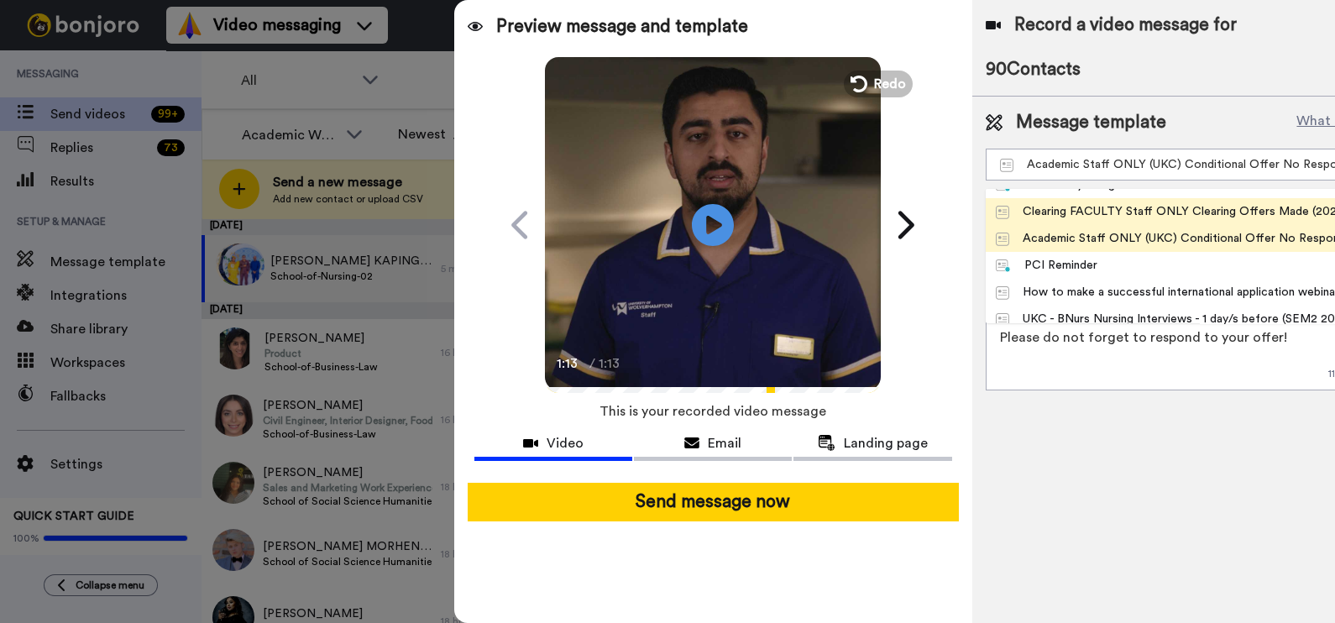
click at [1083, 214] on div "Clearing FACULTY Staff ONLY Clearing Offers Made (2025)" at bounding box center [1172, 211] width 353 height 17
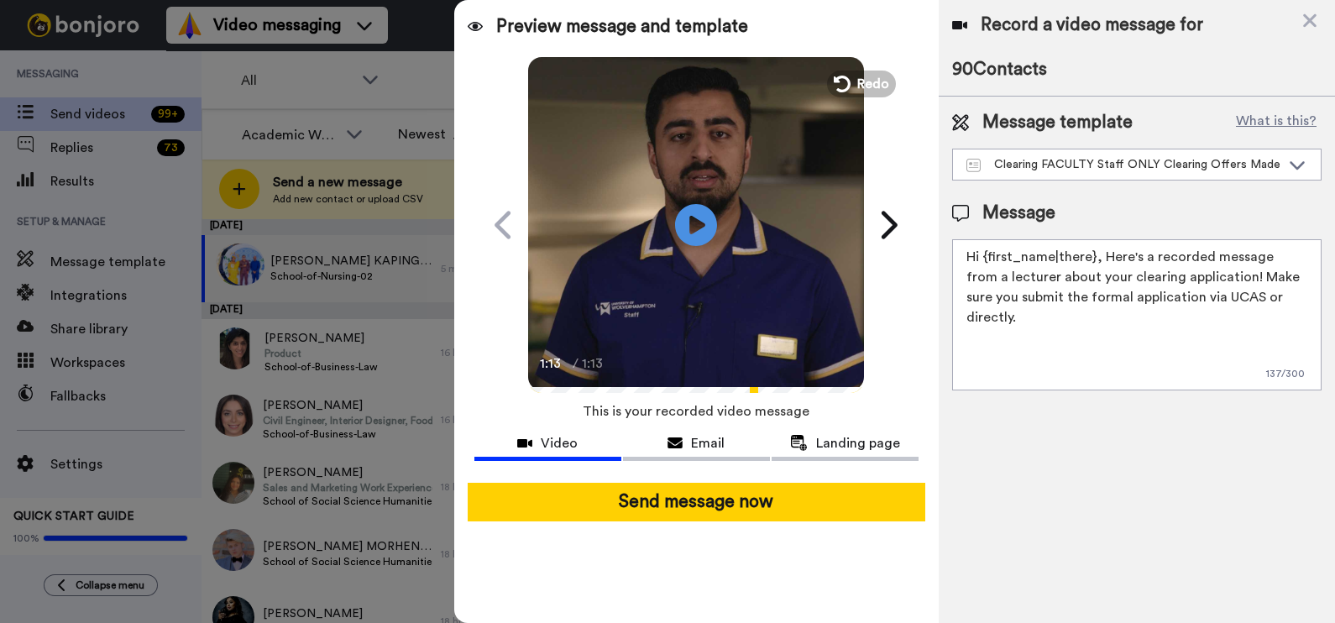
drag, startPoint x: 962, startPoint y: 256, endPoint x: 1318, endPoint y: 327, distance: 363.1
click at [1318, 327] on textarea "Hi {first_name|there}, Here's a recorded message from a lecturer about your cle…" at bounding box center [1136, 314] width 369 height 151
paste textarea "Here's a recorded message from a lecturer about the University of Wolverhampton…"
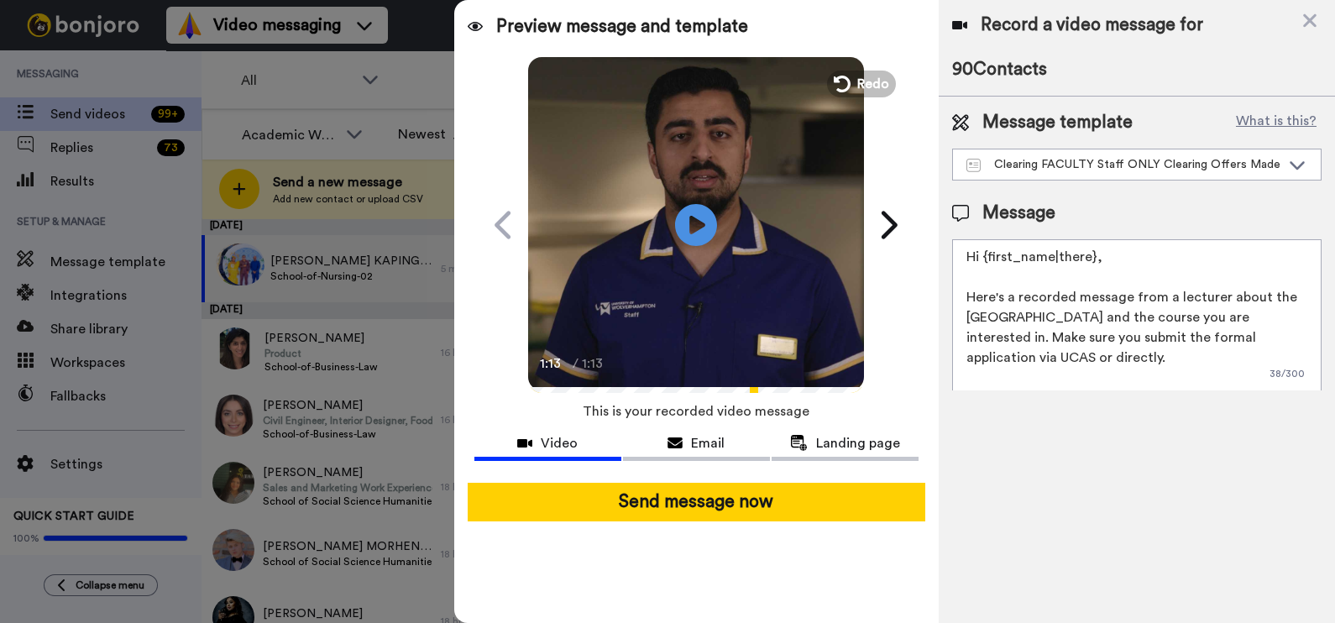
scroll to position [24, 0]
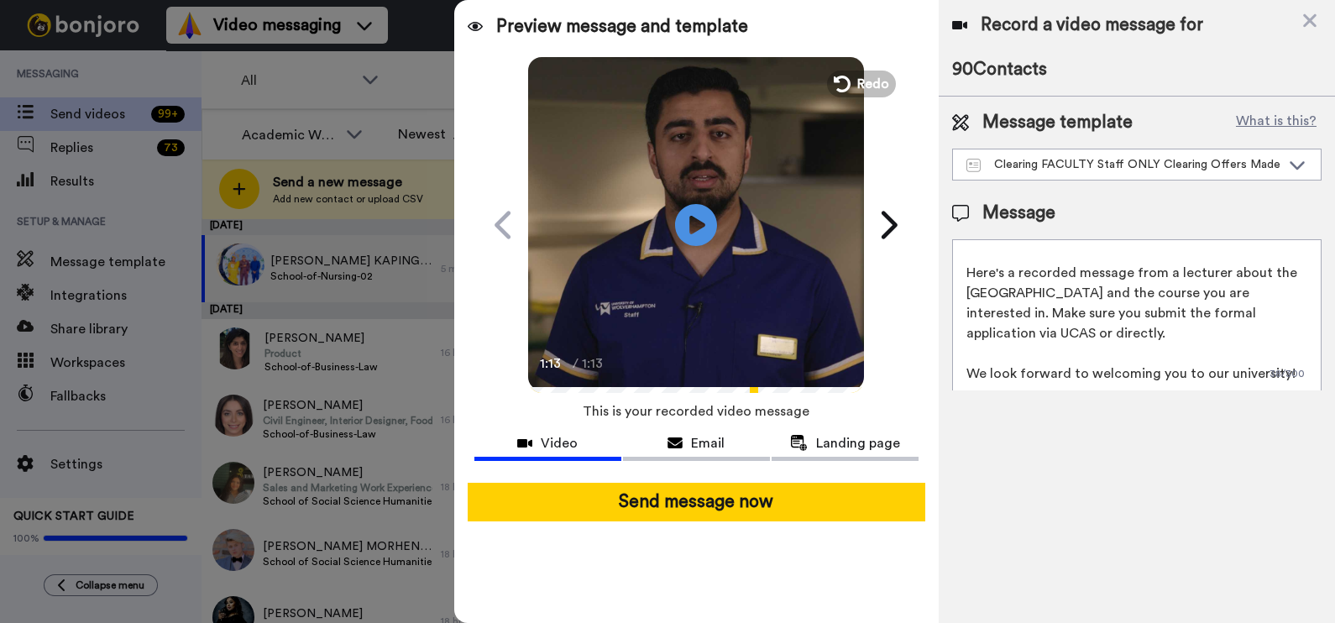
click at [1051, 312] on textarea "Hi {first_name|there}, Here's a recorded message from a lecturer about the Univ…" at bounding box center [1136, 314] width 369 height 151
click at [697, 208] on icon at bounding box center [696, 224] width 45 height 45
drag, startPoint x: 725, startPoint y: 384, endPoint x: 816, endPoint y: 399, distance: 91.9
click at [816, 399] on div "Preview message and template Play/Pause 0:01 / 1:13 Surprise! I’ve got a messag…" at bounding box center [696, 311] width 485 height 623
click at [752, 394] on span "This is your recorded video message" at bounding box center [696, 411] width 227 height 37
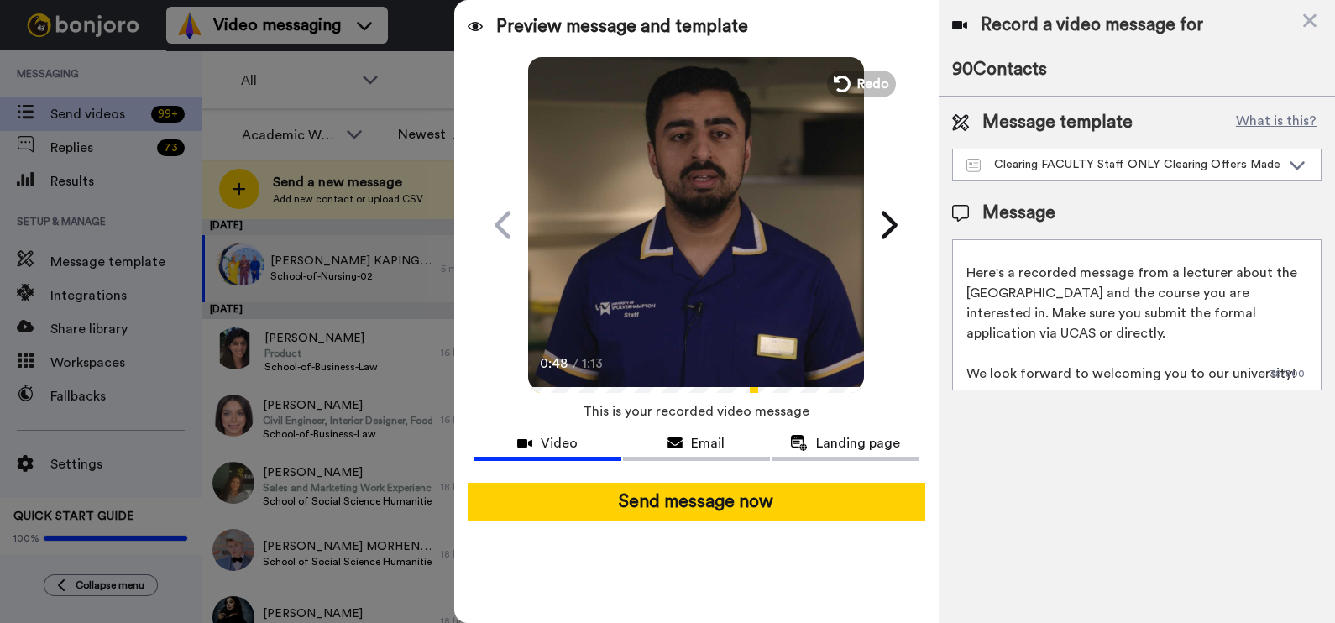
click at [1085, 327] on textarea "Hi {first_name|there}, Here's a recorded message from a lecturer about the Univ…" at bounding box center [1136, 314] width 369 height 151
click at [1157, 333] on textarea "Hi {first_name|there}, Here's a recorded message from a lecturer about the Univ…" at bounding box center [1136, 314] width 369 height 151
click at [1043, 302] on textarea "Hi {first_name|there}, Here's a recorded message from a lecturer about the Univ…" at bounding box center [1136, 314] width 369 height 151
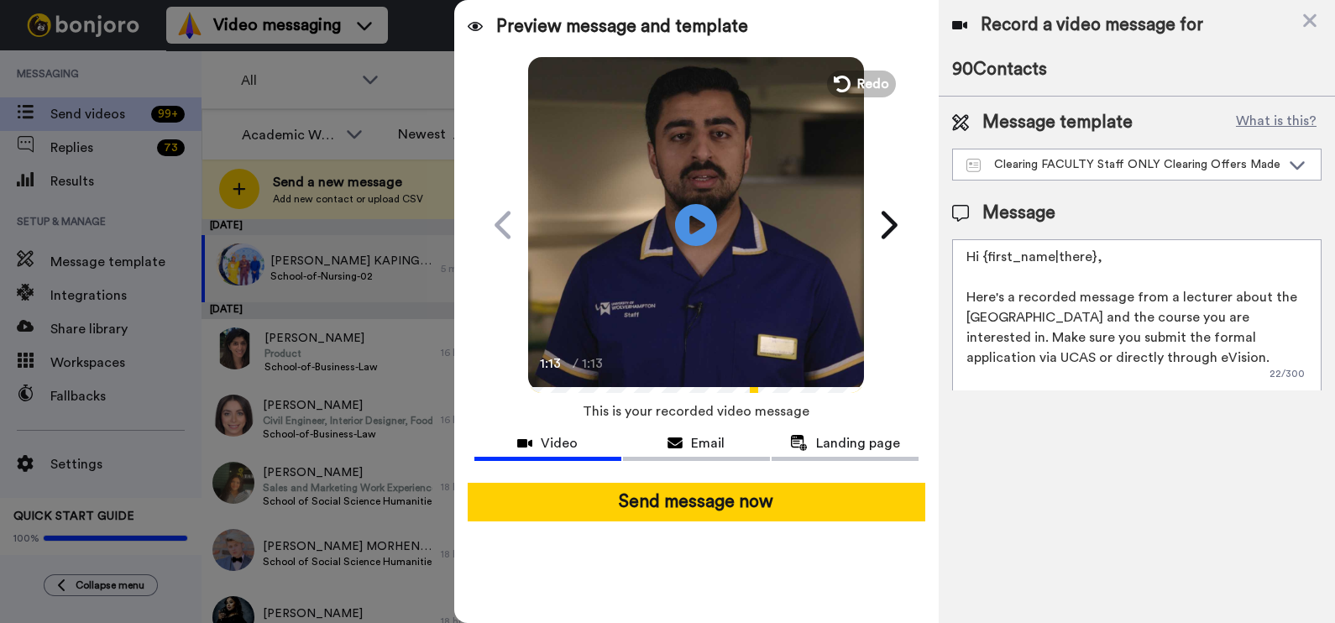
drag, startPoint x: 973, startPoint y: 271, endPoint x: 924, endPoint y: 201, distance: 86.2
click at [924, 201] on div "Preview message and template Play/Pause 1:13 / 1:13 Surprise! I’ve got a messag…" at bounding box center [894, 311] width 881 height 623
click at [972, 267] on textarea "Hi {first_name|there}, Here's a recorded message from a lecturer about the Univ…" at bounding box center [1136, 314] width 369 height 151
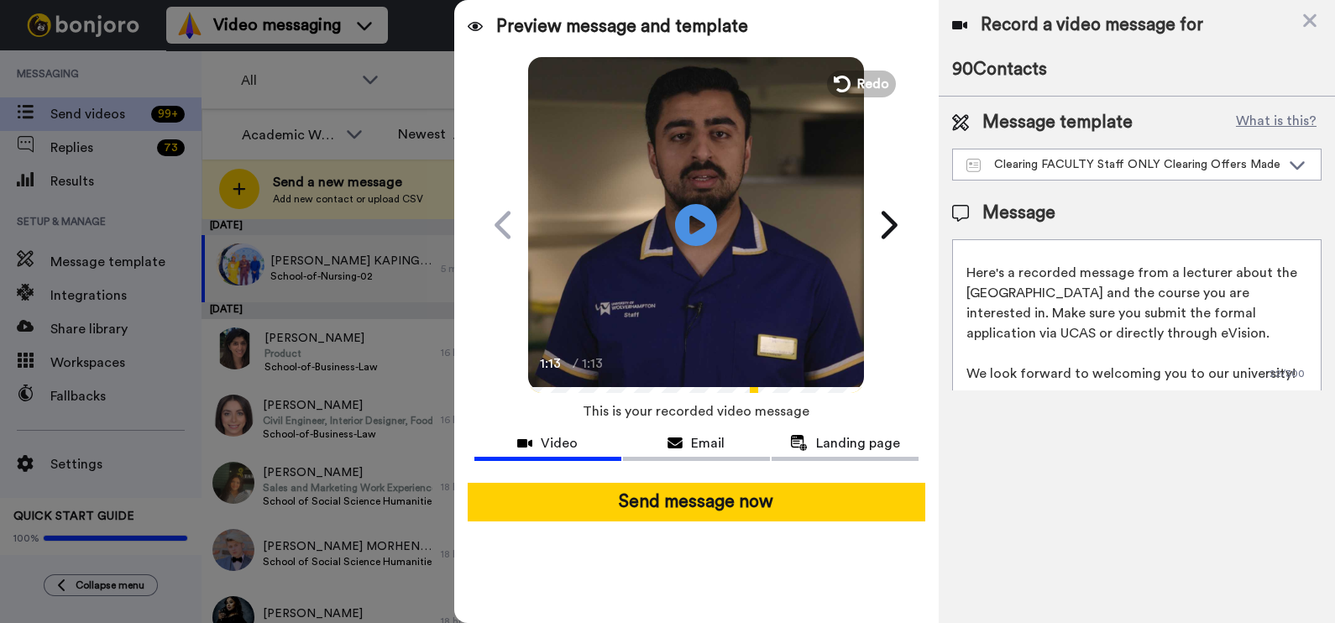
drag, startPoint x: 964, startPoint y: 252, endPoint x: 1307, endPoint y: 449, distance: 396.1
click at [1307, 449] on div "Record a video message for 90 Contacts Message template What is this? Clearing …" at bounding box center [1137, 311] width 396 height 623
type textarea "Hi {first_name|there}, Here's a recorded message from a lecturer about the Univ…"
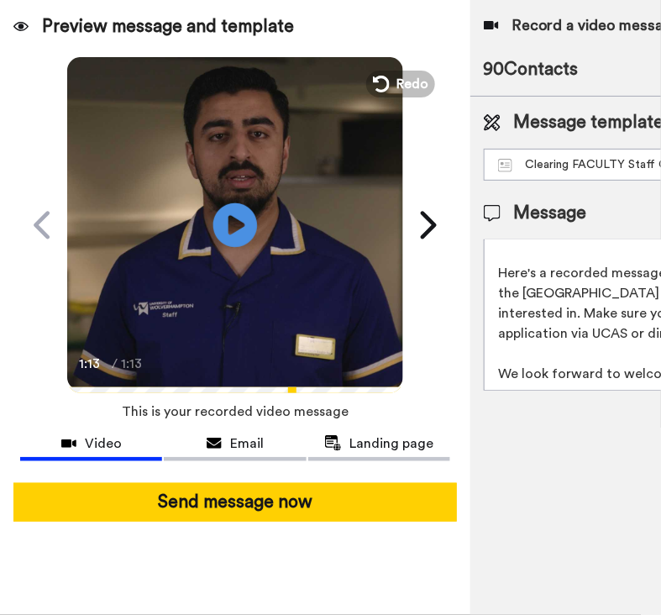
click at [245, 227] on icon at bounding box center [235, 224] width 45 height 45
click at [223, 229] on icon at bounding box center [235, 224] width 45 height 45
click at [223, 228] on icon at bounding box center [235, 224] width 45 height 45
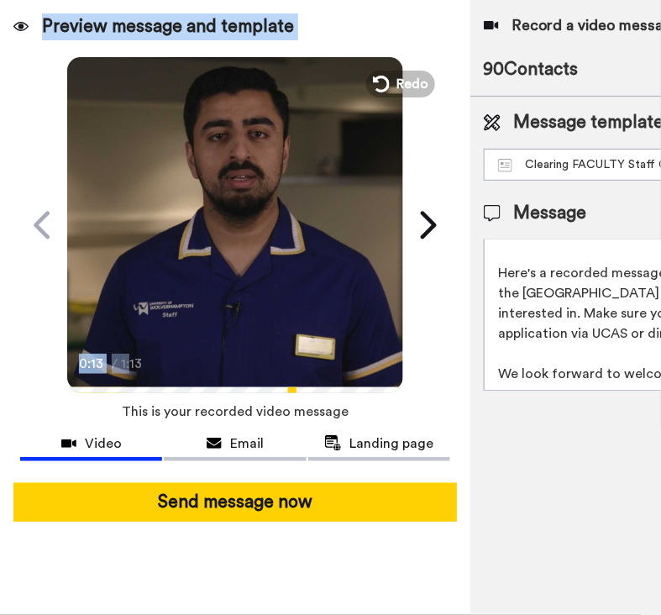
drag, startPoint x: 122, startPoint y: 385, endPoint x: -55, endPoint y: 392, distance: 176.5
click at [0, 392] on html "Video messaging Switch to Video messaging Testimonials Settings Discover Help &…" at bounding box center [330, 307] width 661 height 615
click at [389, 91] on button "Redo" at bounding box center [401, 83] width 76 height 29
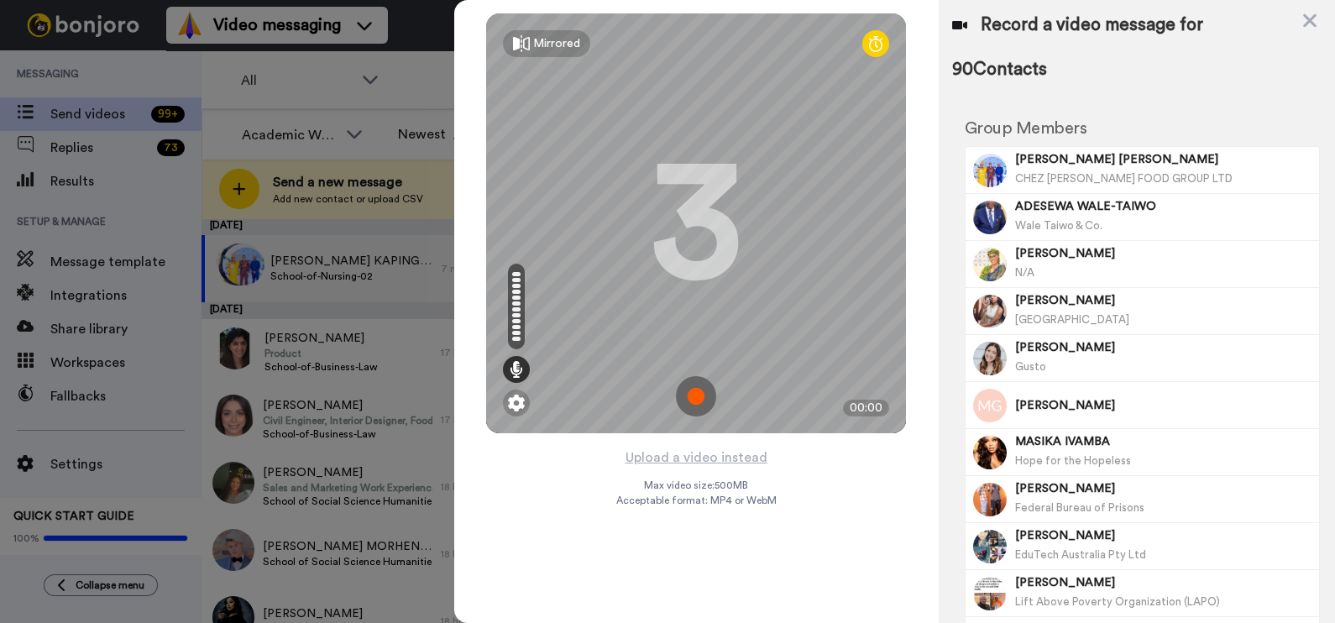
click at [639, 512] on div "Upload a video instead Max video size: 500 MB Acceptable format: MP4 or WebM" at bounding box center [696, 525] width 160 height 156
click at [718, 458] on button "Upload a video instead" at bounding box center [697, 458] width 152 height 22
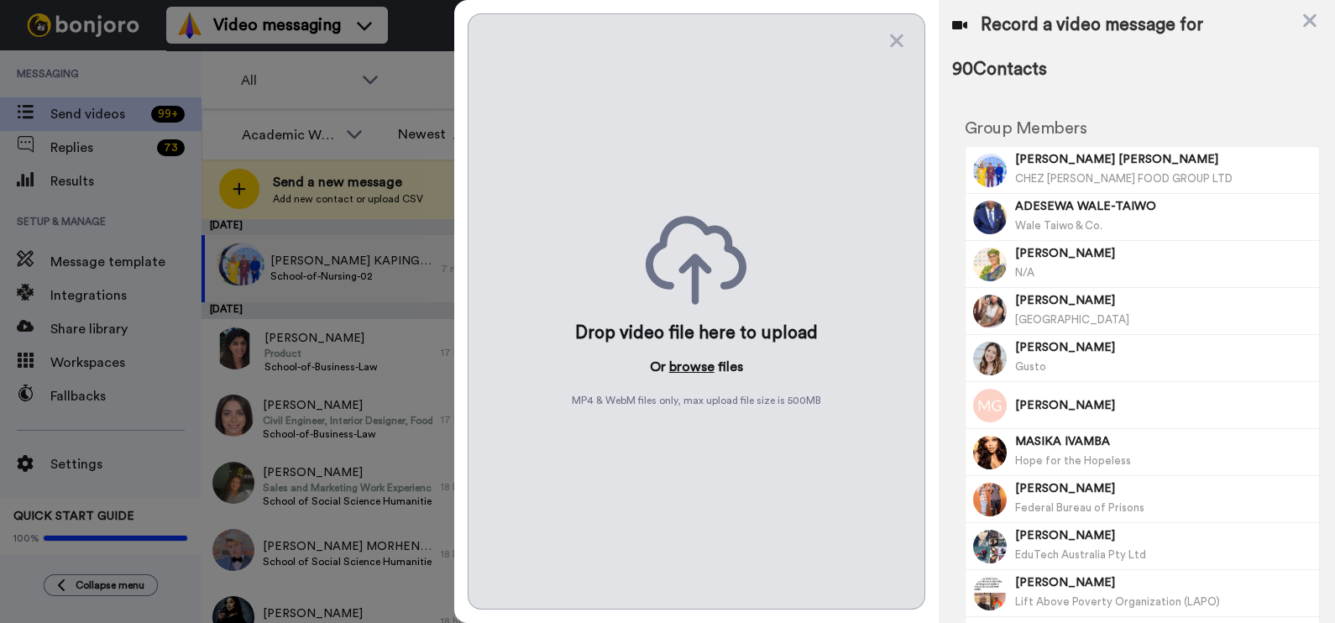
click at [694, 377] on button "browse" at bounding box center [691, 367] width 45 height 20
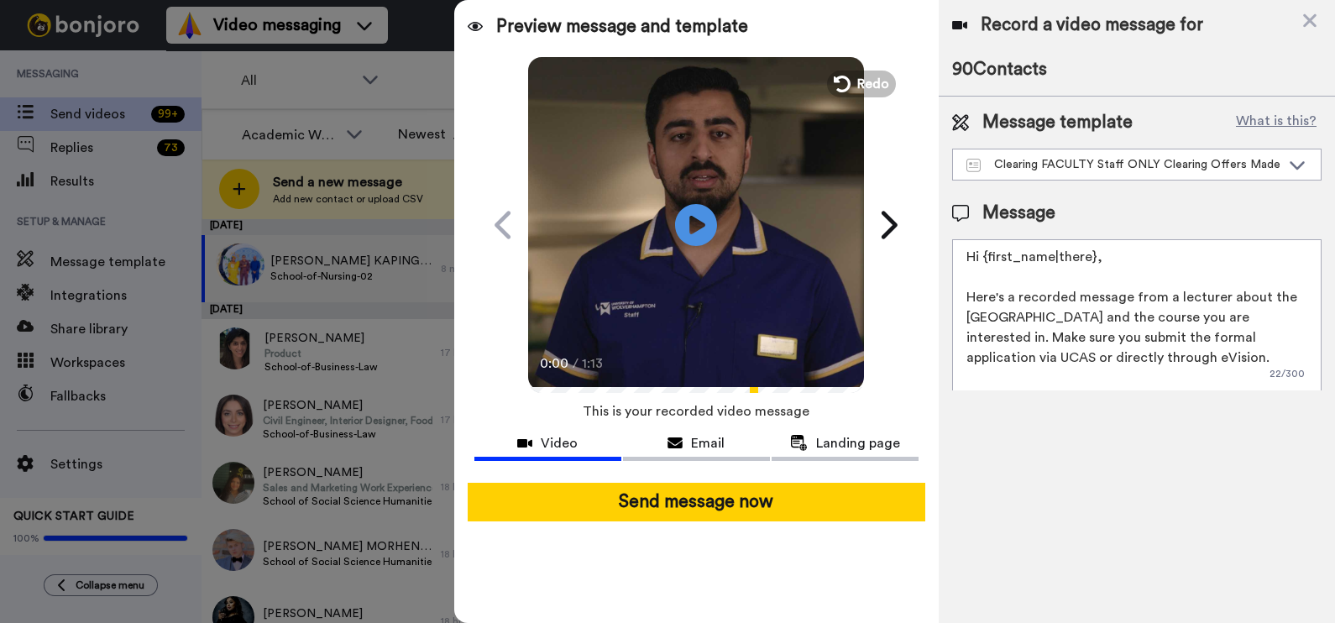
click at [961, 254] on textarea "Hi {first_name|there}, Here's a recorded message from a lecturer about the Univ…" at bounding box center [1136, 314] width 369 height 151
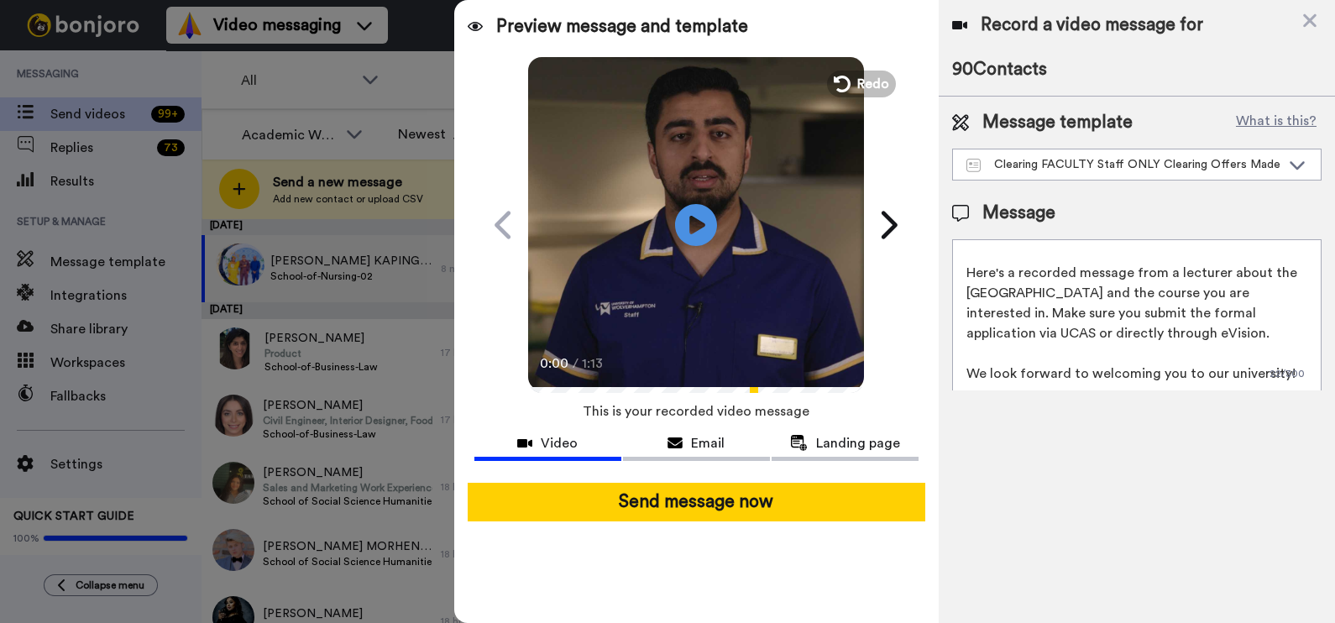
drag, startPoint x: 961, startPoint y: 254, endPoint x: 1285, endPoint y: 435, distance: 371.0
click at [1285, 435] on div "Record a video message for 90 Contacts Message template What is this? Clearing …" at bounding box center [1137, 311] width 396 height 623
click at [1165, 346] on textarea "Hi {first_name|there}, Here's a recorded message from a lecturer about the Univ…" at bounding box center [1136, 314] width 369 height 151
click at [724, 448] on span "Email" at bounding box center [708, 443] width 34 height 20
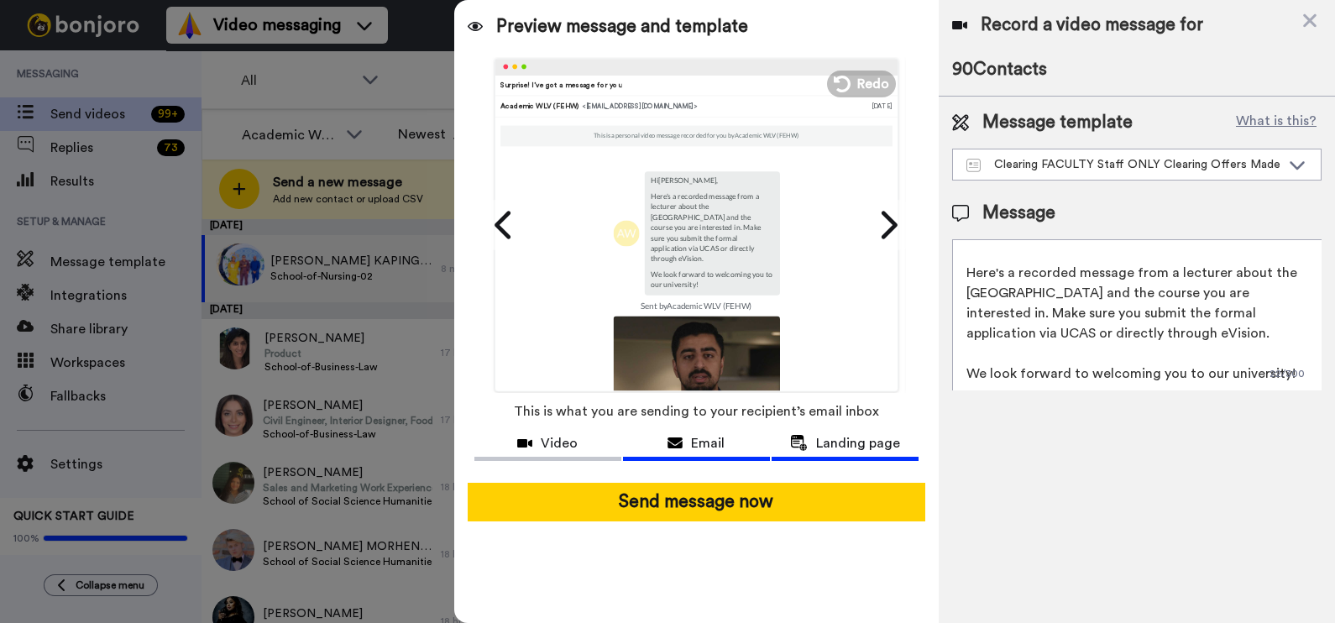
click at [852, 447] on span "Landing page" at bounding box center [858, 443] width 84 height 20
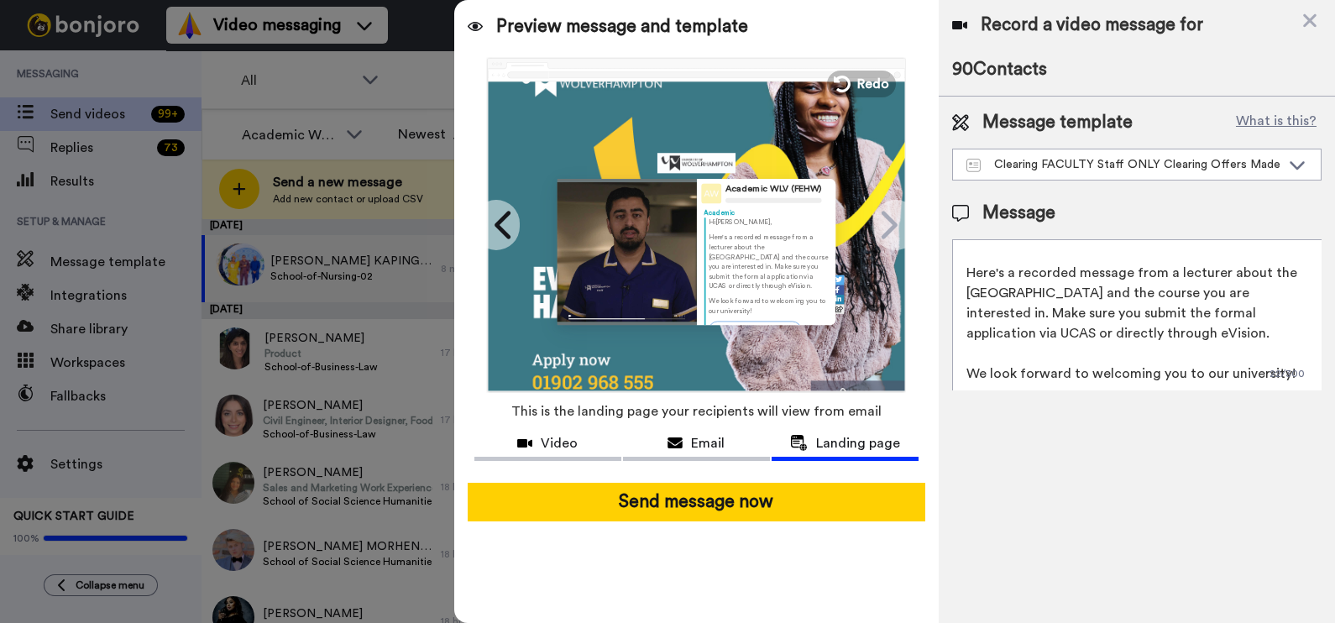
drag, startPoint x: 968, startPoint y: 287, endPoint x: 1171, endPoint y: 292, distance: 202.4
click at [1171, 292] on textarea "Hi {first_name|there}, Here's a recorded message from a lecturer about the Univ…" at bounding box center [1136, 314] width 369 height 151
click at [565, 440] on span "Video" at bounding box center [559, 443] width 37 height 20
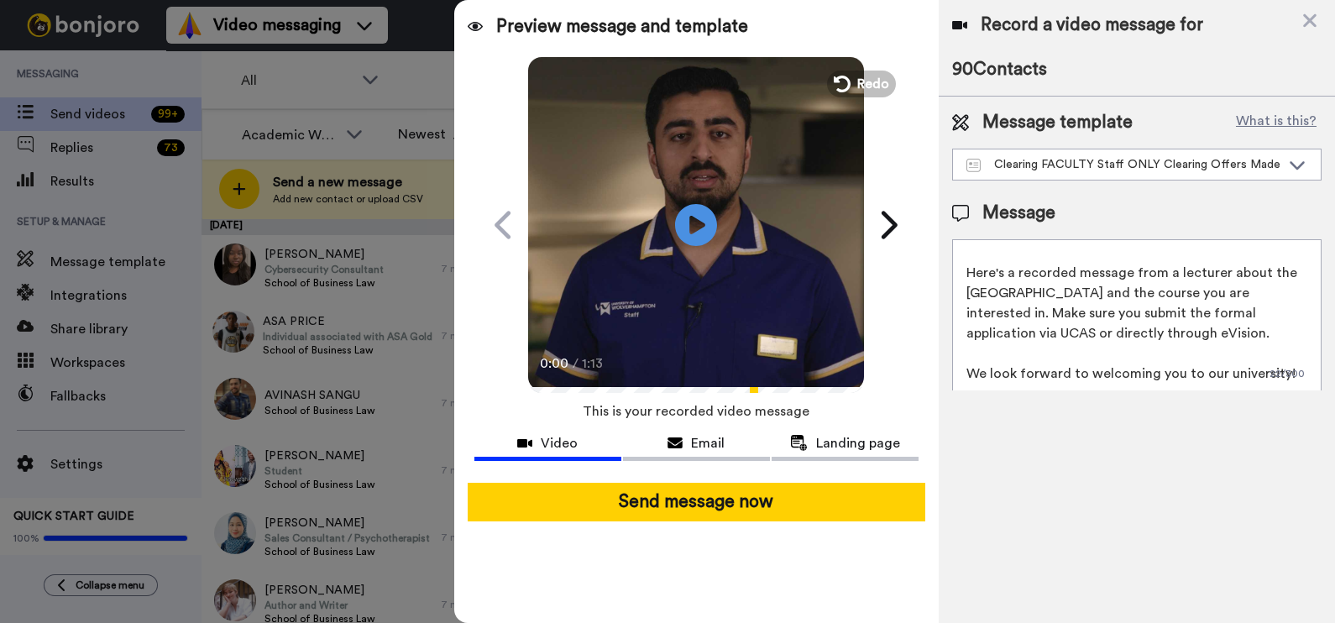
scroll to position [0, 0]
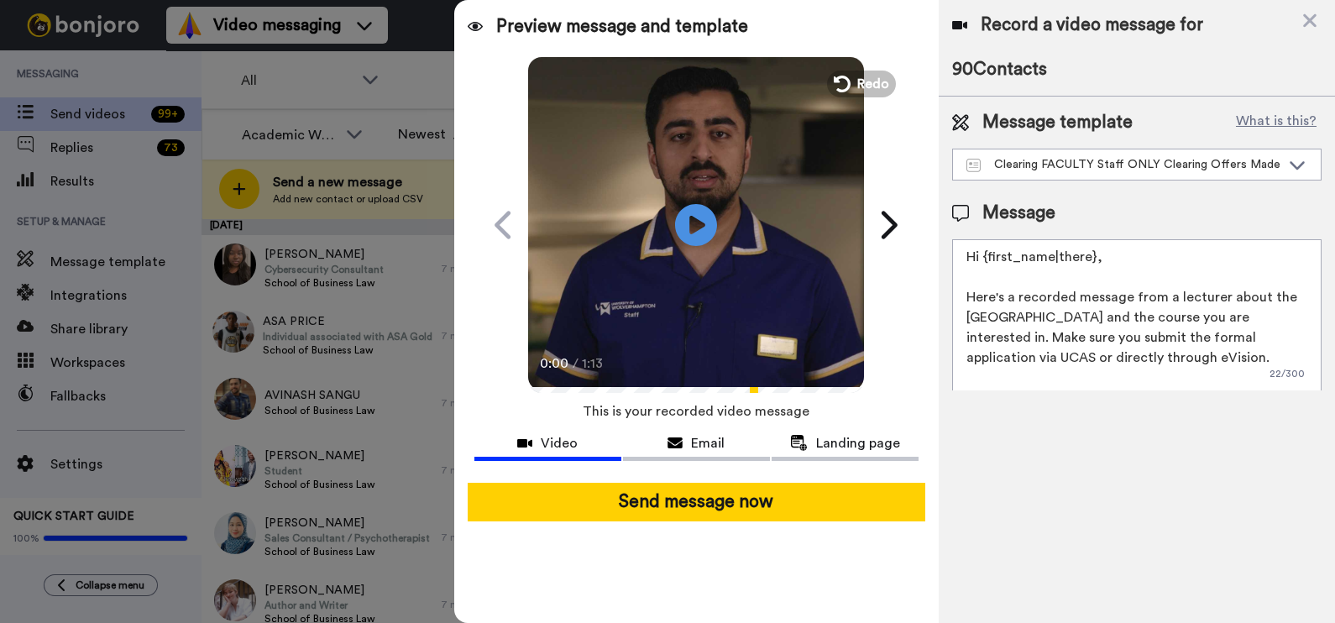
click at [1218, 303] on textarea "Hi {first_name|there}, Here's a recorded message from a lecturer about the Univ…" at bounding box center [1136, 314] width 369 height 151
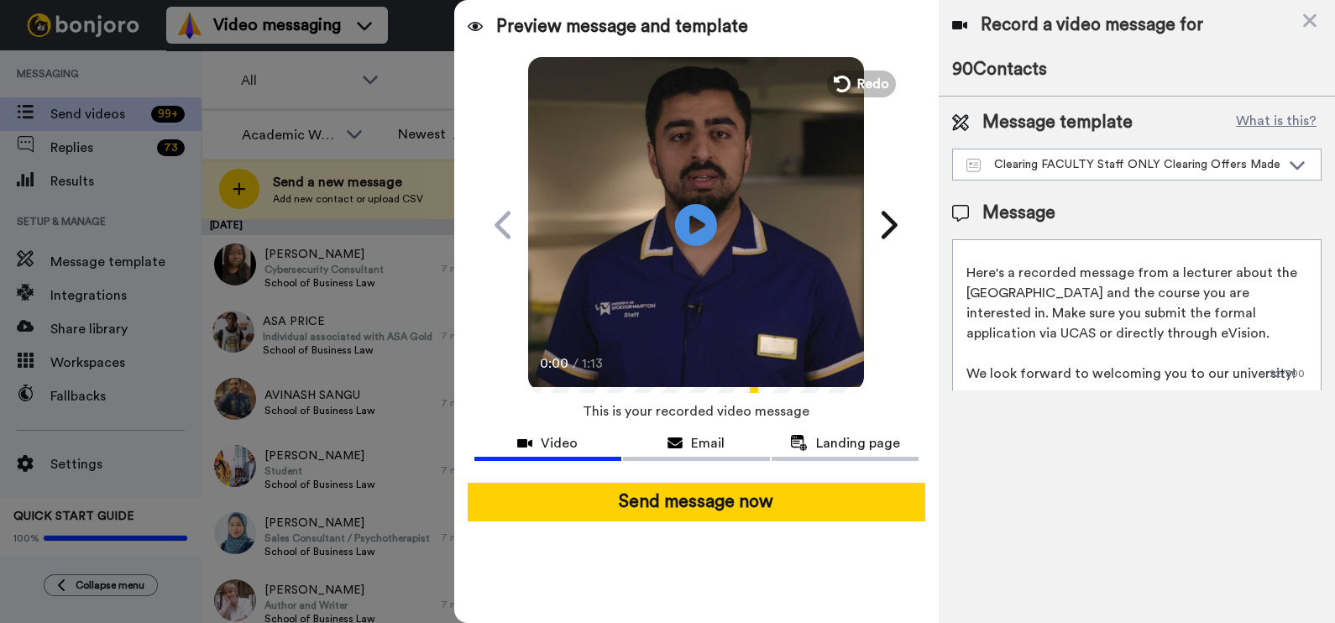
click at [1201, 308] on textarea "Hi {first_name|there}, Here's a recorded message from a lecturer about the Univ…" at bounding box center [1136, 314] width 369 height 151
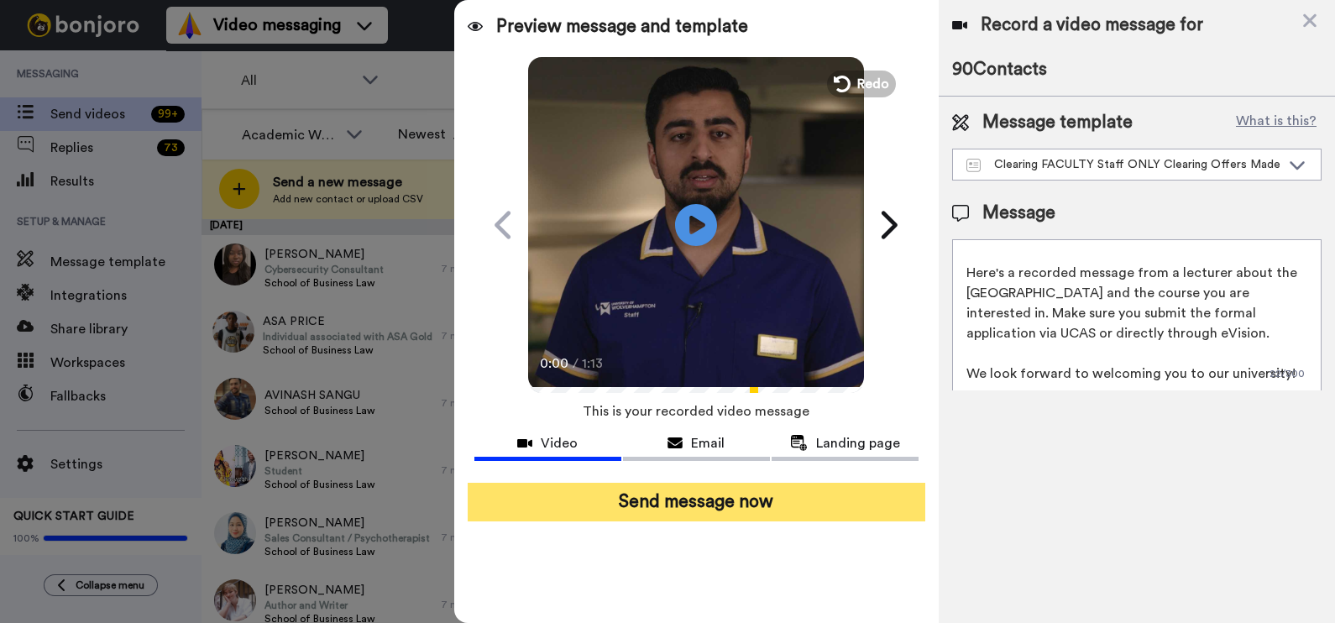
click at [767, 504] on button "Send message now" at bounding box center [697, 502] width 458 height 39
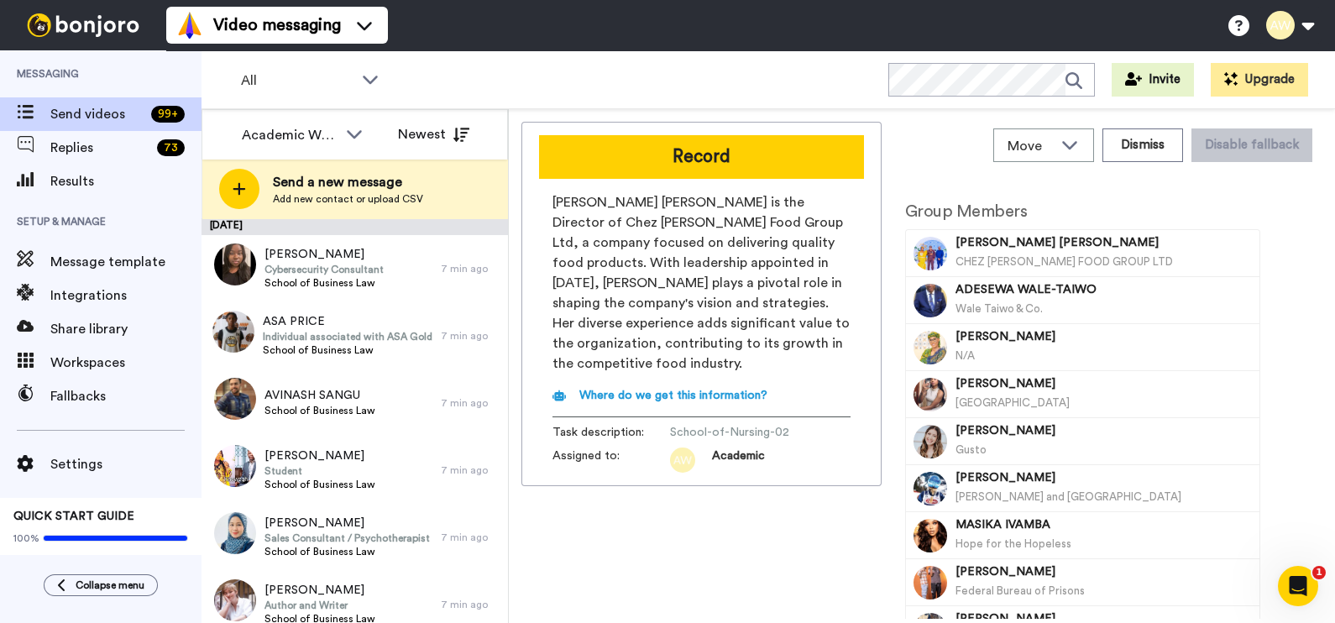
scroll to position [0, 0]
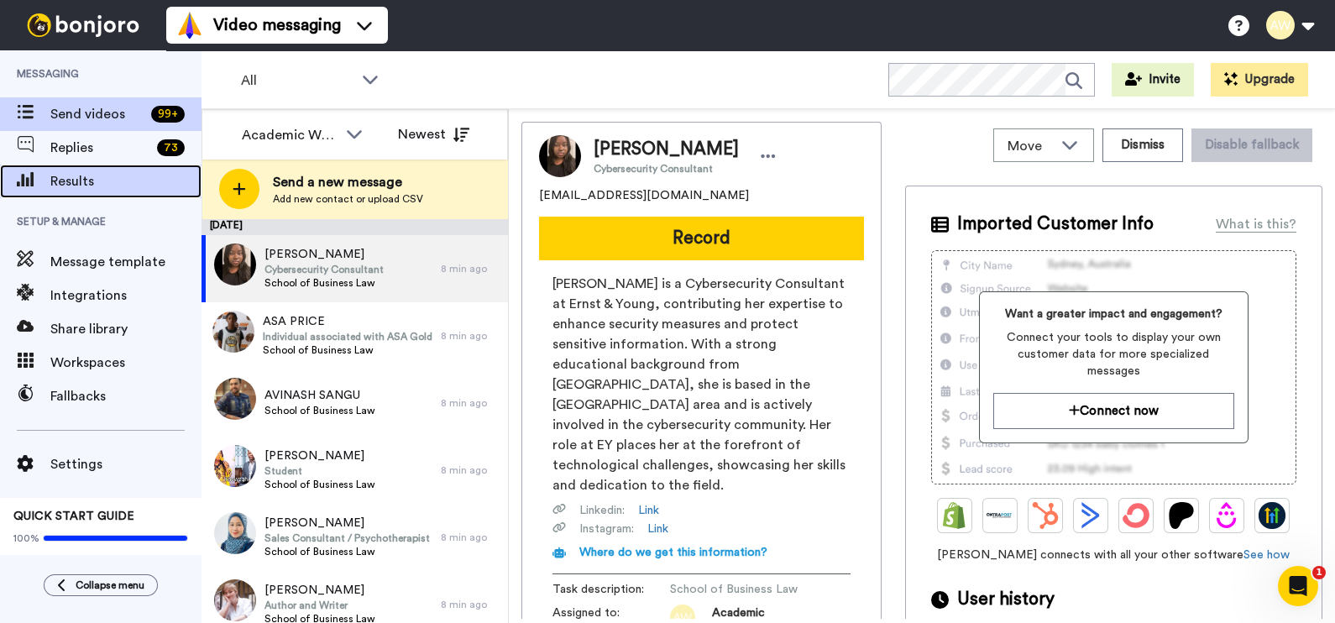
click at [71, 177] on span "Results" at bounding box center [125, 181] width 151 height 20
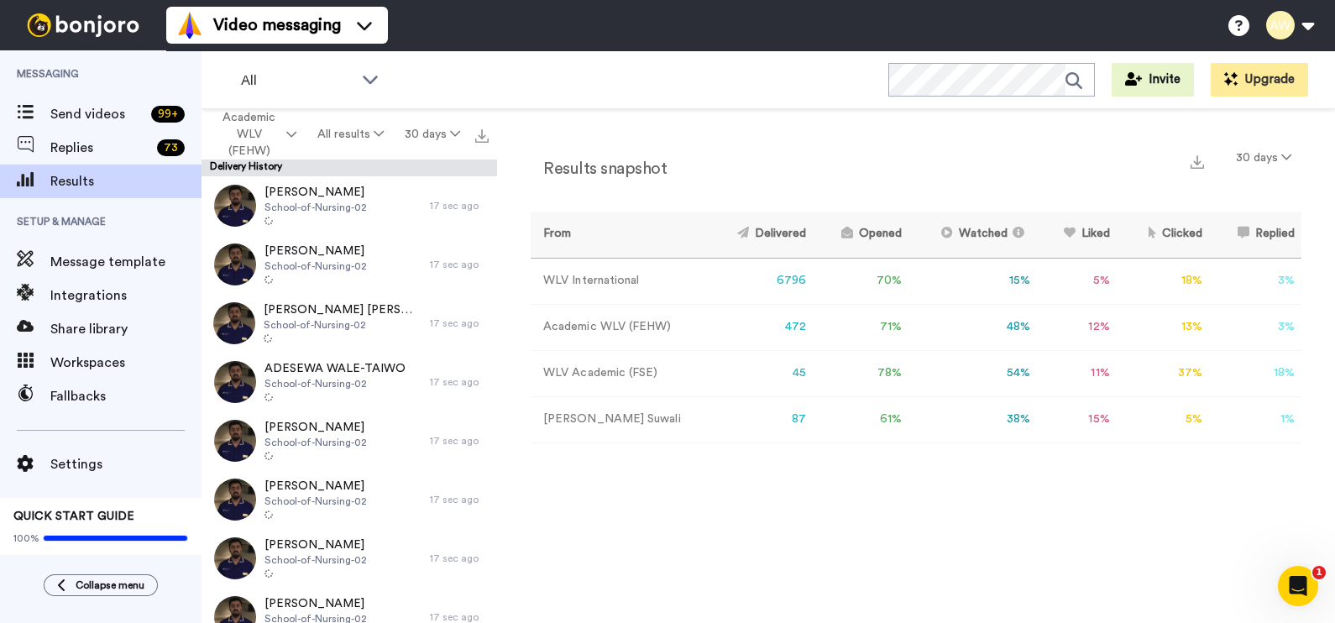
click at [738, 490] on div "Results snapshot 30 days From Delivered Opened Watched Liked Clicked Replied Fa…" at bounding box center [916, 370] width 838 height 523
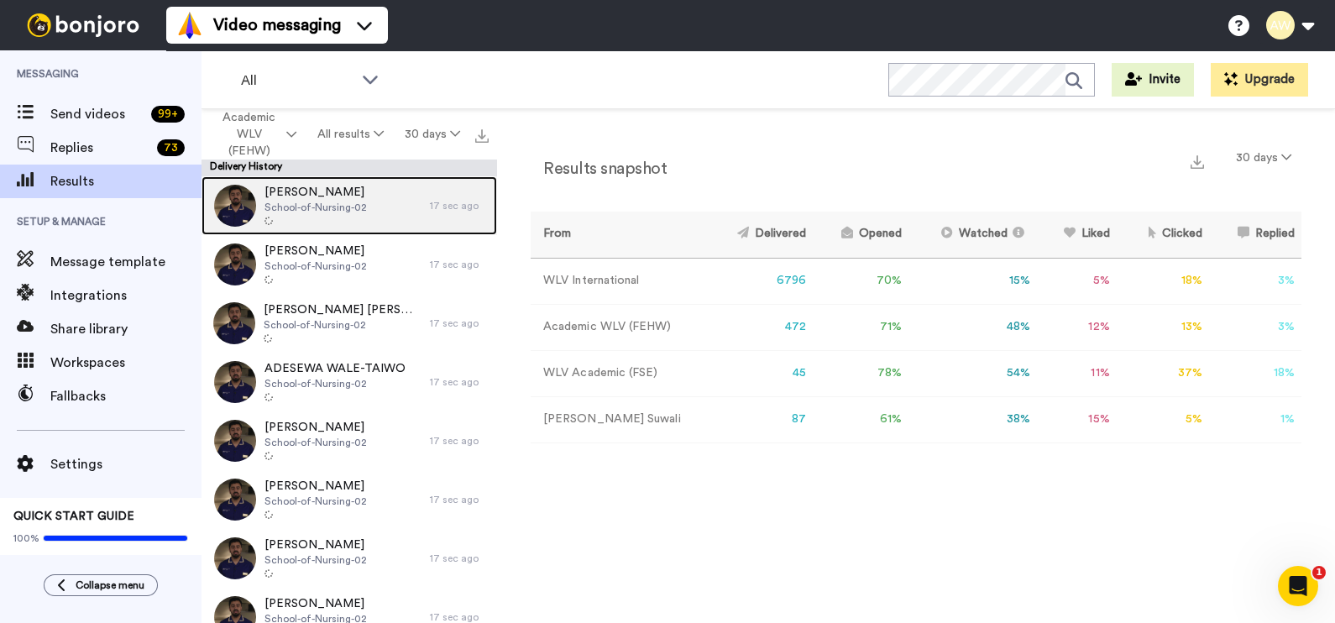
click at [382, 189] on div "NAHLA EL- HUSSEIN School-of-Nursing-02" at bounding box center [316, 205] width 228 height 59
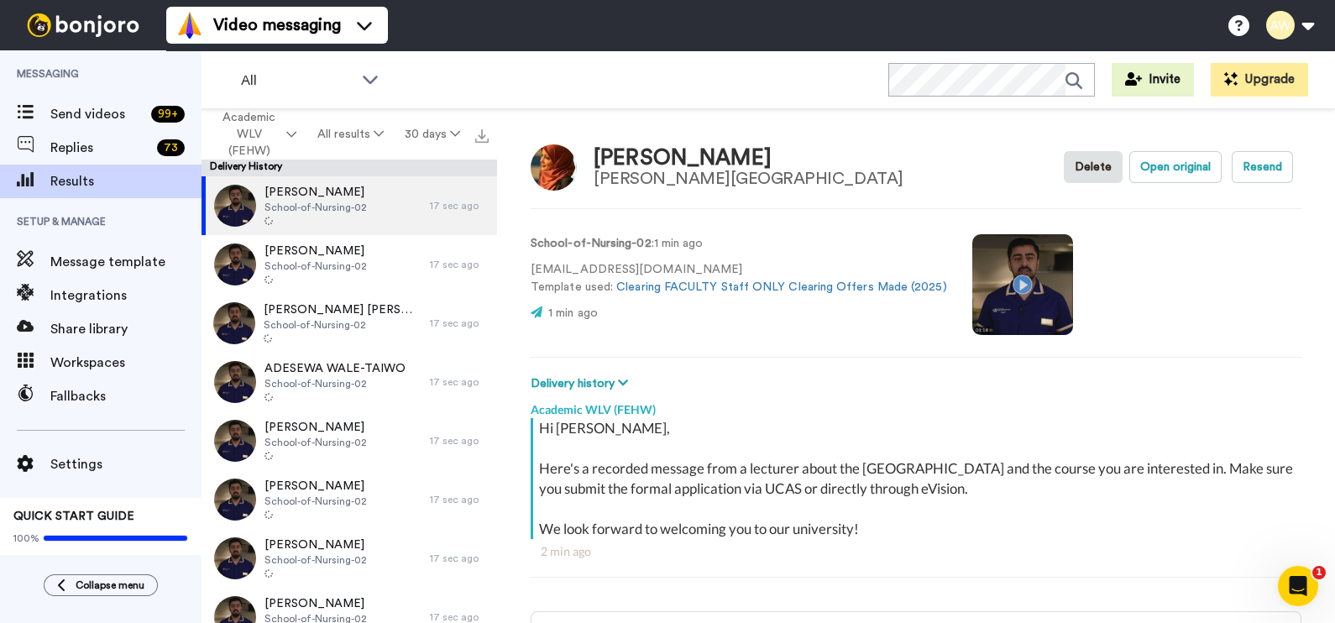
scroll to position [3, 0]
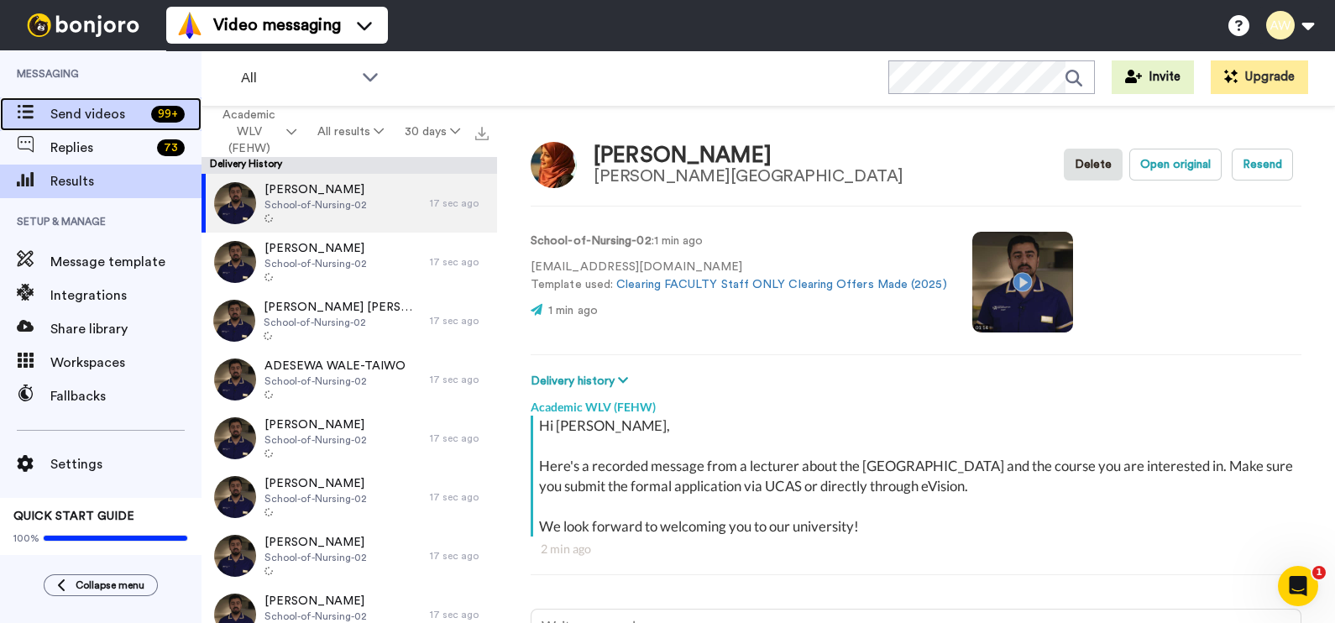
click at [101, 118] on span "Send videos" at bounding box center [97, 114] width 94 height 20
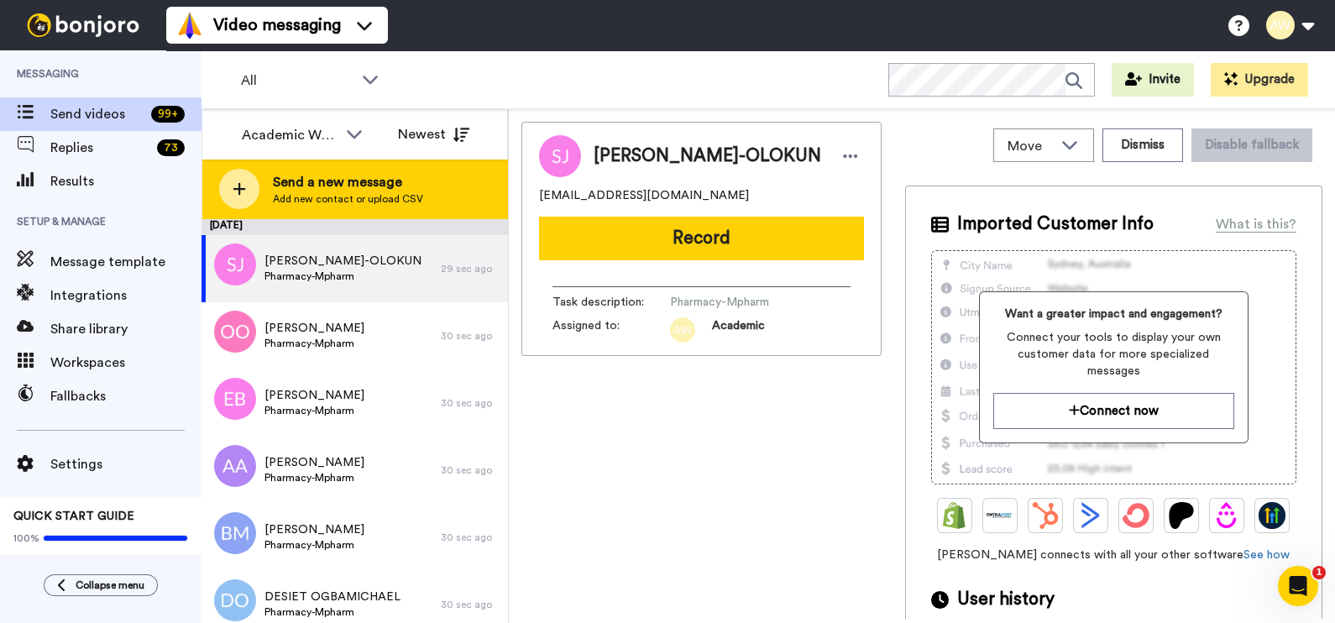
click at [399, 198] on span "Add new contact or upload CSV" at bounding box center [348, 198] width 150 height 13
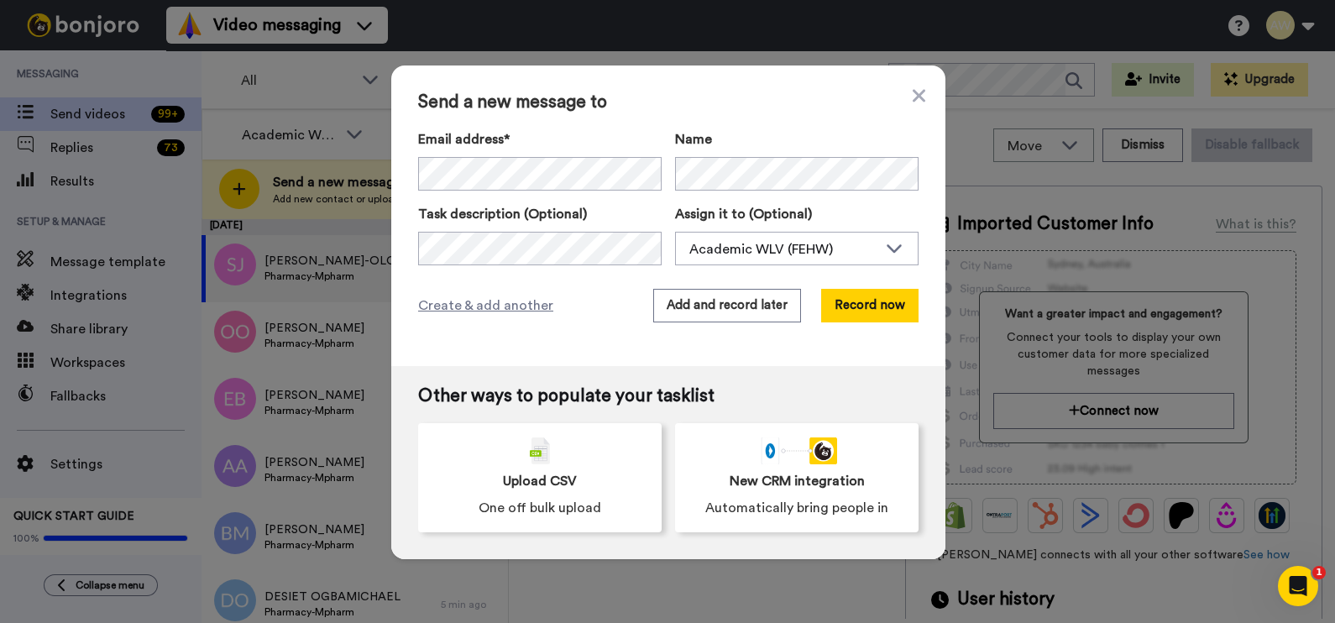
click at [604, 273] on div "Send a new message to Email address* [PERSON_NAME]-OLOKUN <[EMAIL_ADDRESS][DOMA…" at bounding box center [668, 215] width 554 height 301
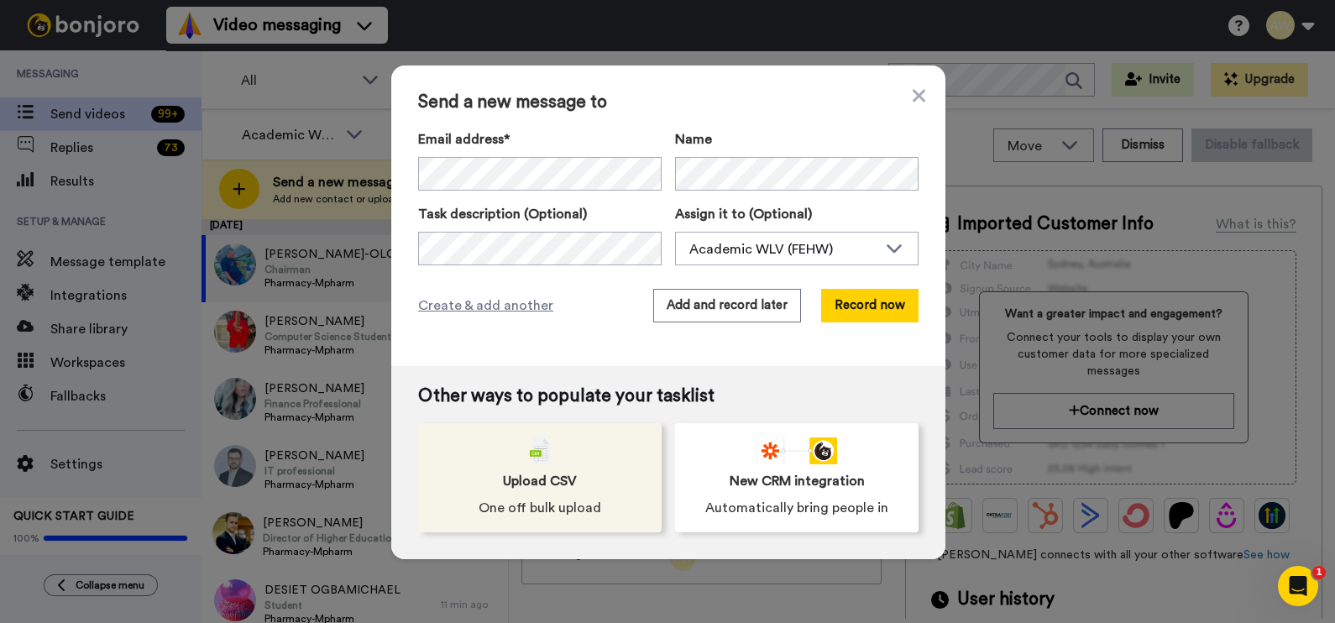
click at [574, 462] on div "Upload CSV One off bulk upload" at bounding box center [540, 477] width 244 height 109
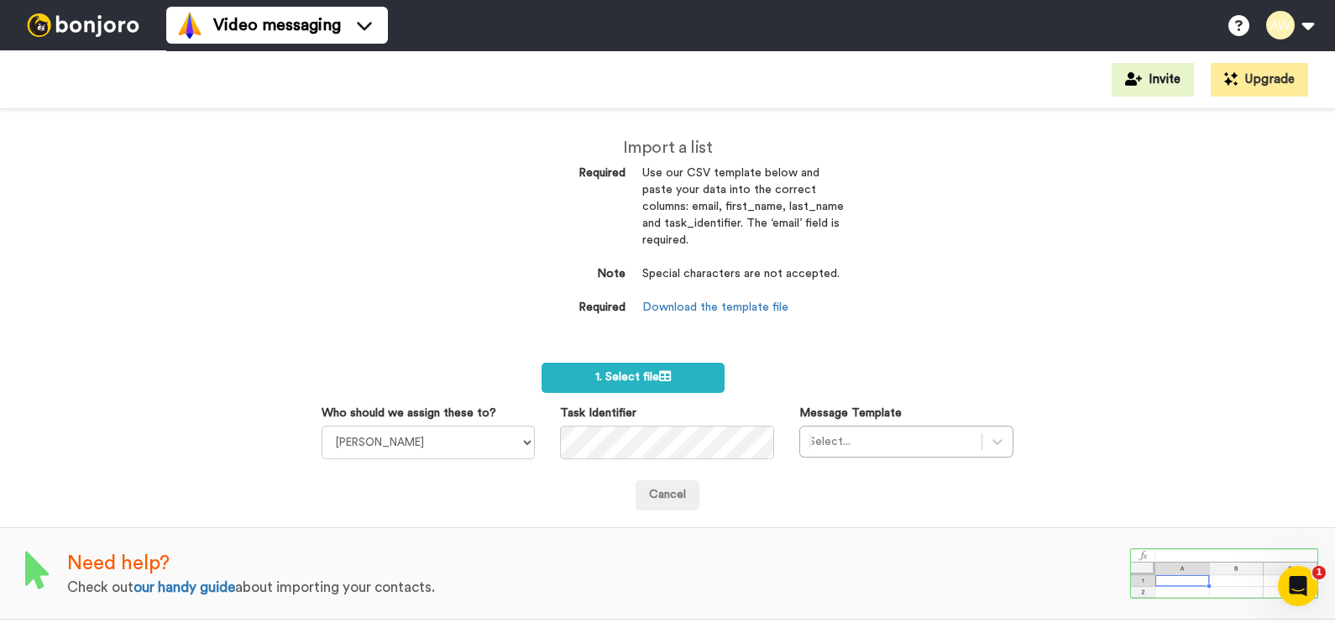
click at [982, 319] on div "Import a list Required Use our CSV template below and paste your data into the …" at bounding box center [667, 366] width 1335 height 514
click at [751, 307] on link "Download the template file" at bounding box center [715, 307] width 146 height 12
click at [914, 368] on form "1. Select file Who should we assign these to? [PERSON_NAME] [PERSON_NAME] WLV A…" at bounding box center [668, 437] width 693 height 148
